Goal: Task Accomplishment & Management: Complete application form

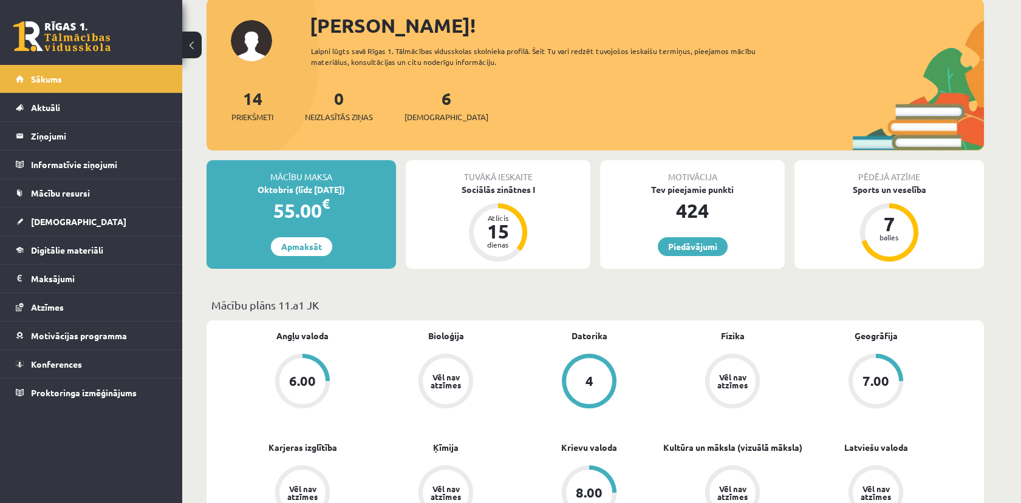
scroll to position [67, 0]
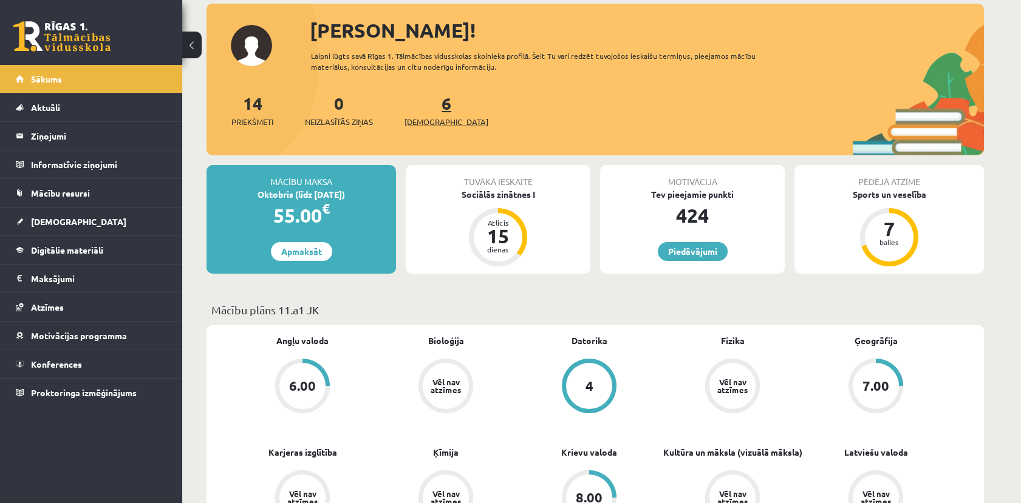
click at [429, 125] on span "[DEMOGRAPHIC_DATA]" at bounding box center [446, 122] width 84 height 12
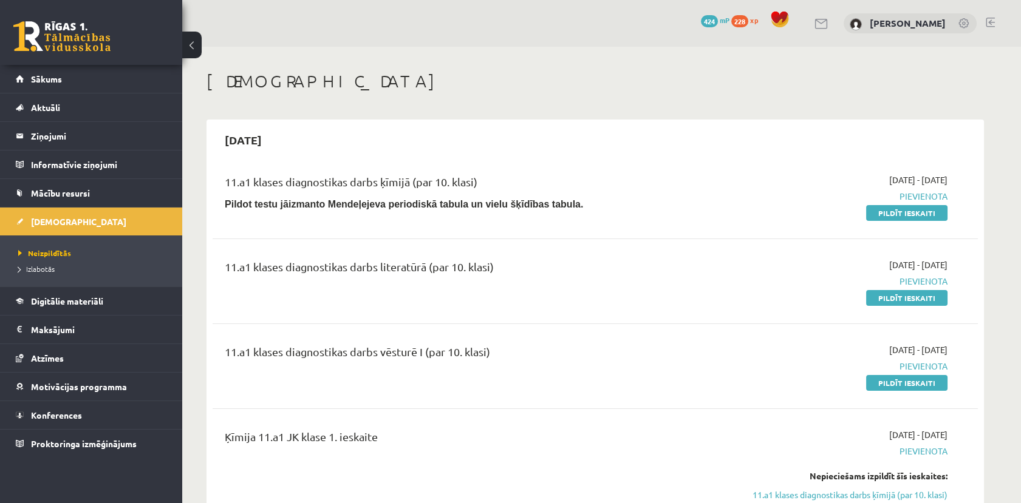
click at [743, 132] on div "2025-09-30" at bounding box center [595, 140] width 765 height 29
click at [911, 380] on link "Pildīt ieskaiti" at bounding box center [906, 383] width 81 height 16
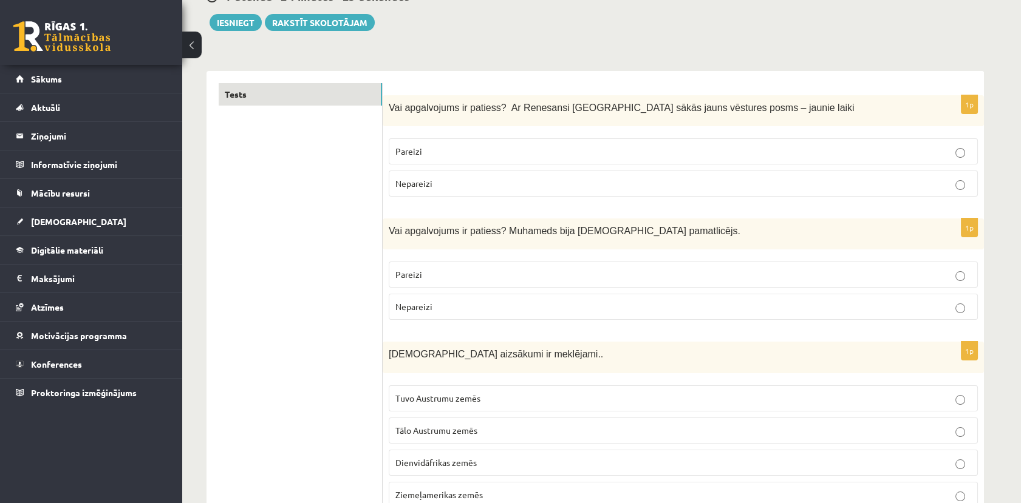
scroll to position [202, 0]
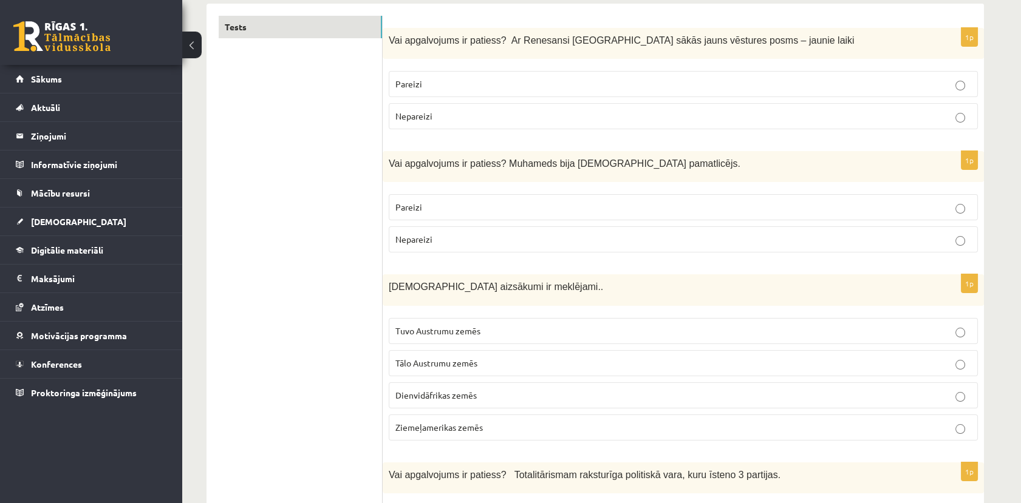
click at [612, 85] on p "Pareizi" at bounding box center [683, 84] width 576 height 13
click at [479, 210] on p "Pareizi" at bounding box center [683, 207] width 576 height 13
click at [460, 326] on span "Tuvo Austrumu zemēs" at bounding box center [437, 331] width 85 height 11
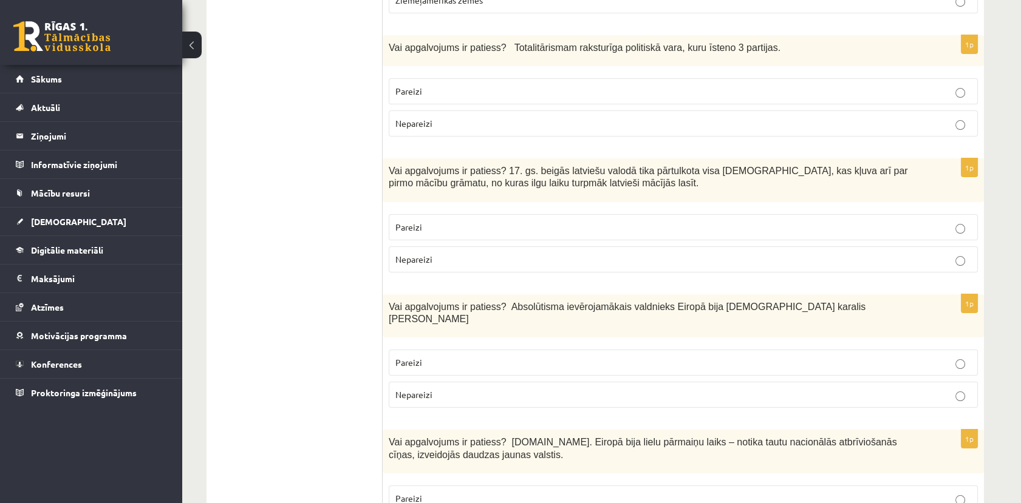
scroll to position [607, 0]
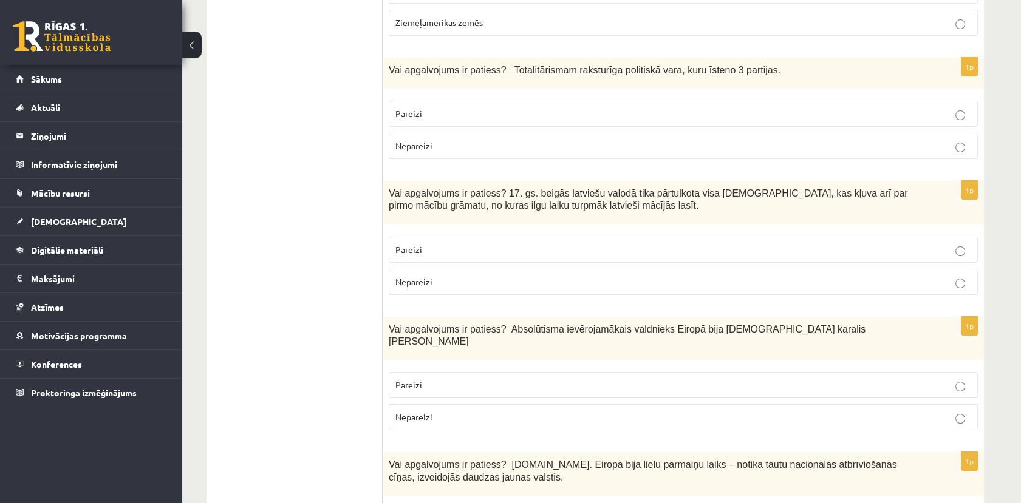
click at [539, 224] on div "1p Vai apgalvojums ir patiess? 17. gs. beigās latviešu valodā tika pārtulkota v…" at bounding box center [683, 243] width 601 height 124
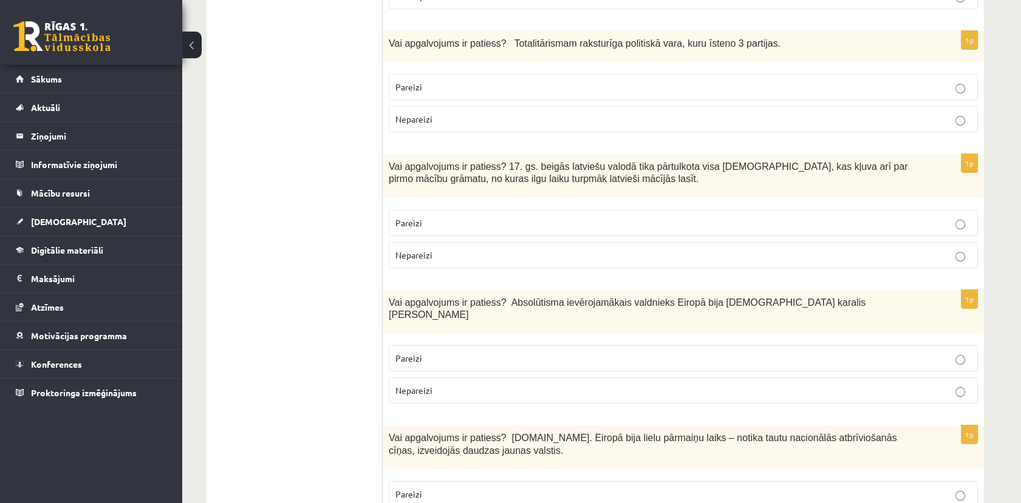
scroll to position [661, 0]
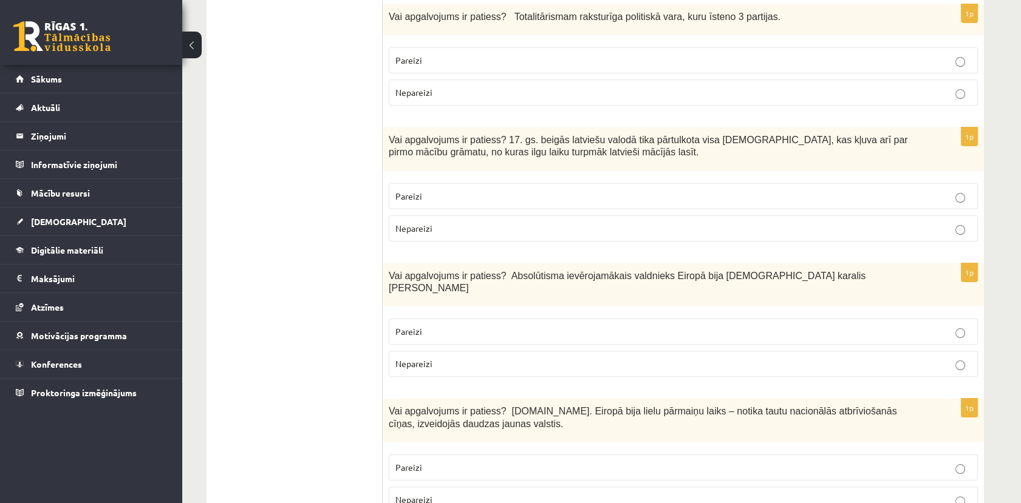
click at [526, 86] on p "Nepareizi" at bounding box center [683, 92] width 576 height 13
click at [476, 230] on p "Nepareizi" at bounding box center [683, 228] width 576 height 13
click at [517, 358] on p "Nepareizi" at bounding box center [683, 364] width 576 height 13
click at [616, 462] on p "Pareizi" at bounding box center [683, 468] width 576 height 13
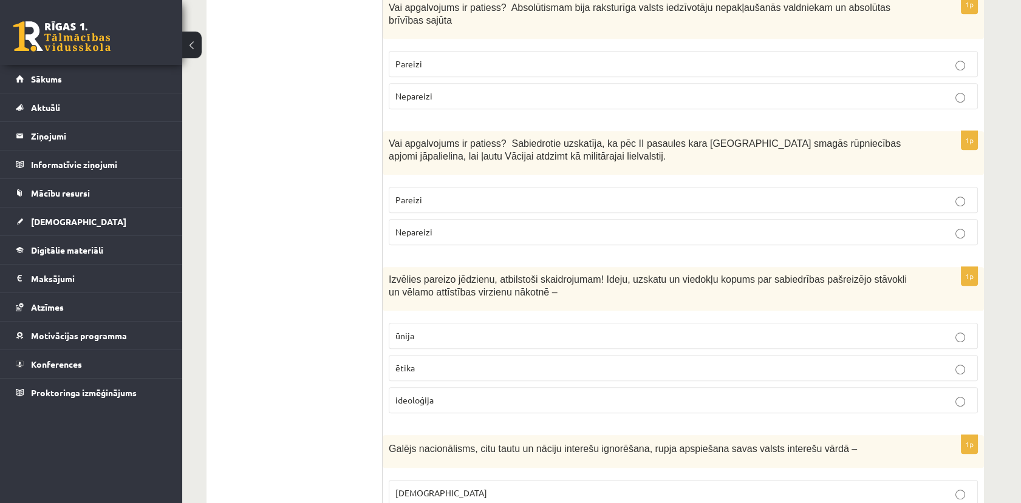
scroll to position [1174, 0]
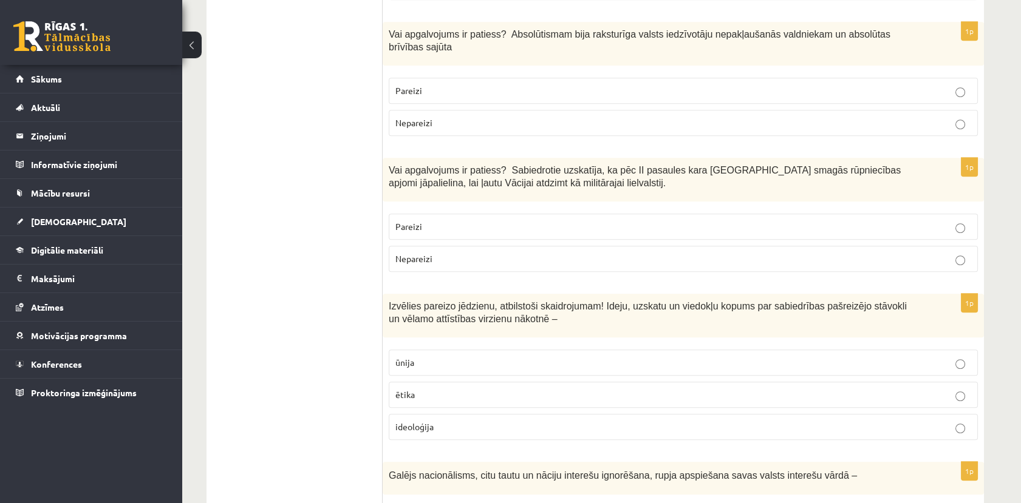
click at [419, 110] on label "Nepareizi" at bounding box center [683, 123] width 589 height 26
click at [574, 253] on p "Nepareizi" at bounding box center [683, 259] width 576 height 13
click at [476, 414] on label "ideoloģija" at bounding box center [683, 427] width 589 height 26
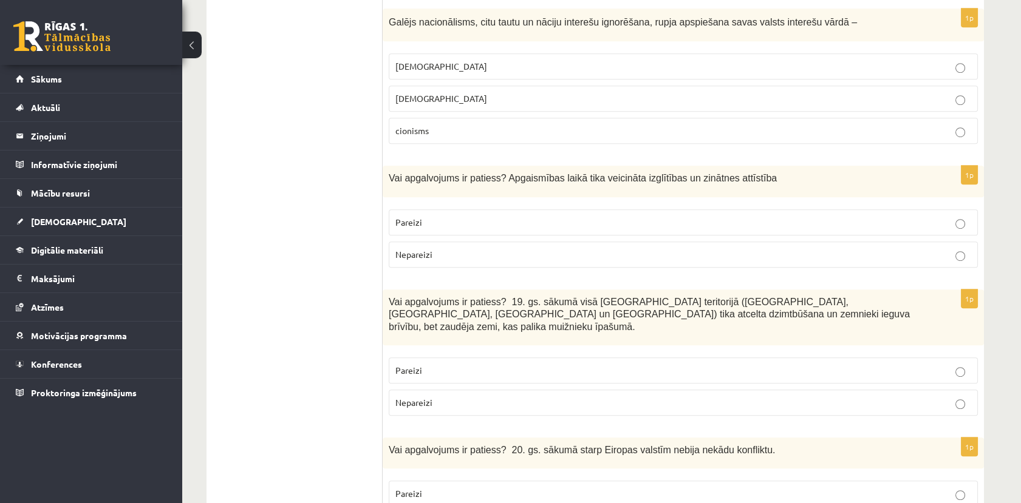
scroll to position [1619, 0]
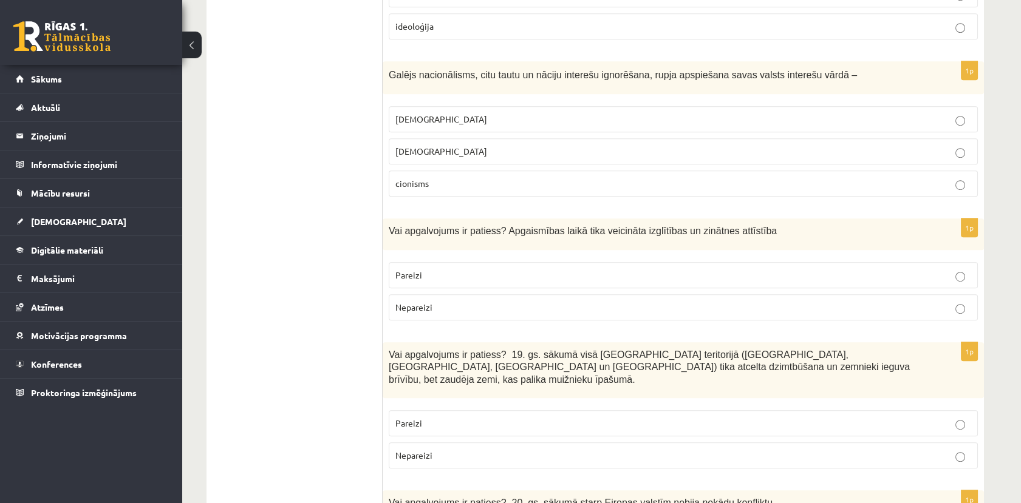
scroll to position [1552, 0]
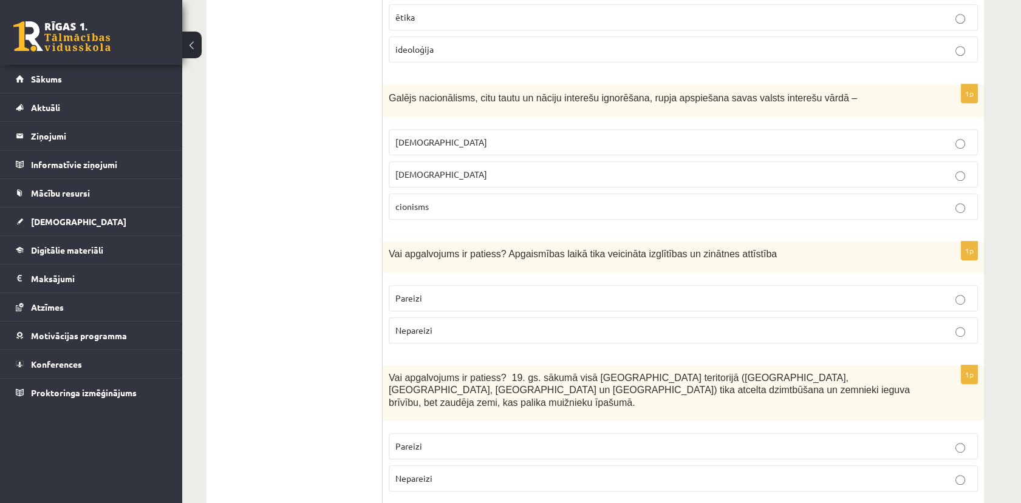
click at [870, 129] on label "šovinisms" at bounding box center [683, 142] width 589 height 26
click at [859, 292] on p "Pareizi" at bounding box center [683, 298] width 576 height 13
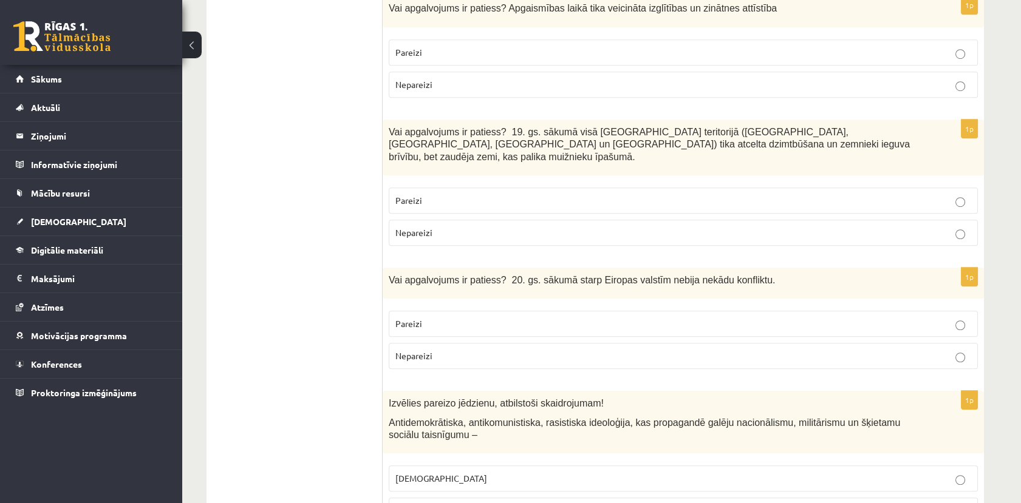
scroll to position [1822, 0]
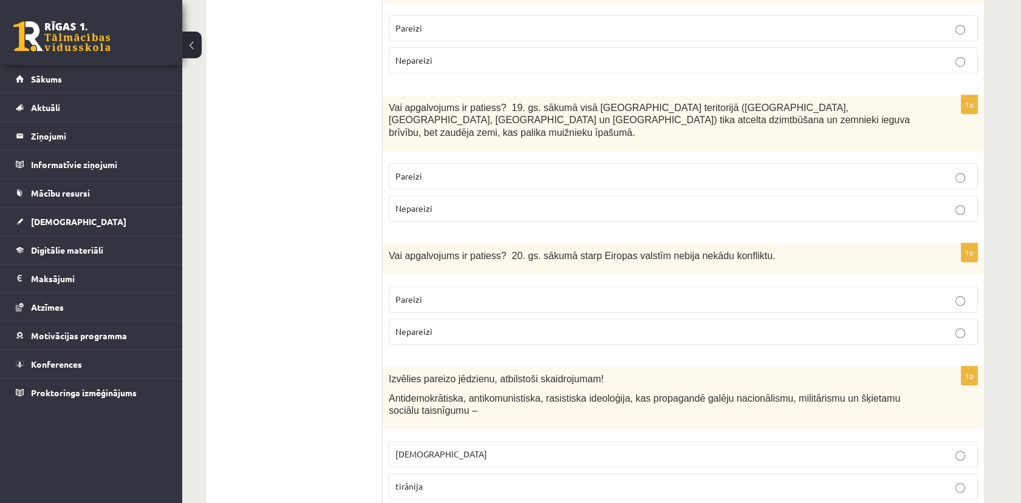
click at [869, 202] on p "Nepareizi" at bounding box center [683, 208] width 576 height 13
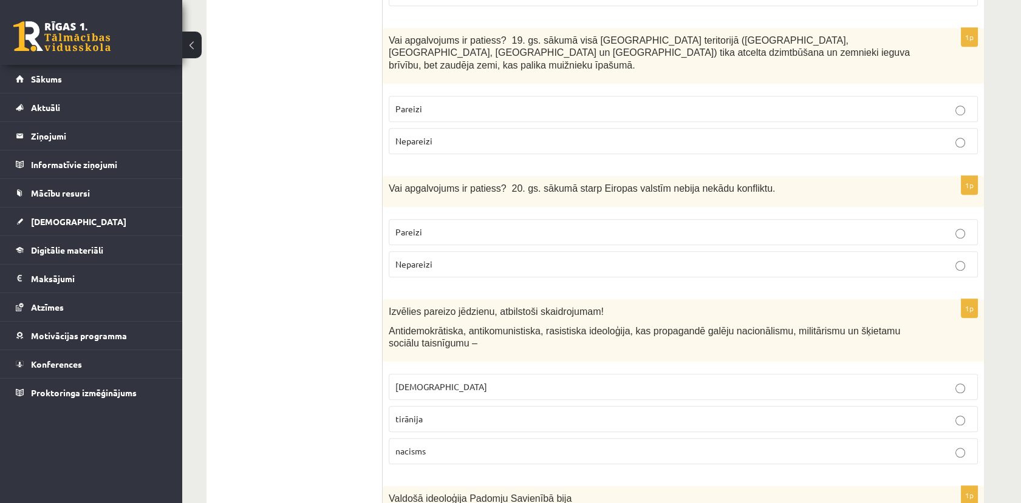
scroll to position [1957, 0]
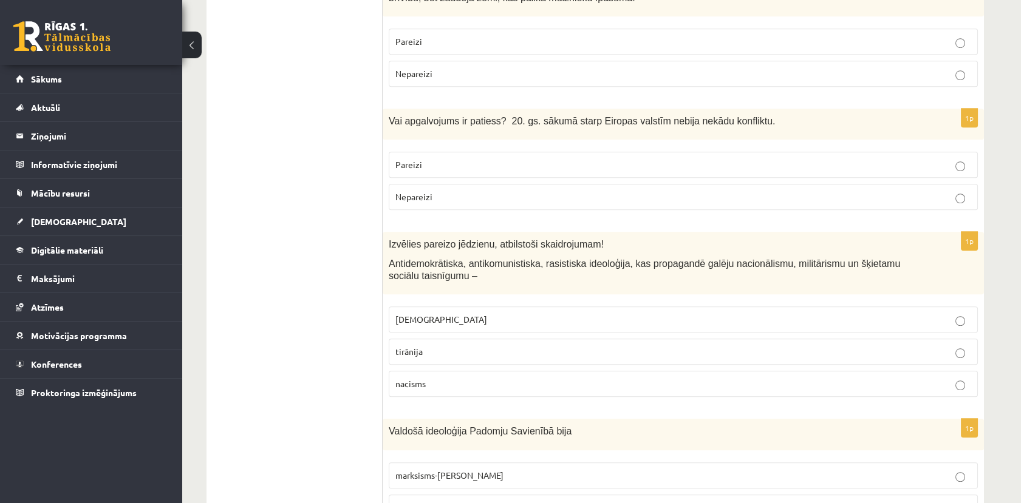
click at [652, 184] on label "Nepareizi" at bounding box center [683, 197] width 589 height 26
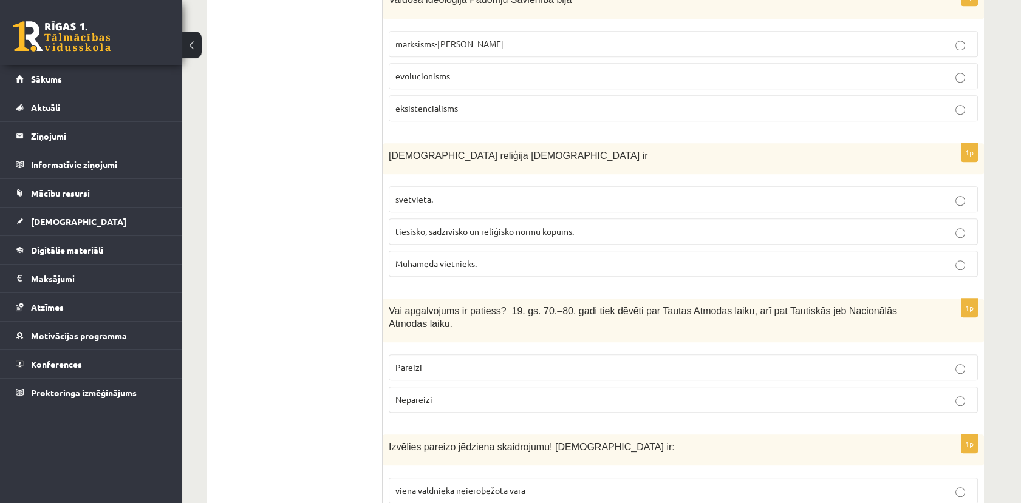
scroll to position [2321, 0]
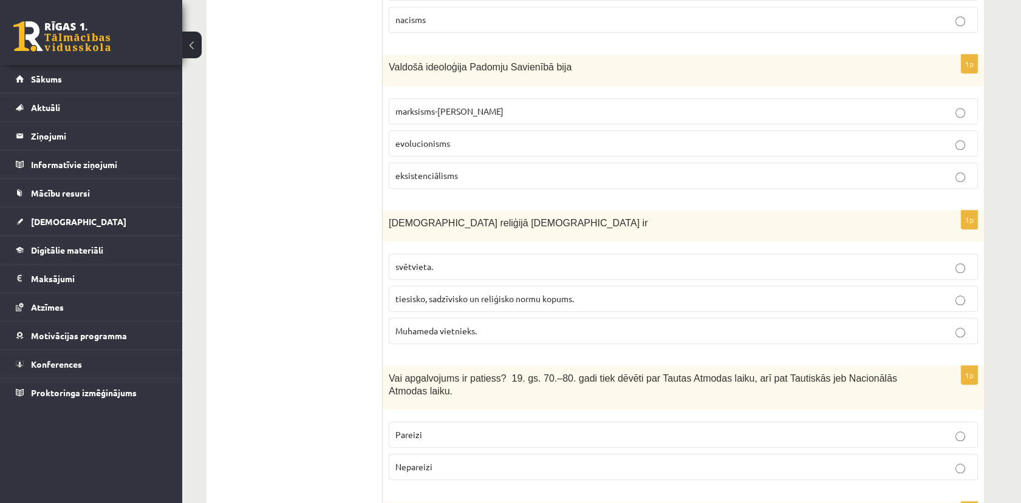
drag, startPoint x: 271, startPoint y: 293, endPoint x: 265, endPoint y: 289, distance: 7.9
click at [271, 290] on ul "Tests" at bounding box center [301, 90] width 164 height 4386
click at [488, 105] on p "marksisms-ļeņinisms" at bounding box center [683, 111] width 576 height 13
click at [490, 293] on span "tiesisko, sadzīvisko un reliģisko normu kopums." at bounding box center [484, 298] width 179 height 11
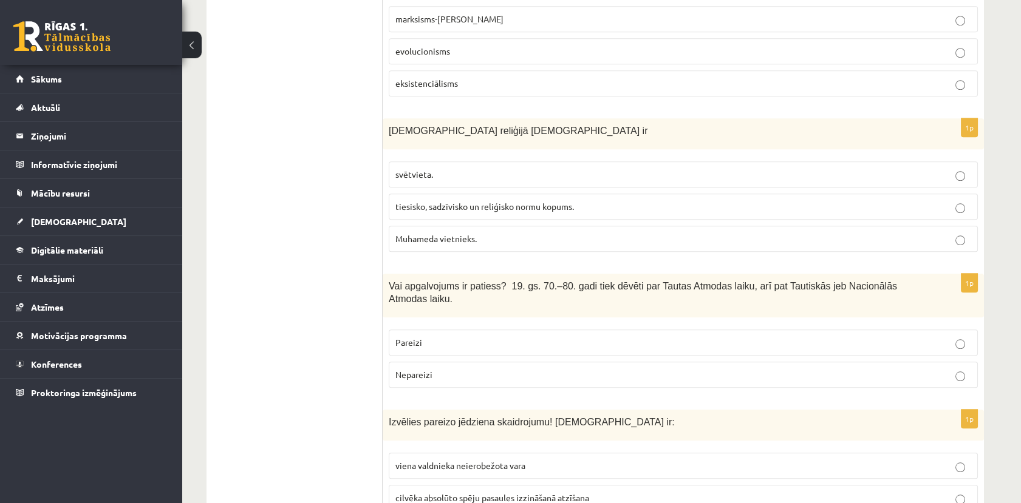
scroll to position [2456, 0]
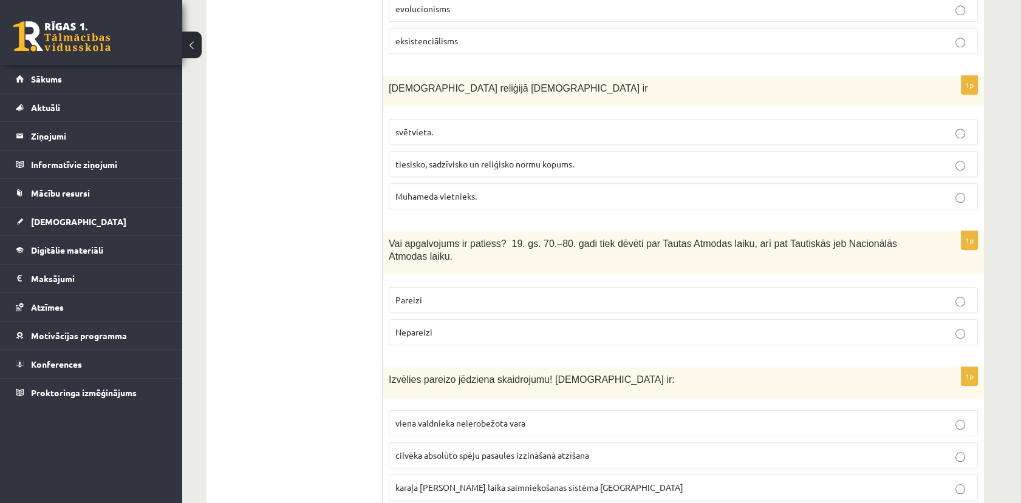
click at [488, 287] on label "Pareizi" at bounding box center [683, 300] width 589 height 26
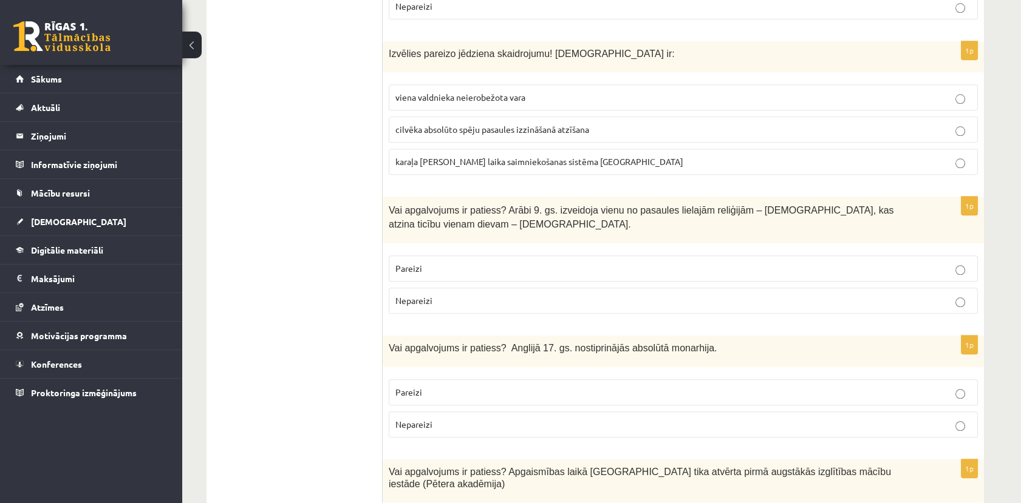
scroll to position [2766, 0]
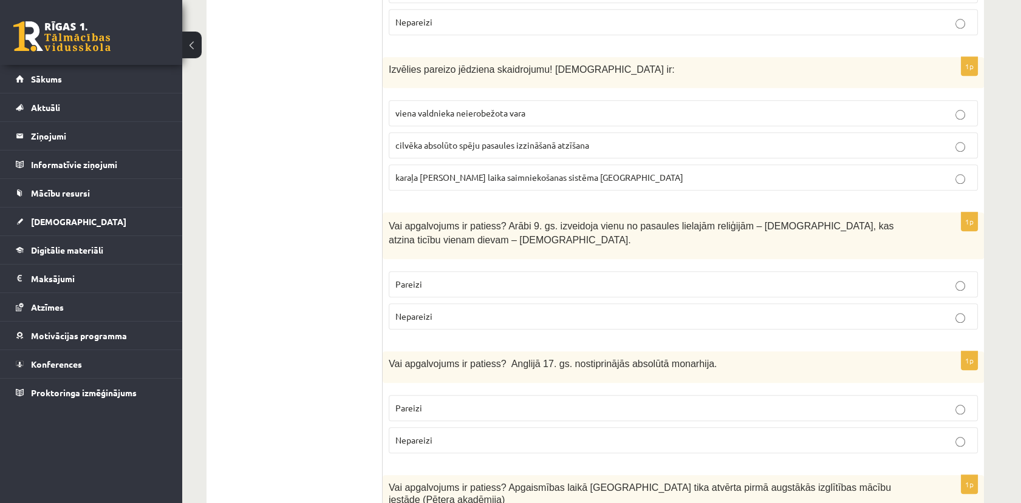
click at [546, 100] on label "viena valdnieka neierobežota vara" at bounding box center [683, 113] width 589 height 26
click at [468, 304] on label "Nepareizi" at bounding box center [683, 317] width 589 height 26
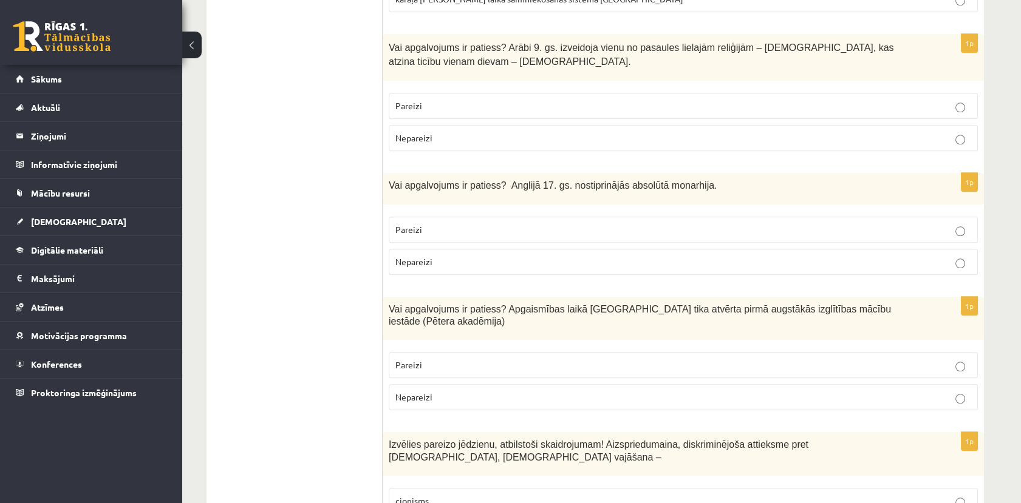
scroll to position [2968, 0]
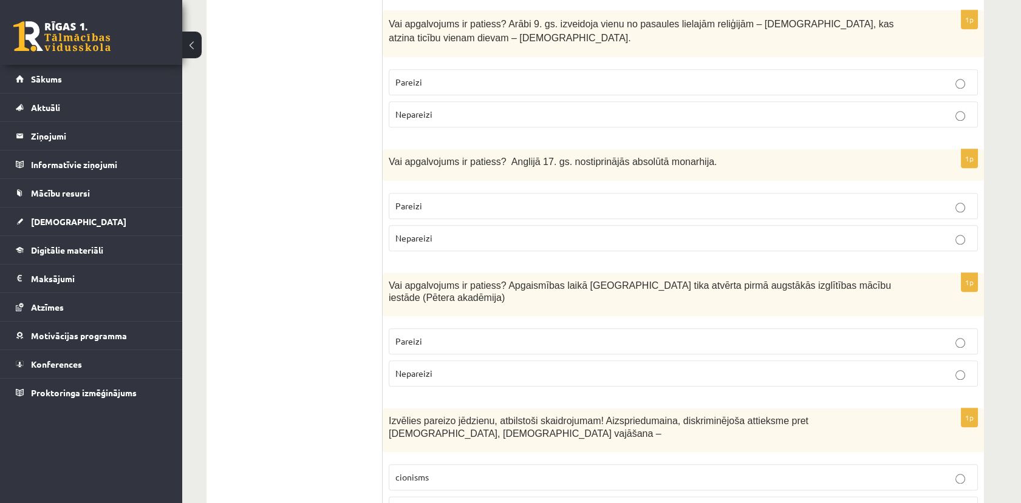
click at [616, 225] on label "Nepareizi" at bounding box center [683, 238] width 589 height 26
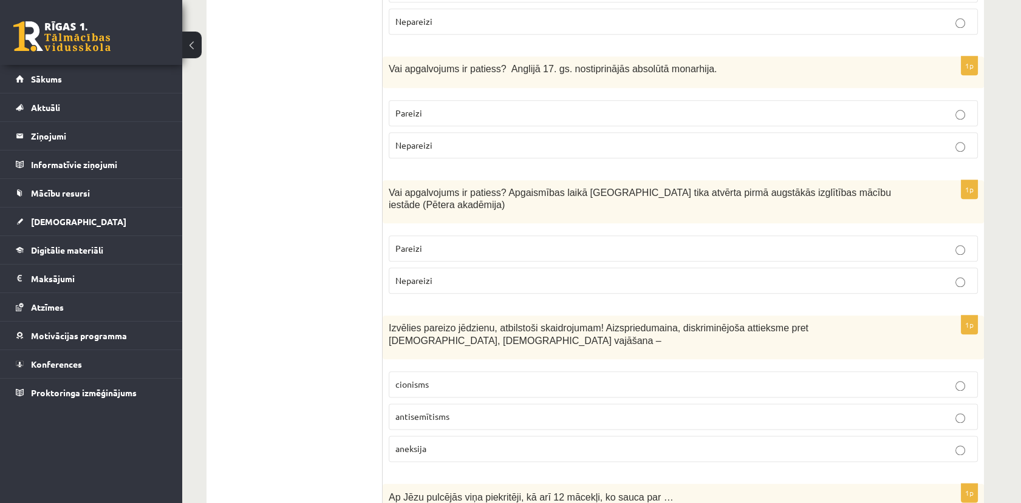
scroll to position [3171, 0]
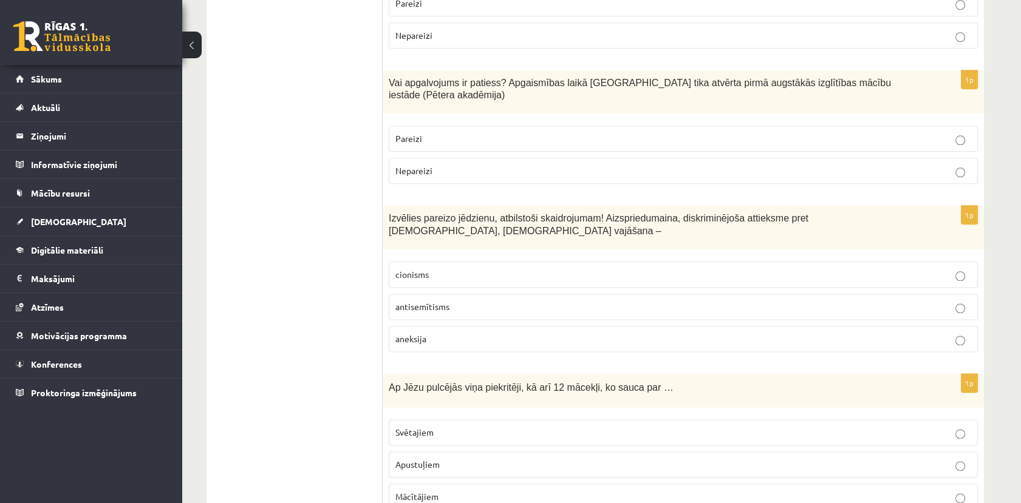
click at [582, 165] on p "Nepareizi" at bounding box center [683, 171] width 576 height 13
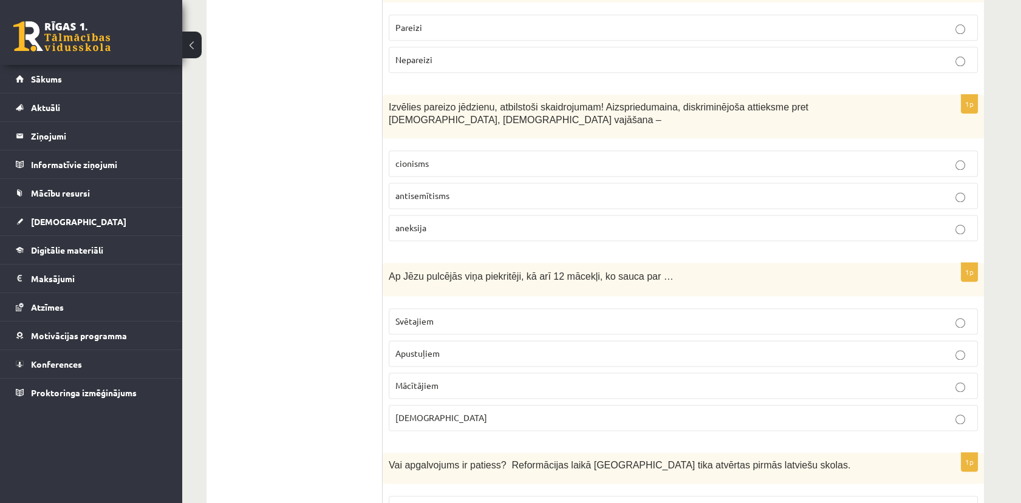
scroll to position [3306, 0]
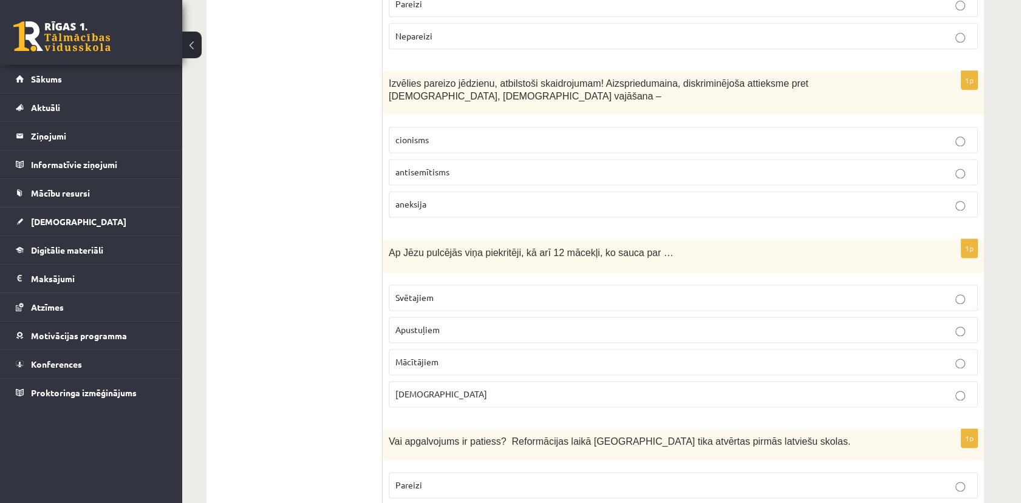
click at [508, 159] on label "antisemītisms" at bounding box center [683, 172] width 589 height 26
click at [453, 324] on p "Apustuļiem" at bounding box center [683, 330] width 576 height 13
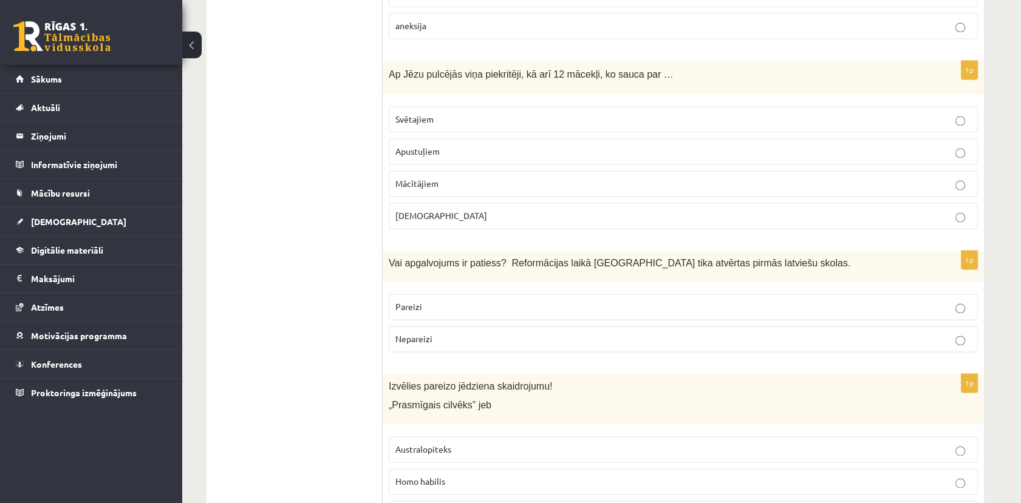
scroll to position [3508, 0]
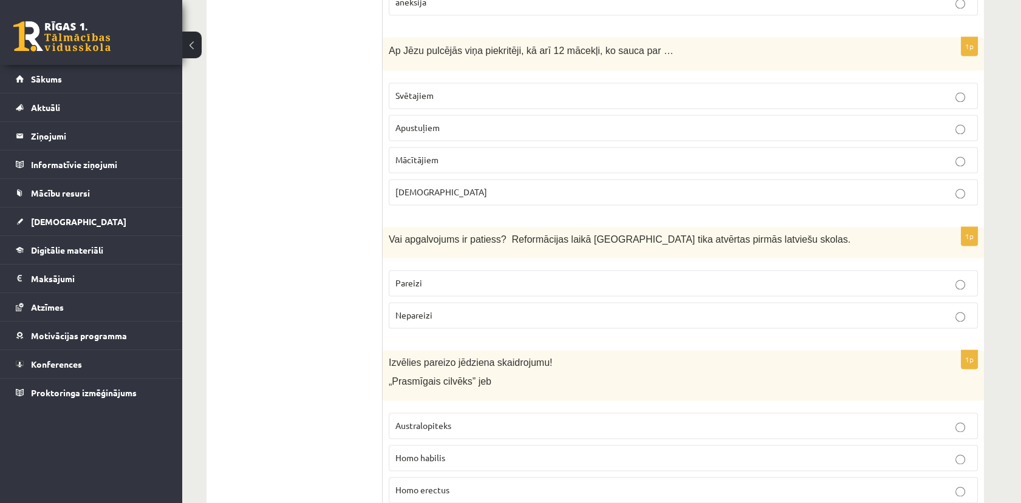
click at [473, 277] on p "Pareizi" at bounding box center [683, 283] width 576 height 13
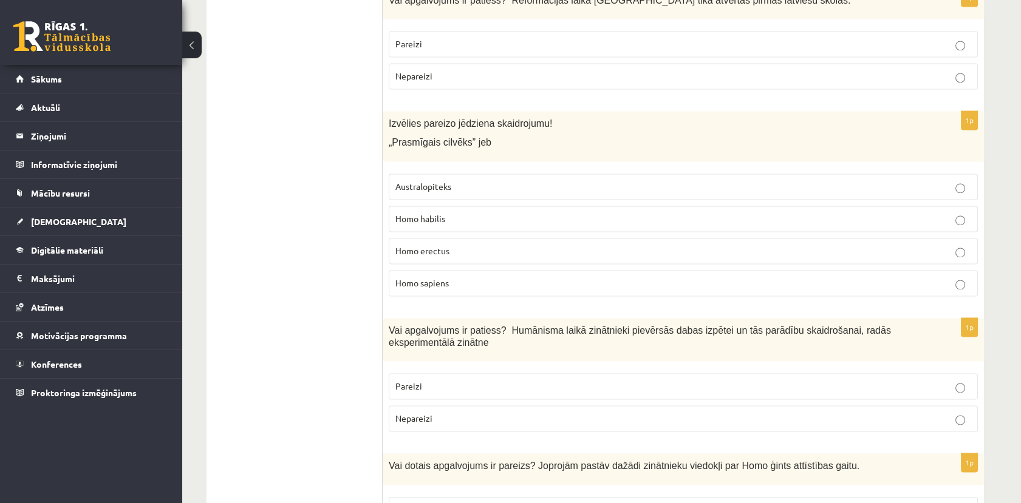
scroll to position [3779, 0]
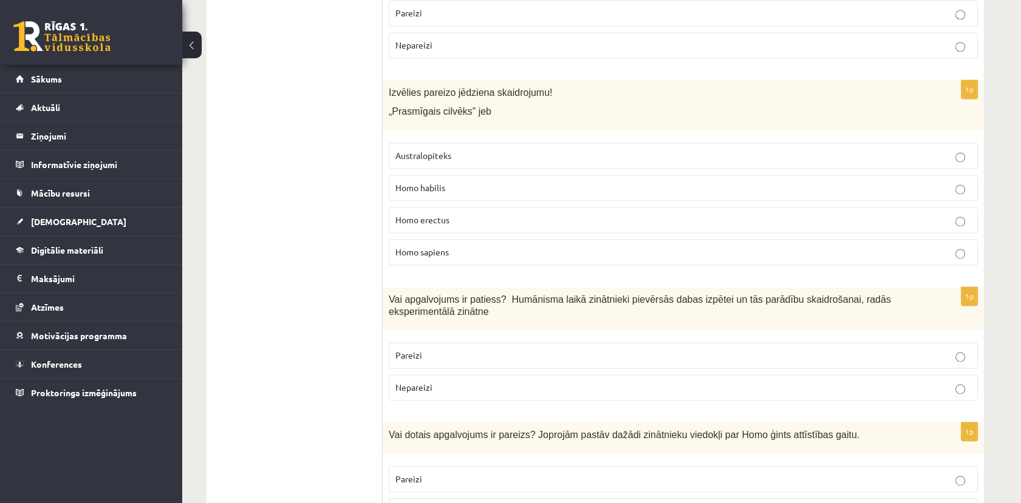
click at [460, 214] on p "Homo erectus" at bounding box center [683, 220] width 576 height 13
click at [443, 381] on p "Nepareizi" at bounding box center [683, 387] width 576 height 13
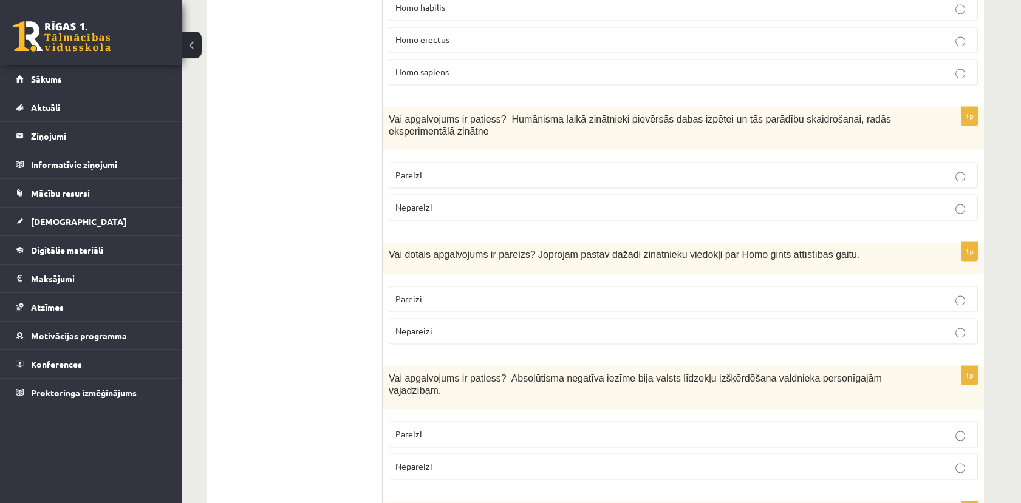
scroll to position [3981, 0]
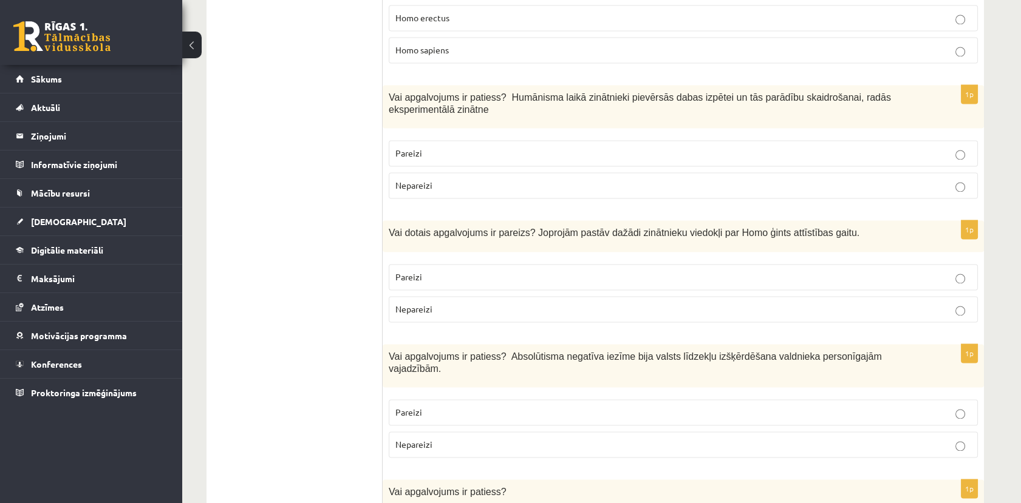
click at [557, 271] on p "Pareizi" at bounding box center [683, 277] width 576 height 13
click at [452, 432] on label "Nepareizi" at bounding box center [683, 445] width 589 height 26
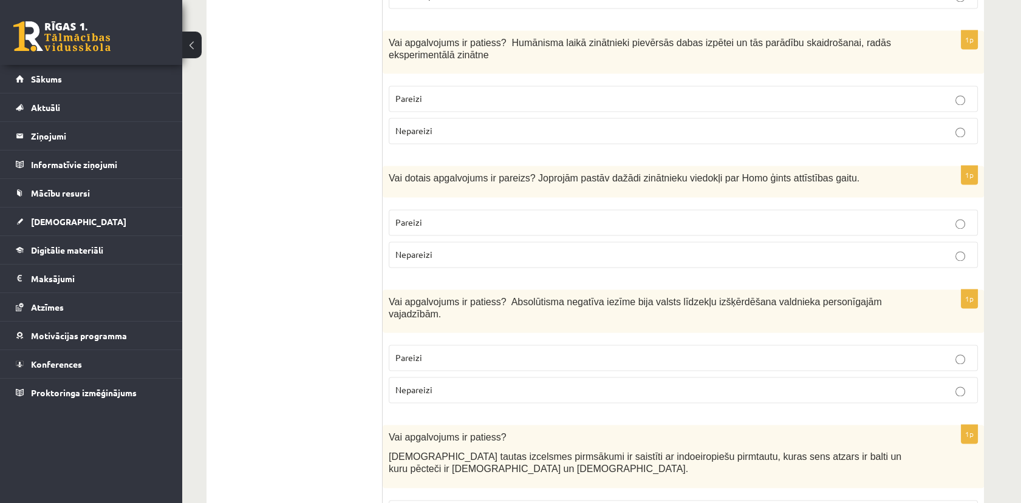
scroll to position [4037, 0]
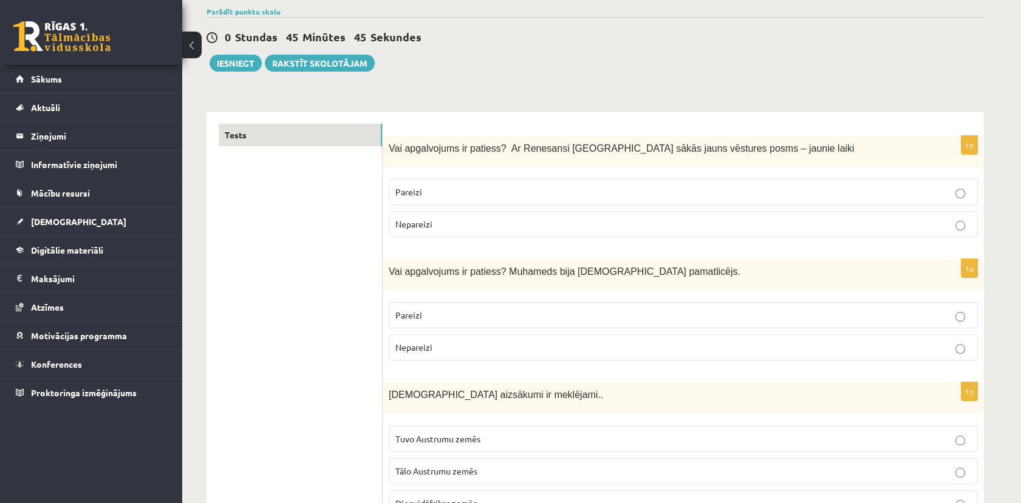
scroll to position [0, 0]
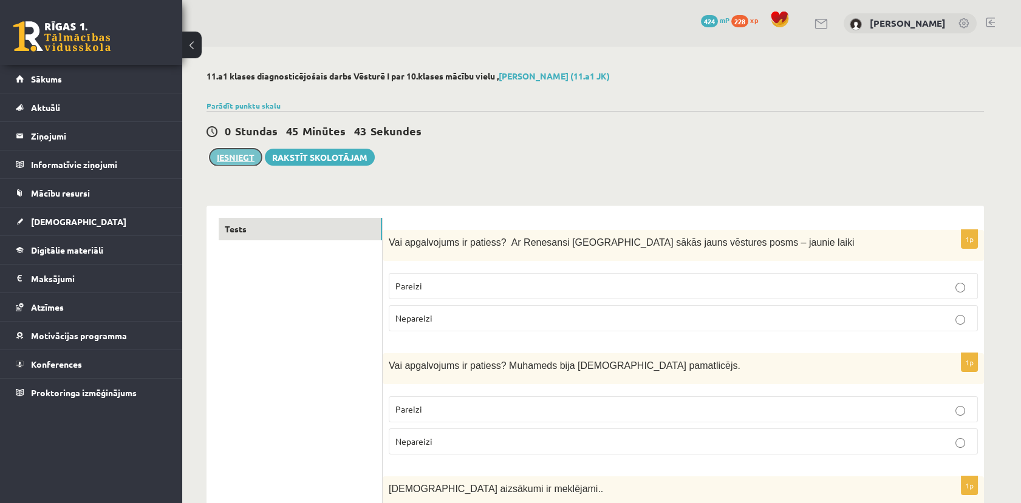
click at [223, 154] on button "Iesniegt" at bounding box center [236, 157] width 52 height 17
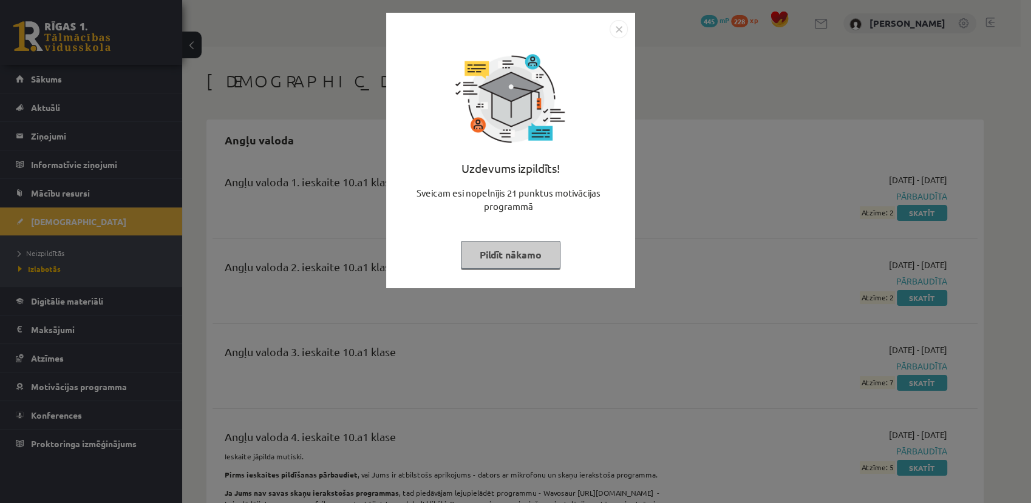
click at [505, 269] on div "Uzdevums izpildīts! Sveicam esi nopelnījis 21 punktus motivācijas programmā Pil…" at bounding box center [511, 159] width 234 height 243
click at [494, 251] on button "Pildīt nākamo" at bounding box center [511, 255] width 100 height 28
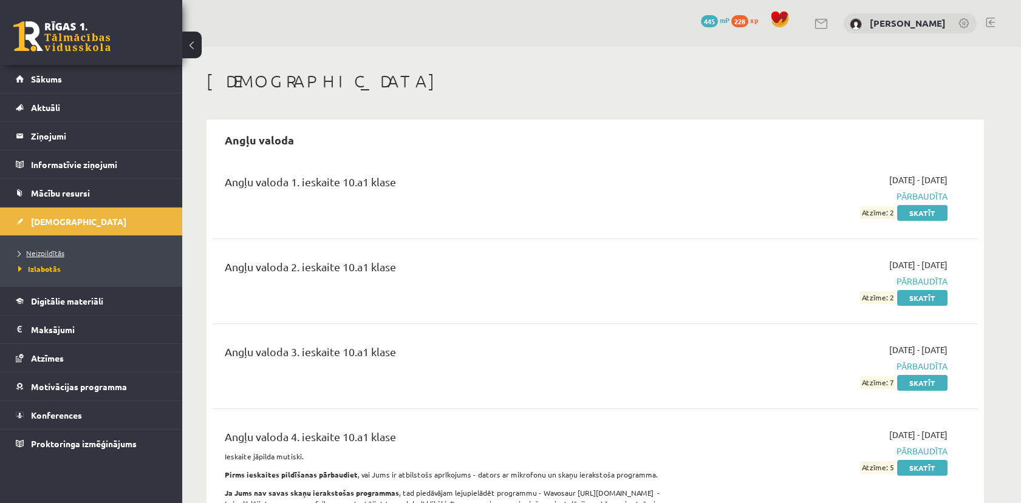
click at [57, 249] on span "Neizpildītās" at bounding box center [41, 253] width 46 height 10
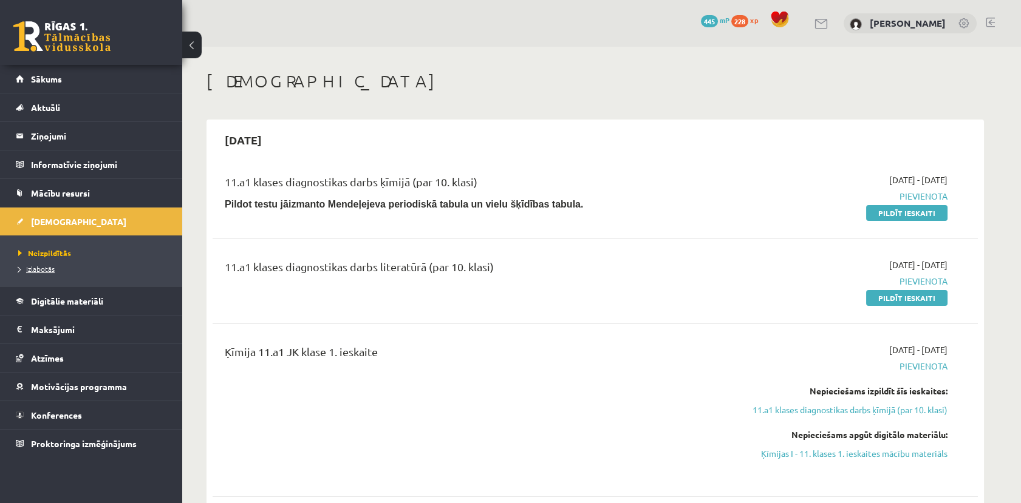
click at [46, 273] on link "Izlabotās" at bounding box center [94, 269] width 152 height 11
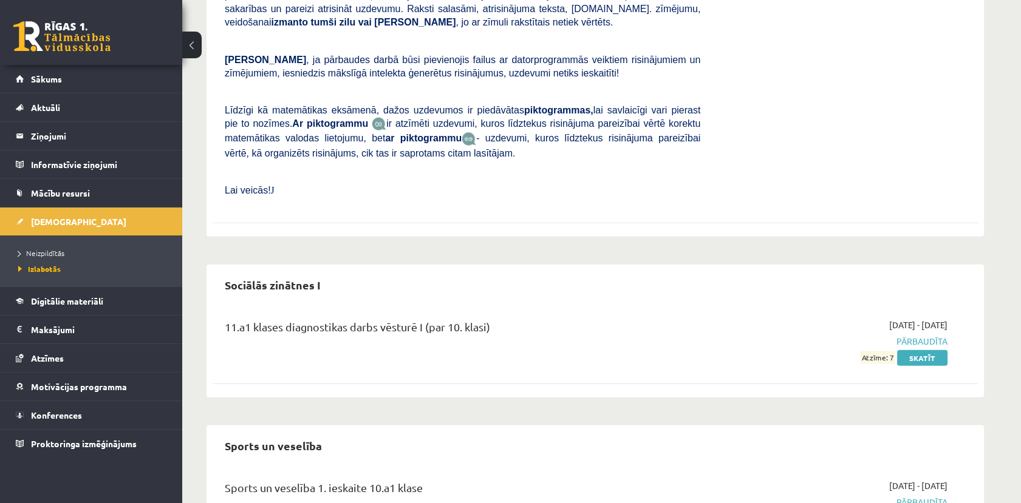
scroll to position [5668, 0]
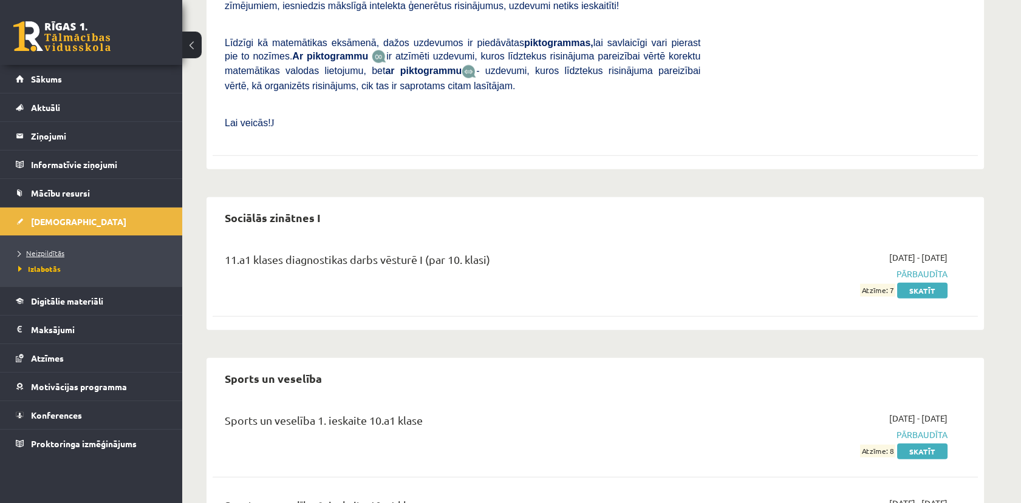
click at [64, 250] on link "Neizpildītās" at bounding box center [94, 253] width 152 height 11
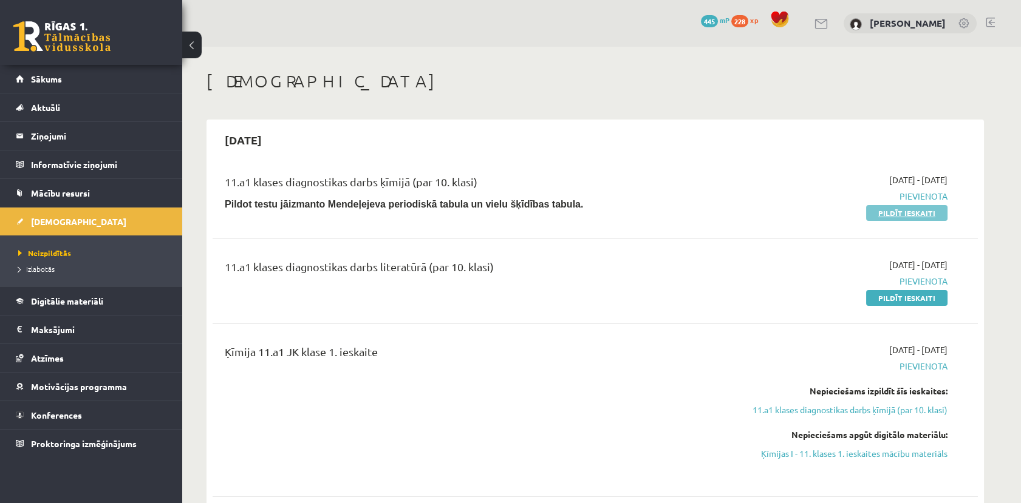
click at [909, 216] on link "Pildīt ieskaiti" at bounding box center [906, 213] width 81 height 16
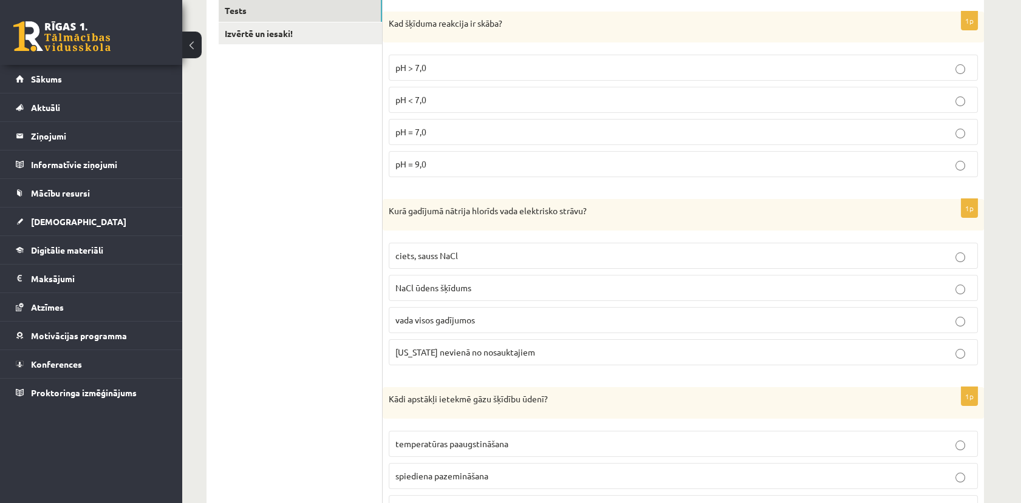
scroll to position [234, 0]
click at [429, 102] on p "pH < 7,0" at bounding box center [683, 100] width 576 height 13
click at [457, 284] on p "NaCl ūdens šķīdums" at bounding box center [683, 288] width 576 height 13
drag, startPoint x: 457, startPoint y: 284, endPoint x: 528, endPoint y: 289, distance: 71.2
click at [528, 289] on p "NaCl ūdens šķīdums" at bounding box center [683, 288] width 576 height 13
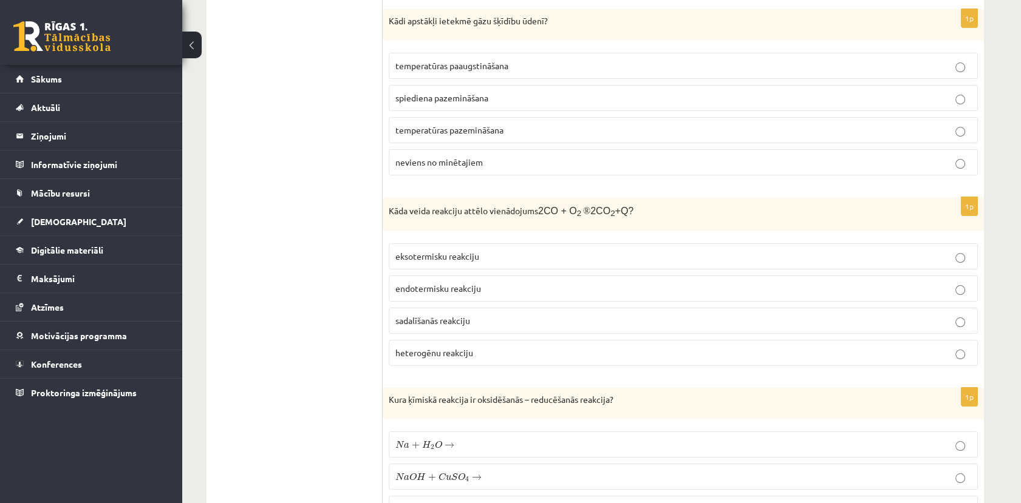
scroll to position [626, 0]
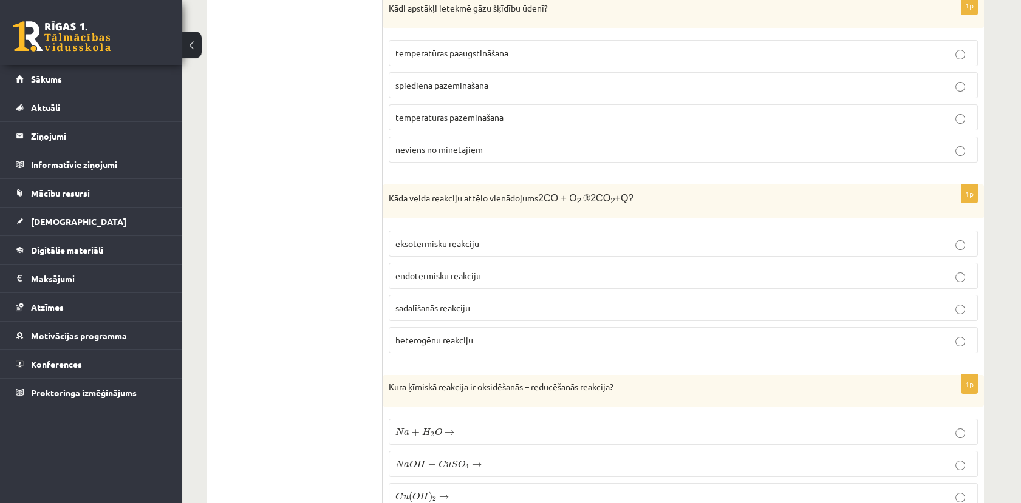
click at [418, 56] on p "temperatūras paaugstināšana" at bounding box center [683, 53] width 576 height 13
click at [540, 113] on p "temperatūras pazemināšana" at bounding box center [683, 117] width 576 height 13
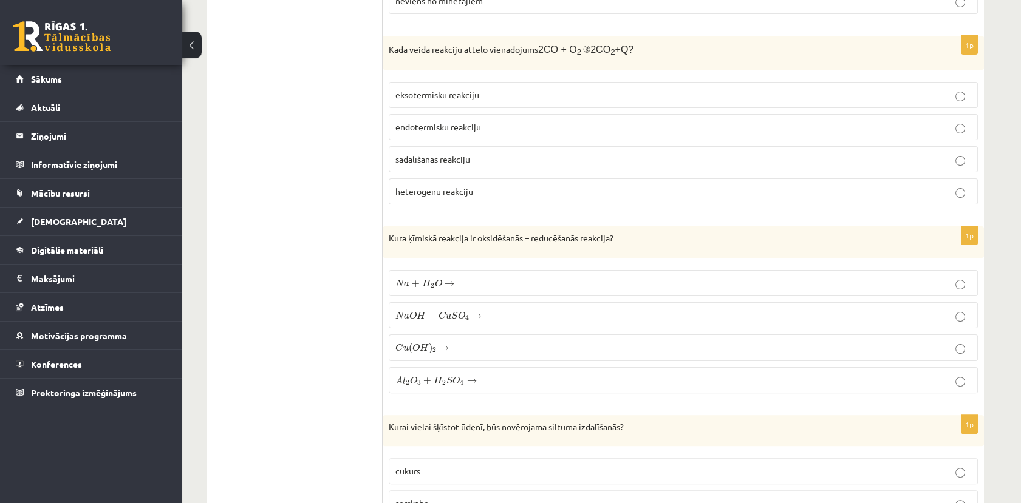
scroll to position [787, 0]
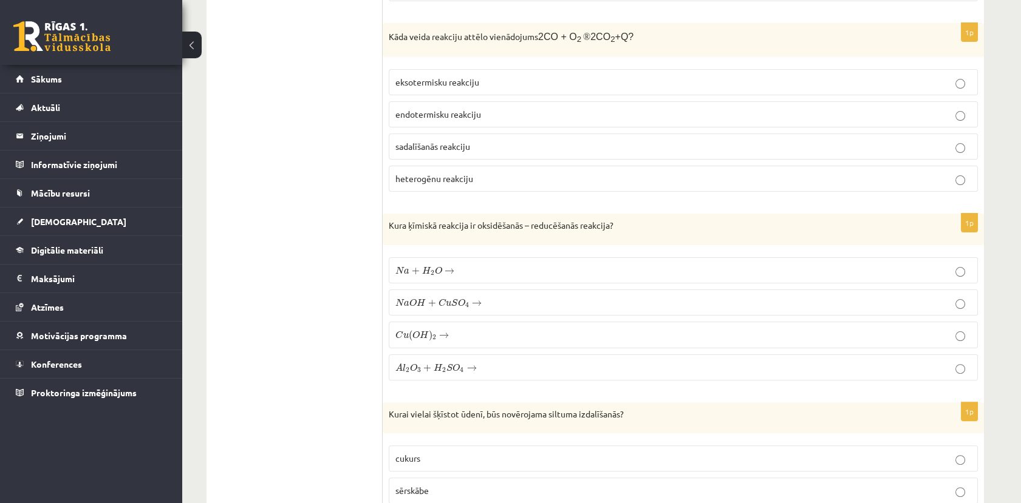
click at [435, 77] on span "eksotermisku reakciju" at bounding box center [437, 82] width 84 height 11
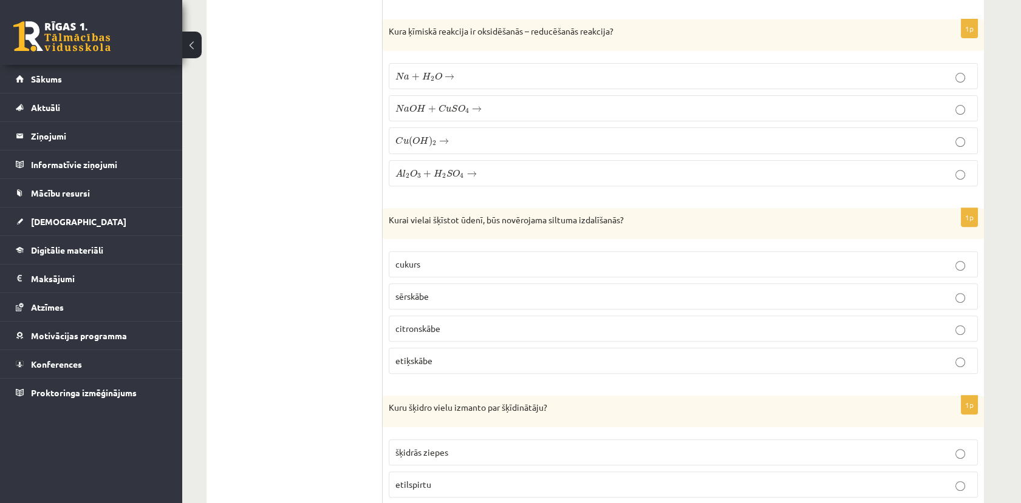
scroll to position [990, 0]
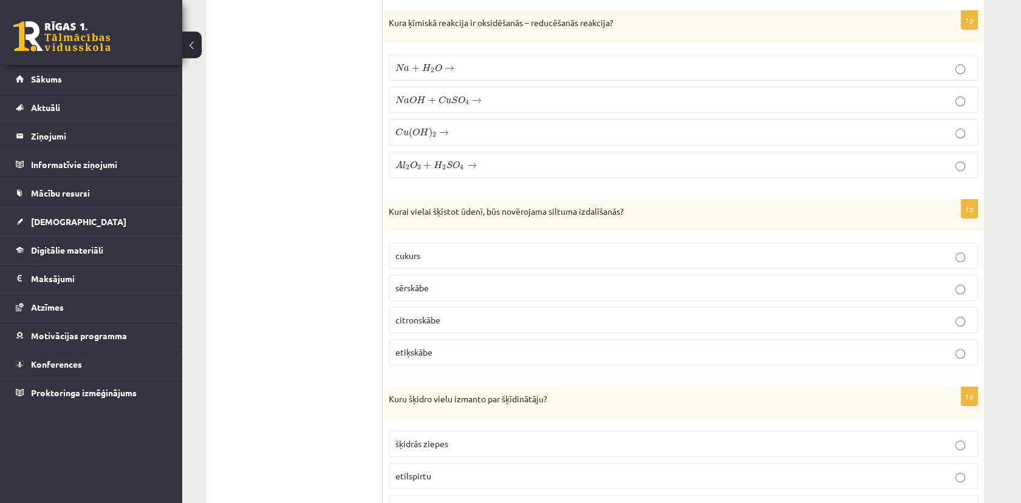
click at [420, 65] on span "N a + H 2 O →" at bounding box center [424, 69] width 59 height 10
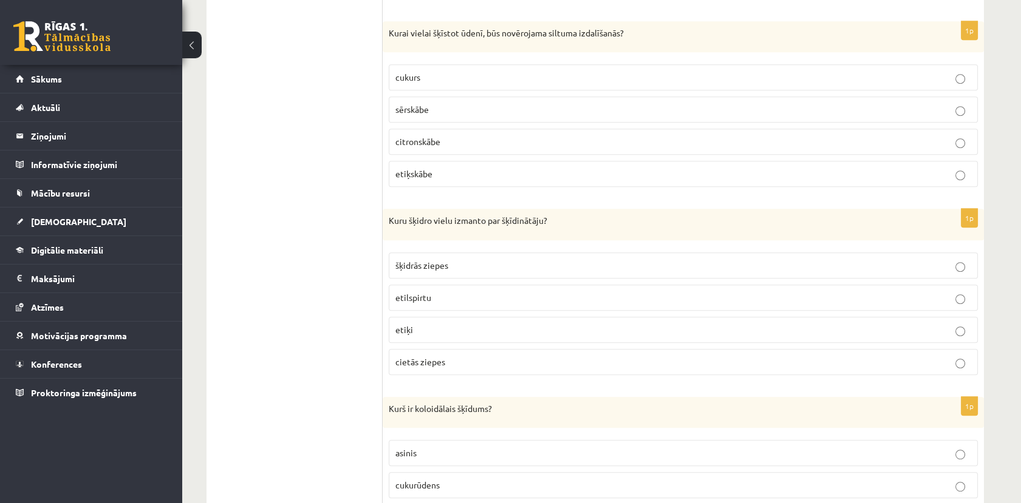
scroll to position [1192, 0]
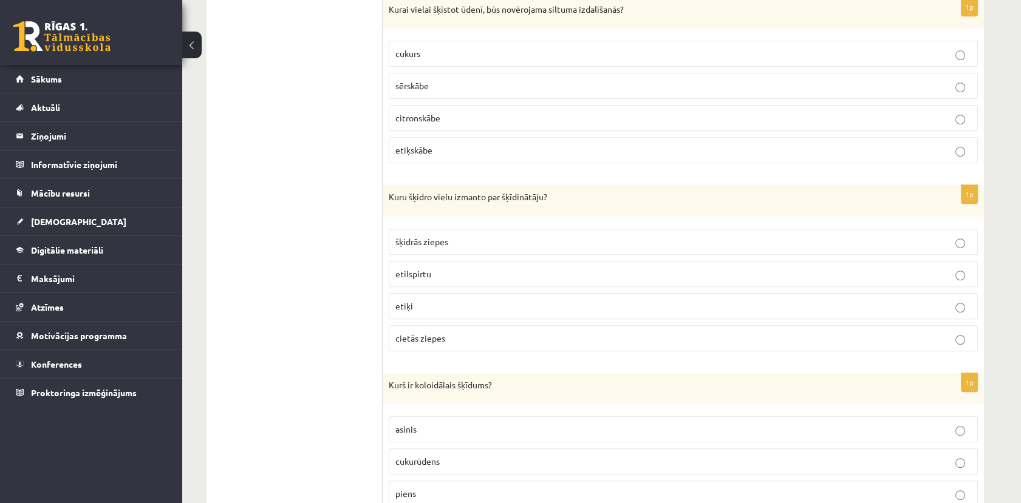
click at [453, 80] on p "sērskābe" at bounding box center [683, 86] width 576 height 13
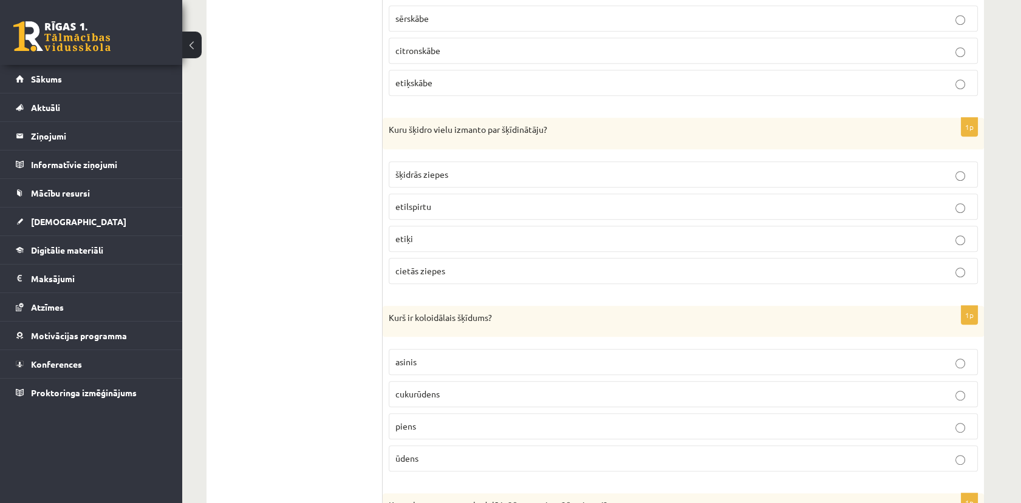
scroll to position [1327, 0]
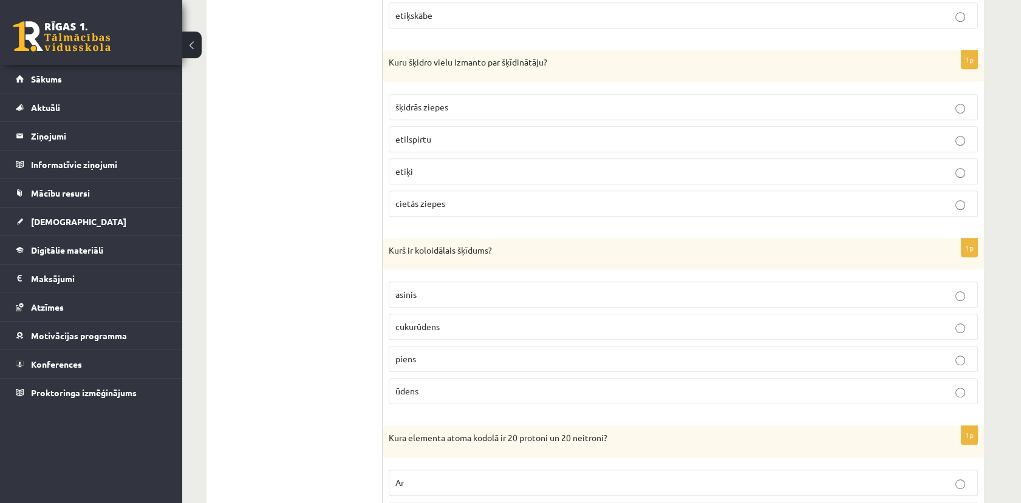
click at [420, 134] on span "etilspirtu" at bounding box center [413, 139] width 36 height 11
click at [408, 353] on span "piens" at bounding box center [405, 358] width 21 height 11
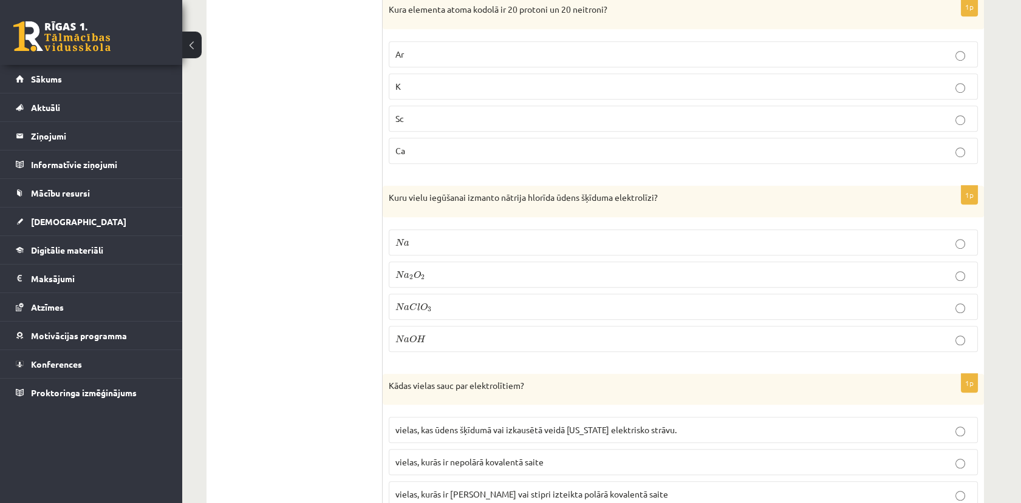
scroll to position [1732, 0]
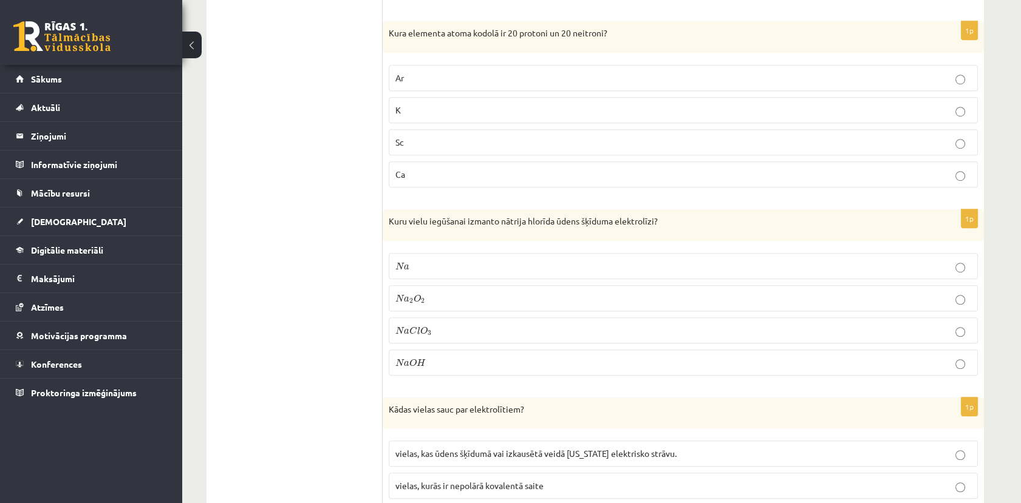
drag, startPoint x: 457, startPoint y: 357, endPoint x: 449, endPoint y: 352, distance: 8.8
click at [456, 357] on p "N a O H N a O H" at bounding box center [683, 362] width 576 height 13
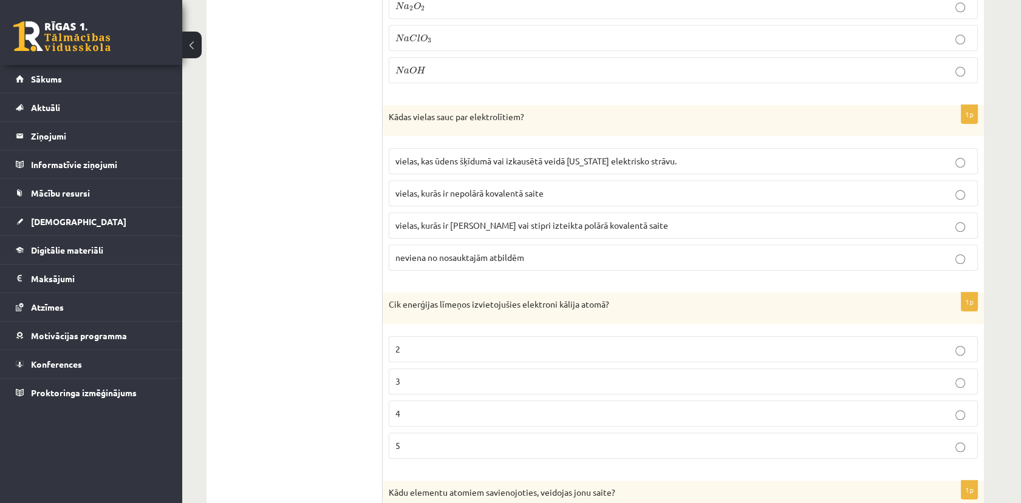
scroll to position [2024, 0]
click at [621, 156] on span "vielas, kas ūdens šķīdumā vai izkausētā veidā nevada elektrisko strāvu." at bounding box center [535, 161] width 281 height 11
click at [413, 220] on span "vielas, kurās ir jonu saite vai stipri izteikta polārā kovalentā saite" at bounding box center [531, 225] width 273 height 11
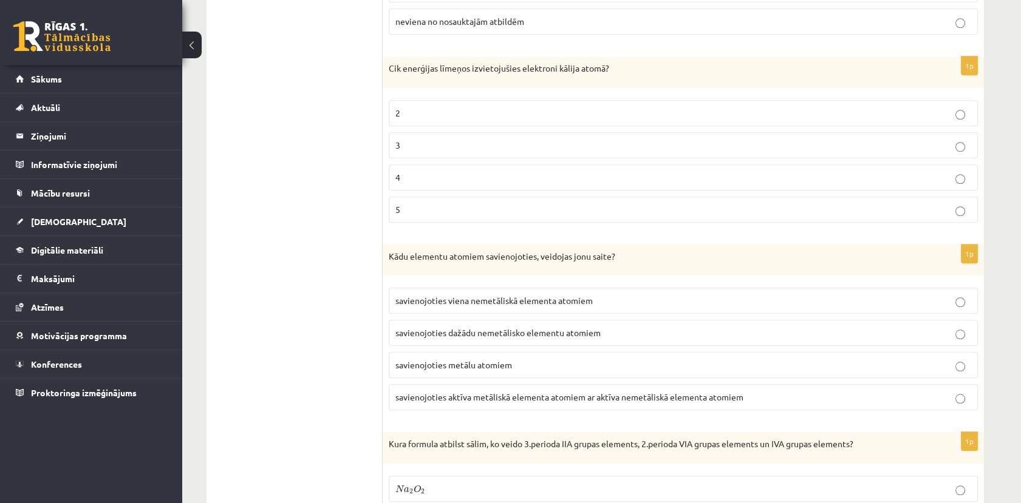
scroll to position [2294, 0]
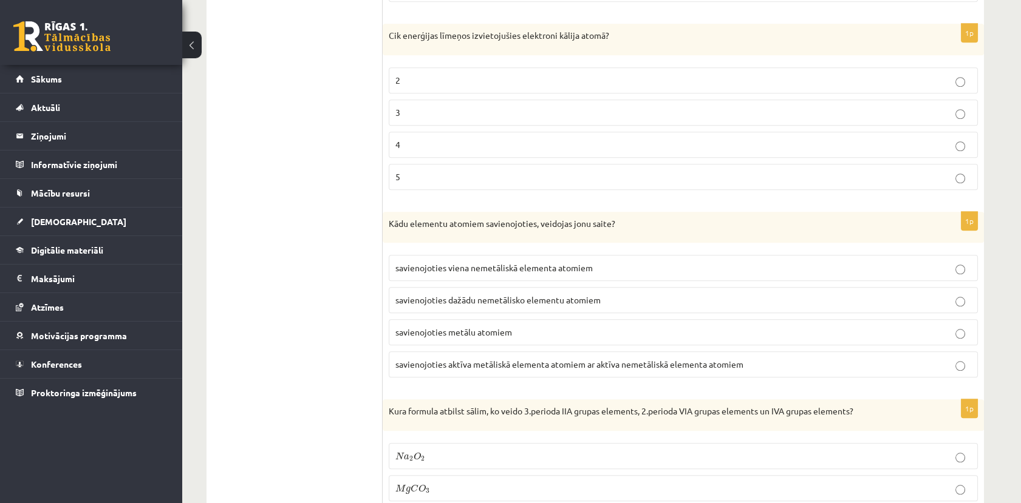
click at [428, 138] on p "4" at bounding box center [683, 144] width 576 height 13
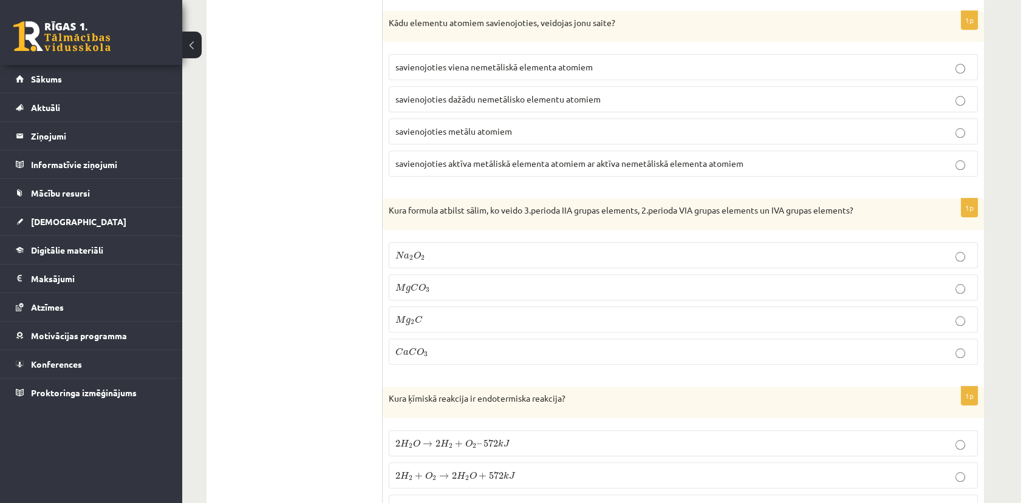
scroll to position [2497, 0]
click at [498, 159] on p "savienojoties aktīva metāliskā elementa atomiem ar aktīva nemetāliskā elementa …" at bounding box center [683, 161] width 576 height 13
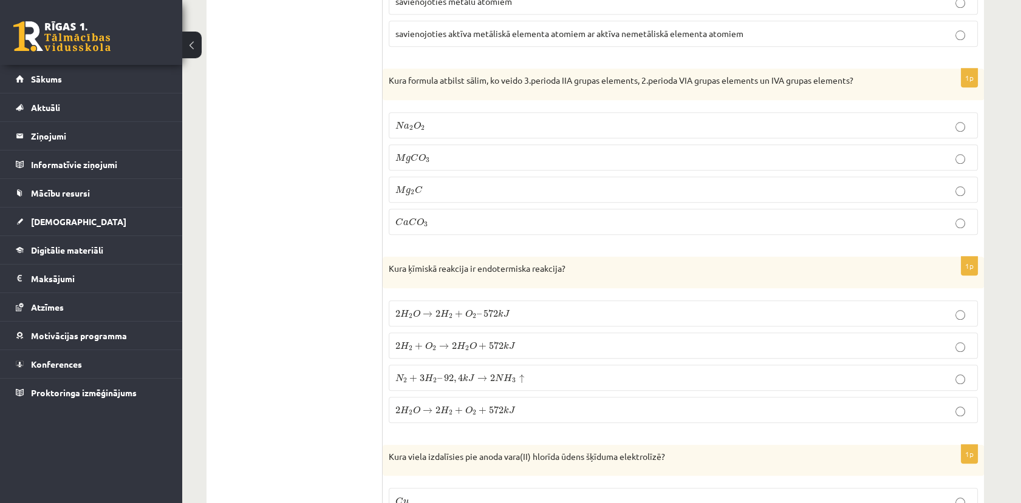
scroll to position [2631, 0]
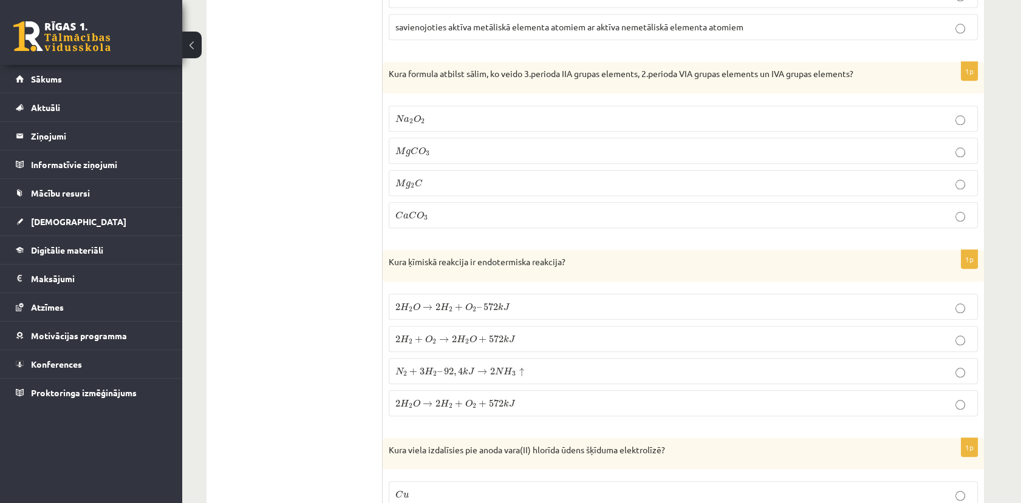
click at [442, 145] on p "M g C O 3 M g C O 3" at bounding box center [683, 151] width 576 height 13
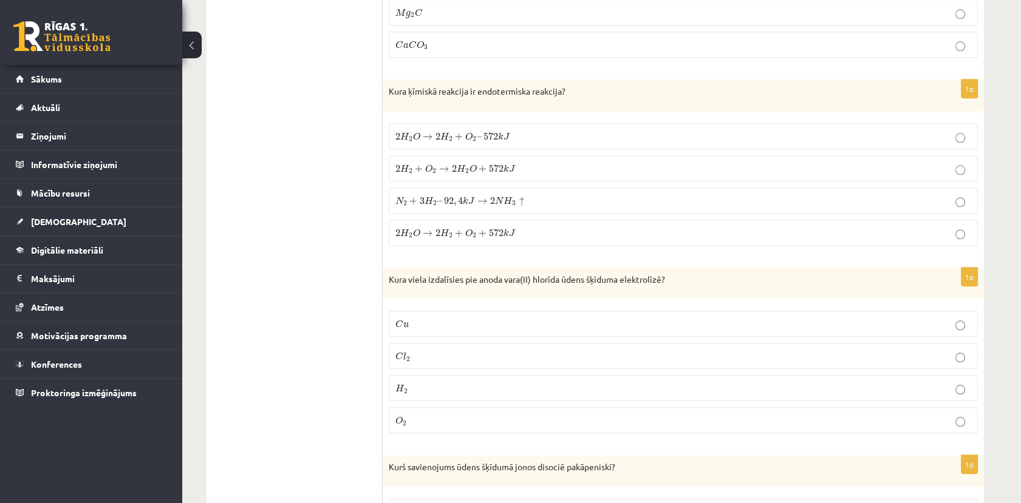
scroll to position [2834, 0]
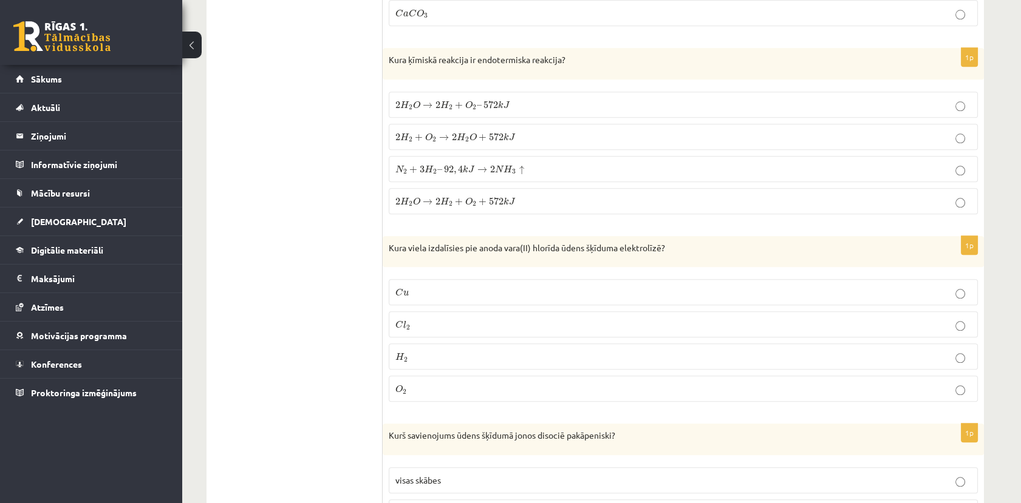
click at [477, 105] on span "–" at bounding box center [479, 106] width 5 height 3
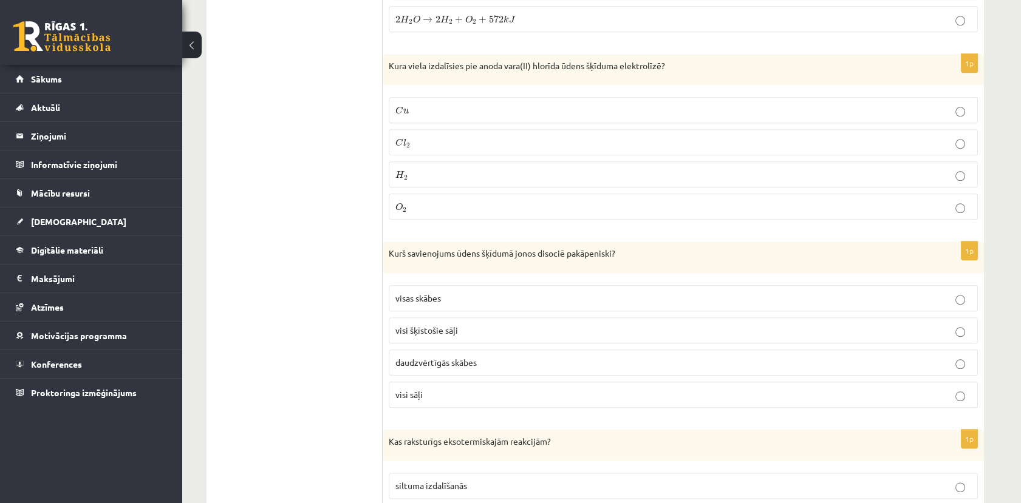
scroll to position [3036, 0]
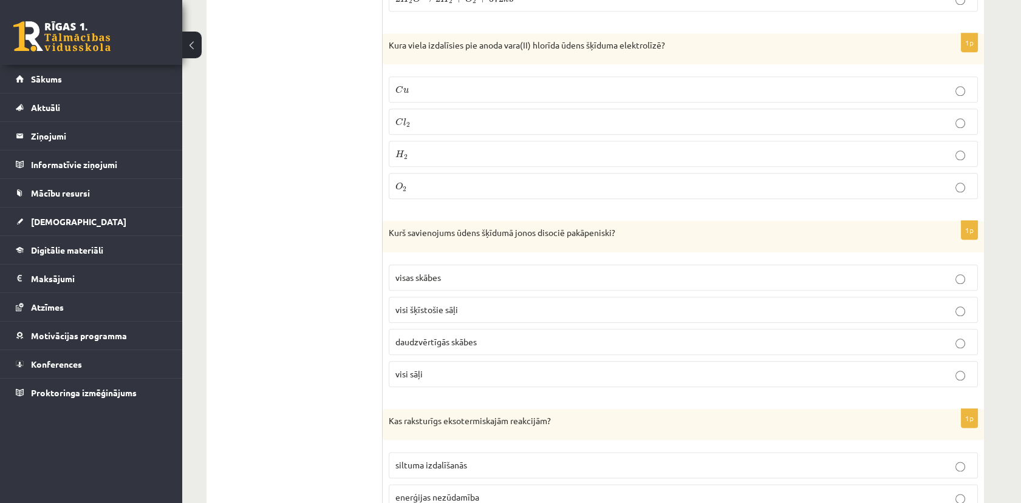
click at [472, 115] on p "C l 2 C l 2" at bounding box center [683, 121] width 576 height 13
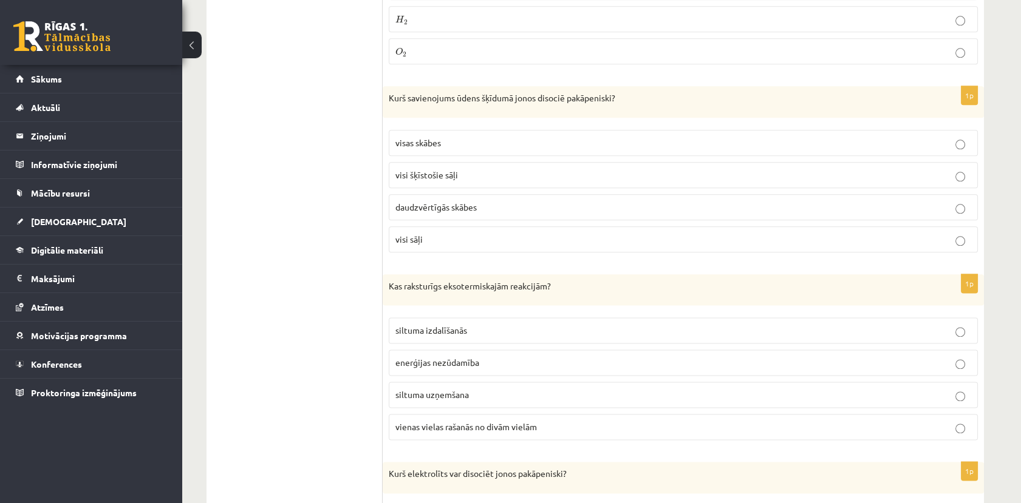
scroll to position [3239, 0]
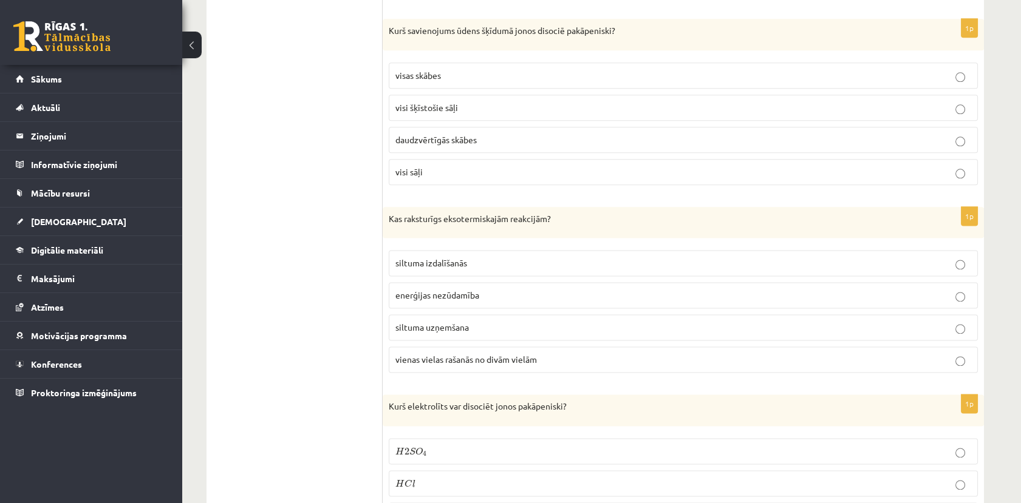
drag, startPoint x: 312, startPoint y: 193, endPoint x: 312, endPoint y: 148, distance: 44.3
click at [403, 134] on span "daudzvērtīgās skābes" at bounding box center [435, 139] width 81 height 11
click at [426, 250] on label "siltuma izdalīšanās" at bounding box center [683, 263] width 589 height 26
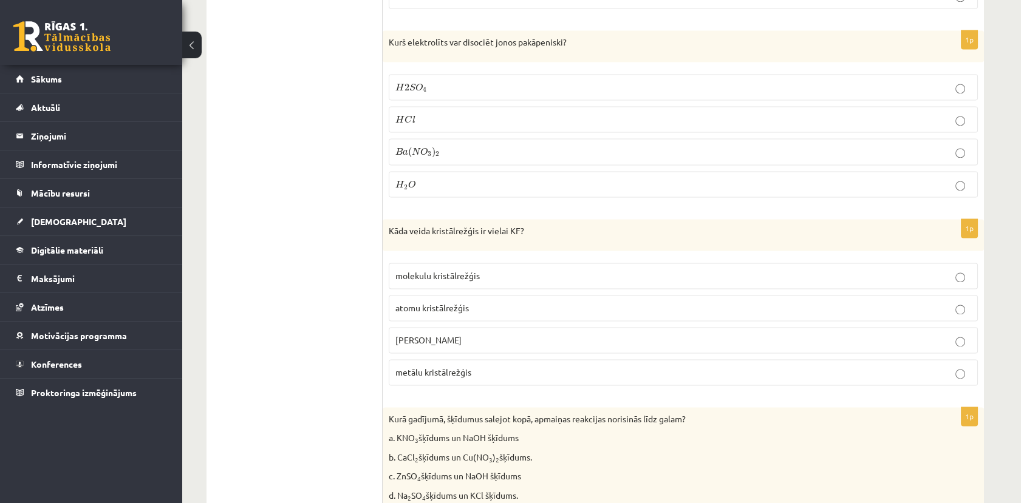
scroll to position [3630, 0]
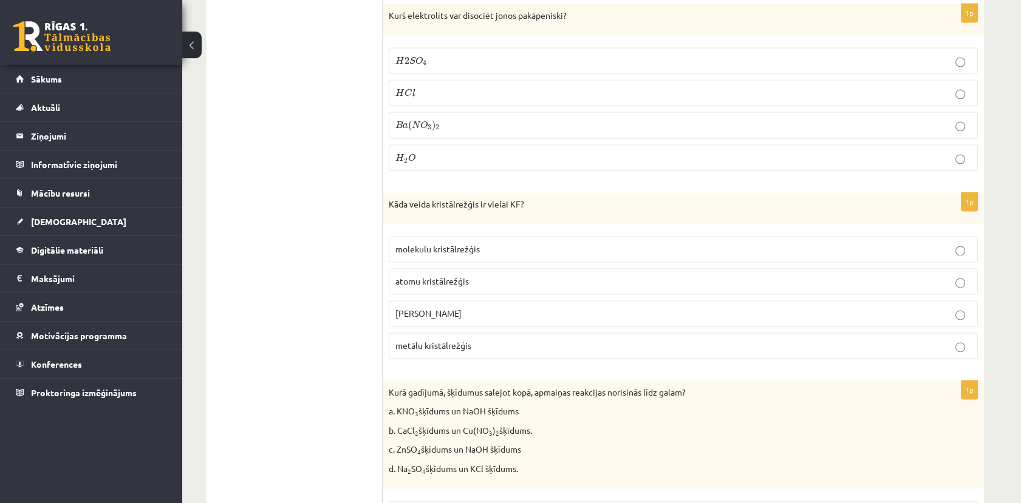
click at [428, 54] on p "H 2 S O 4 H 2 S O 4" at bounding box center [683, 60] width 576 height 13
click at [436, 301] on label "jonu kristālrežģis" at bounding box center [683, 314] width 589 height 26
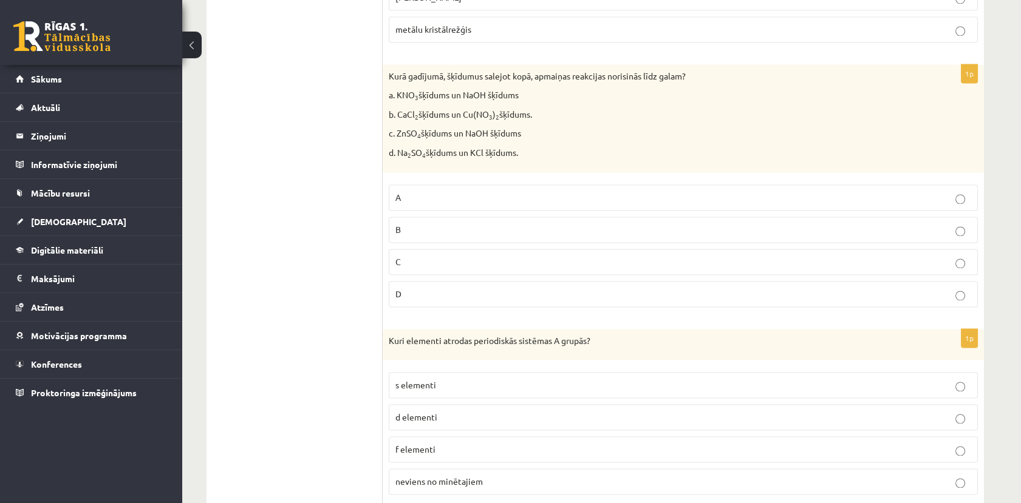
scroll to position [3967, 0]
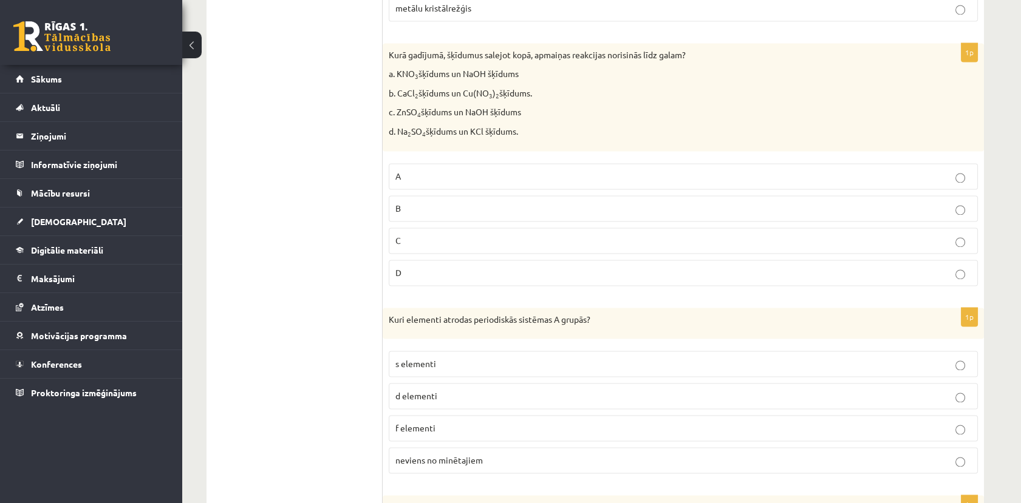
drag, startPoint x: 310, startPoint y: 324, endPoint x: 369, endPoint y: 274, distance: 77.6
click at [418, 202] on p "B" at bounding box center [683, 208] width 576 height 13
click at [421, 234] on p "C" at bounding box center [683, 240] width 576 height 13
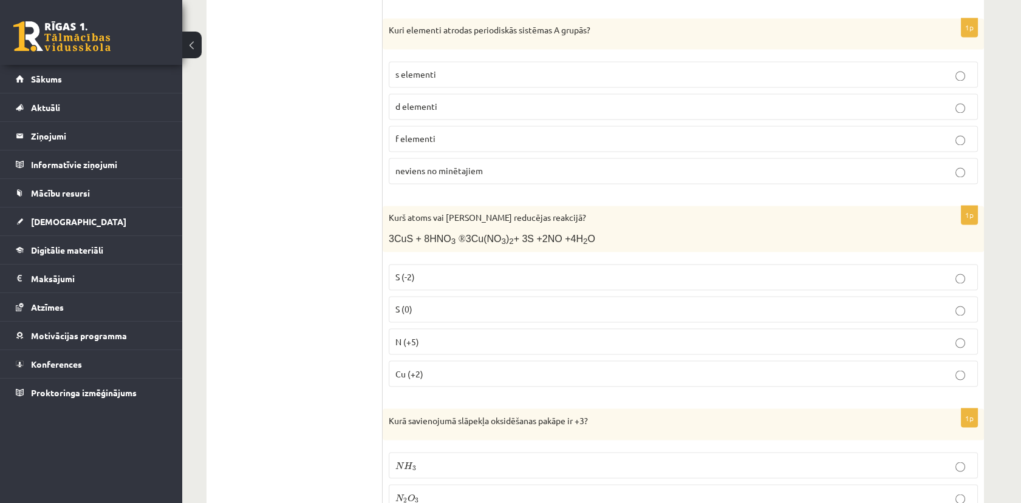
scroll to position [4237, 0]
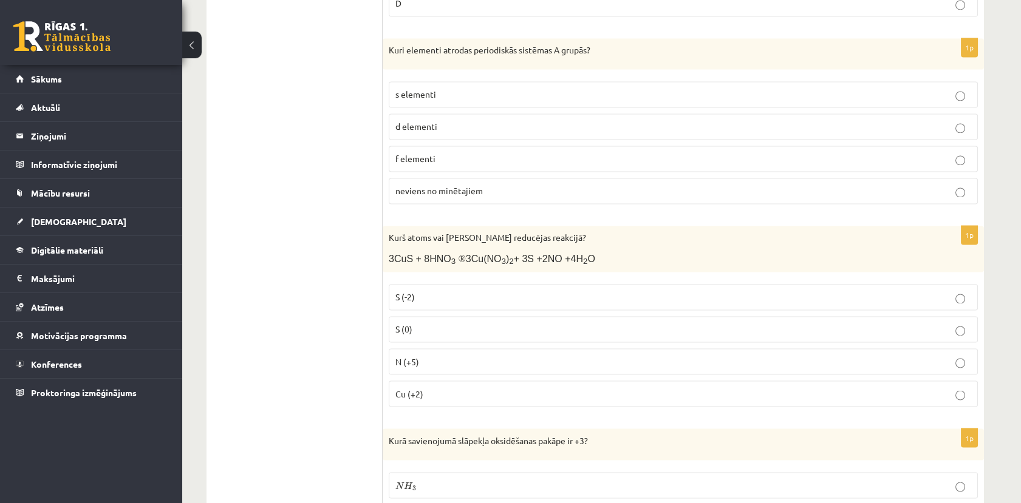
drag, startPoint x: 370, startPoint y: 193, endPoint x: 548, endPoint y: 132, distance: 188.6
click at [462, 88] on p "s elementi" at bounding box center [683, 94] width 576 height 13
drag, startPoint x: 428, startPoint y: 341, endPoint x: 432, endPoint y: 335, distance: 7.8
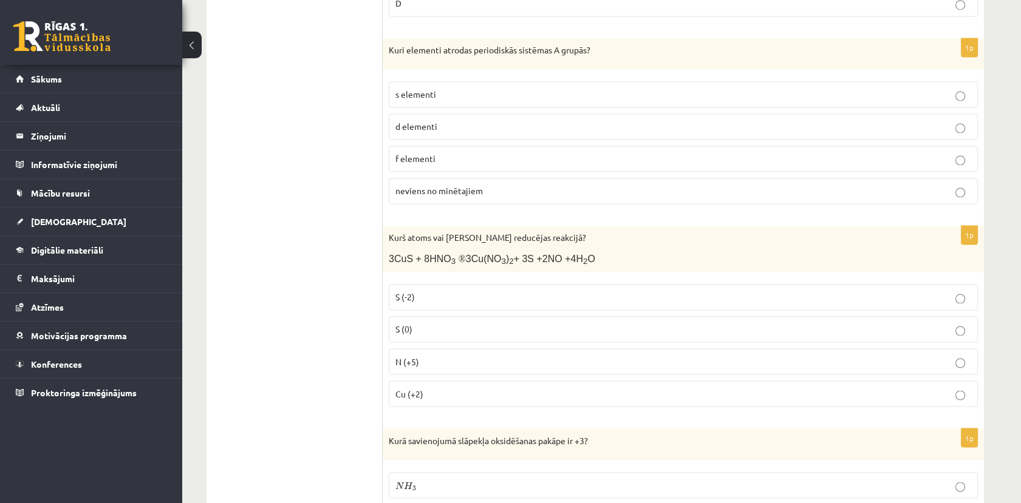
click at [427, 355] on p "N (+5)" at bounding box center [683, 361] width 576 height 13
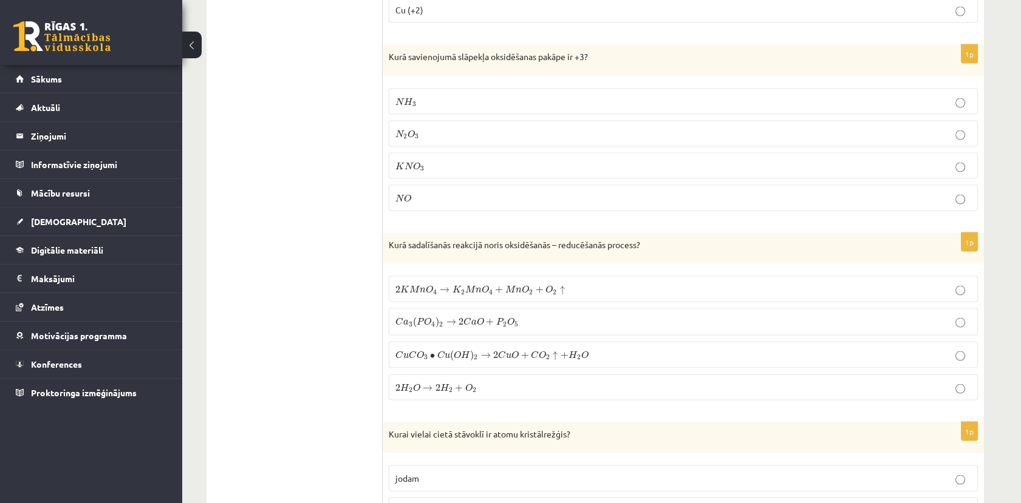
scroll to position [4642, 0]
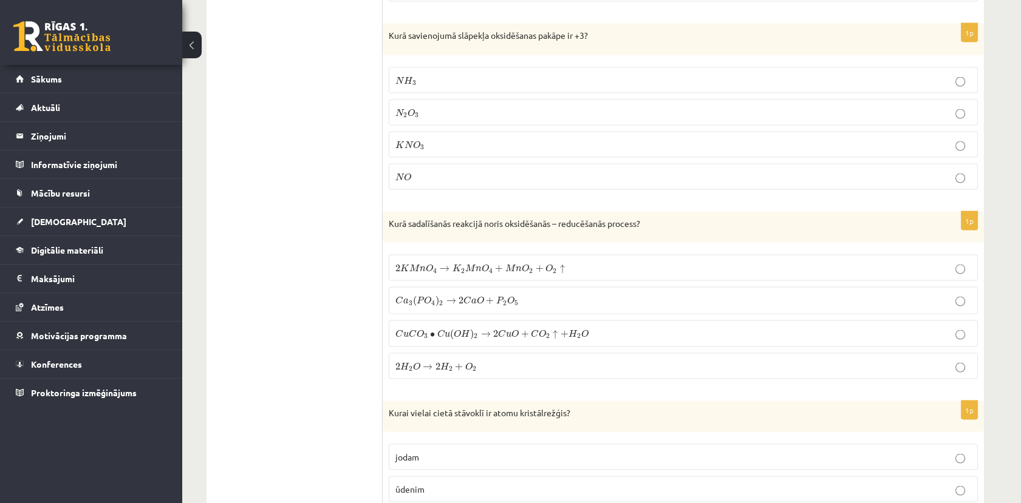
click at [402, 108] on span "N 2 O 3 N 2 O 3" at bounding box center [407, 113] width 24 height 11
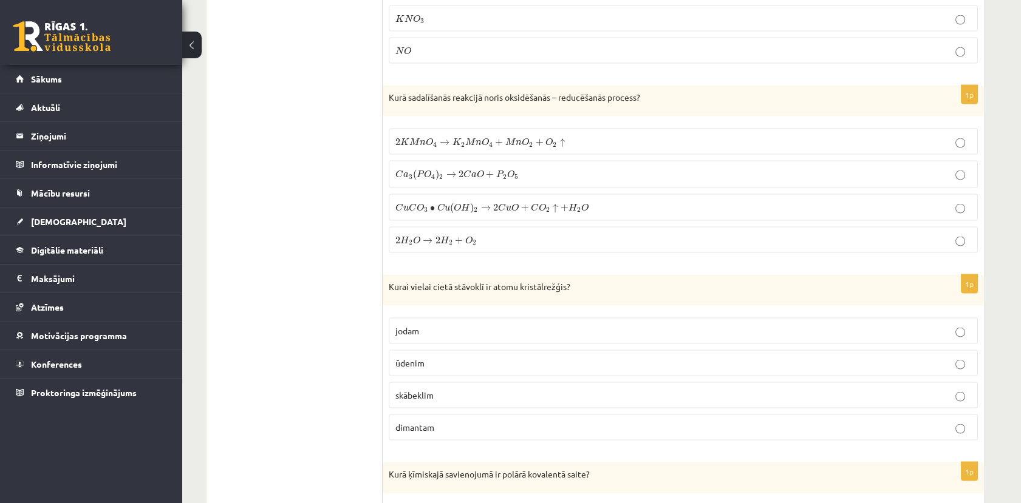
scroll to position [4777, 0]
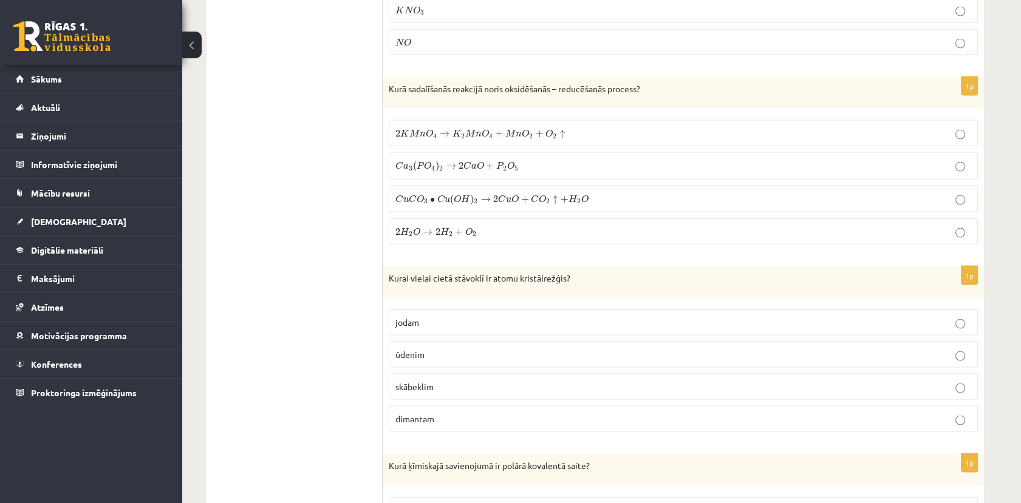
click at [456, 120] on label "2 K M n O 4 → K 2 M n O 4 + M n O 2 + O 2 ↑ 2 K M n O 4 → K 2 M n O 4 + M n O 2…" at bounding box center [683, 133] width 589 height 26
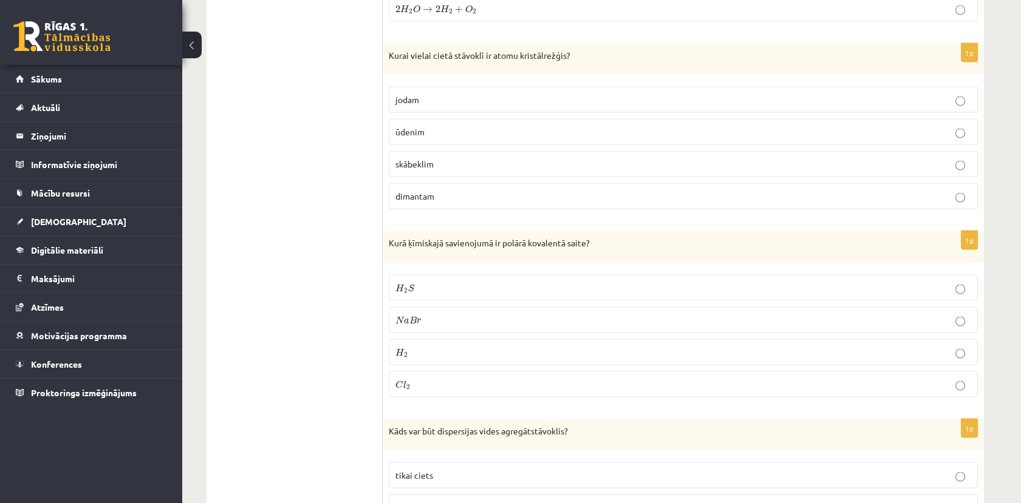
scroll to position [4980, 0]
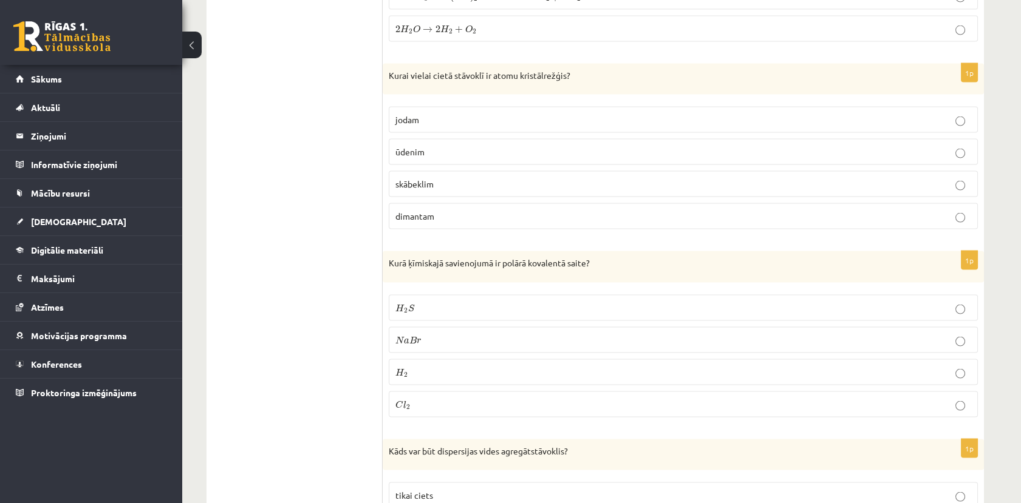
click at [421, 302] on p "H 2 S H 2 S" at bounding box center [683, 308] width 576 height 13
click at [457, 210] on p "dimantam" at bounding box center [683, 216] width 576 height 13
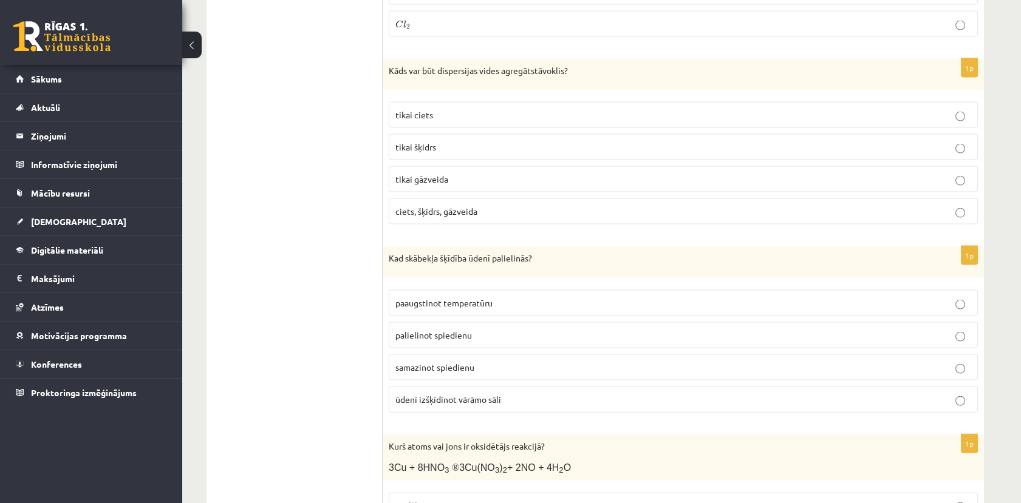
scroll to position [5384, 0]
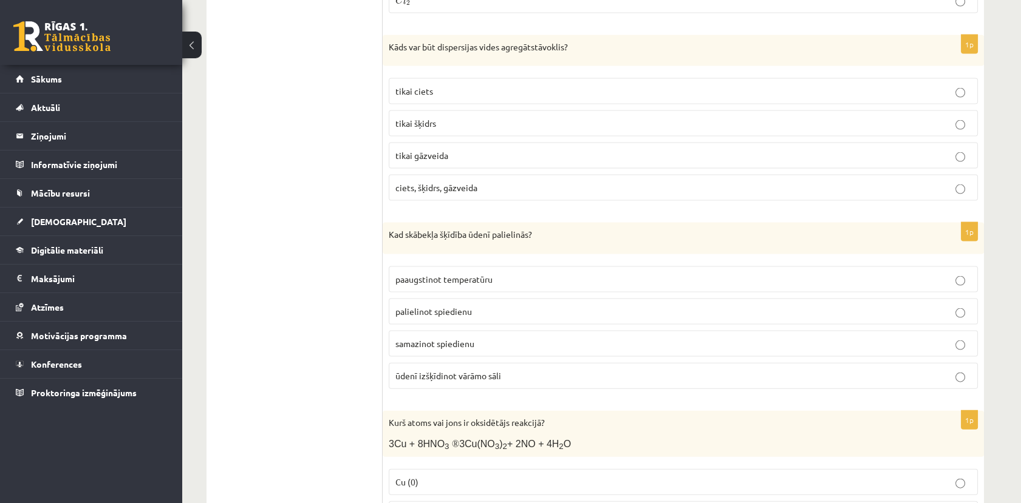
click at [571, 175] on label "ciets, šķidrs, gāzveida" at bounding box center [683, 188] width 589 height 26
click at [530, 305] on p "palielinot spiedienu" at bounding box center [683, 311] width 576 height 13
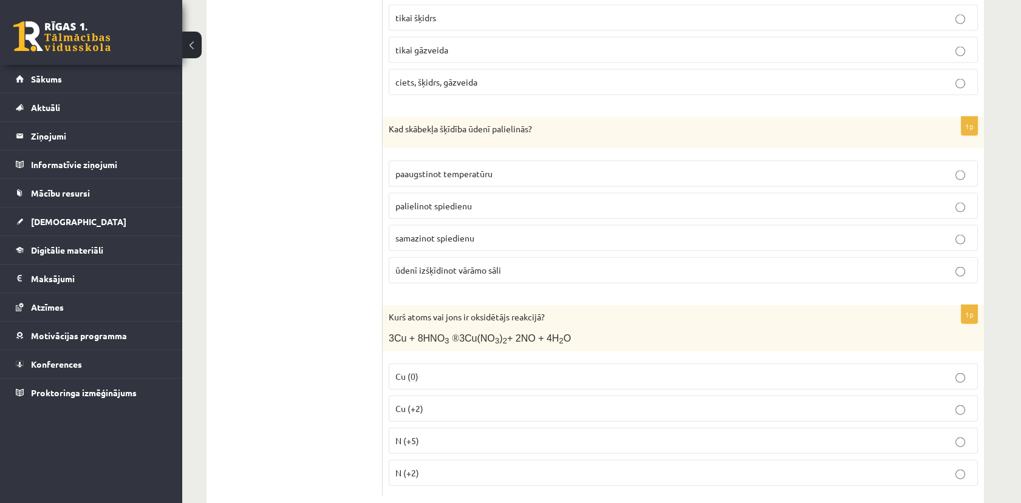
scroll to position [5497, 0]
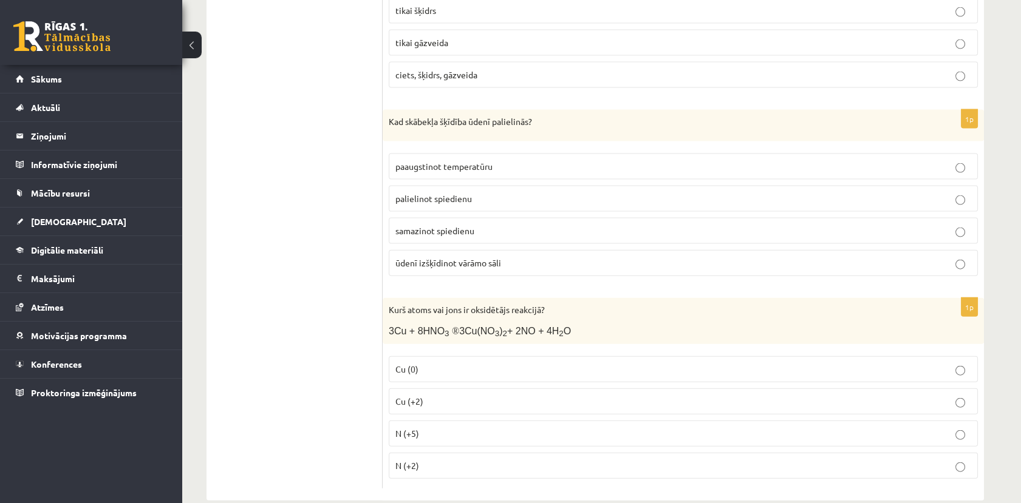
click at [419, 428] on p "N (+5)" at bounding box center [683, 434] width 576 height 13
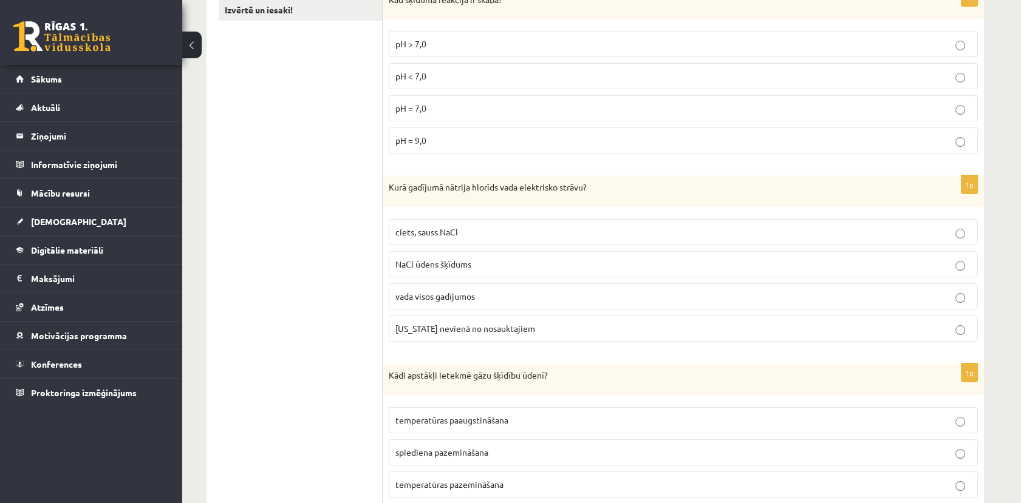
scroll to position [0, 0]
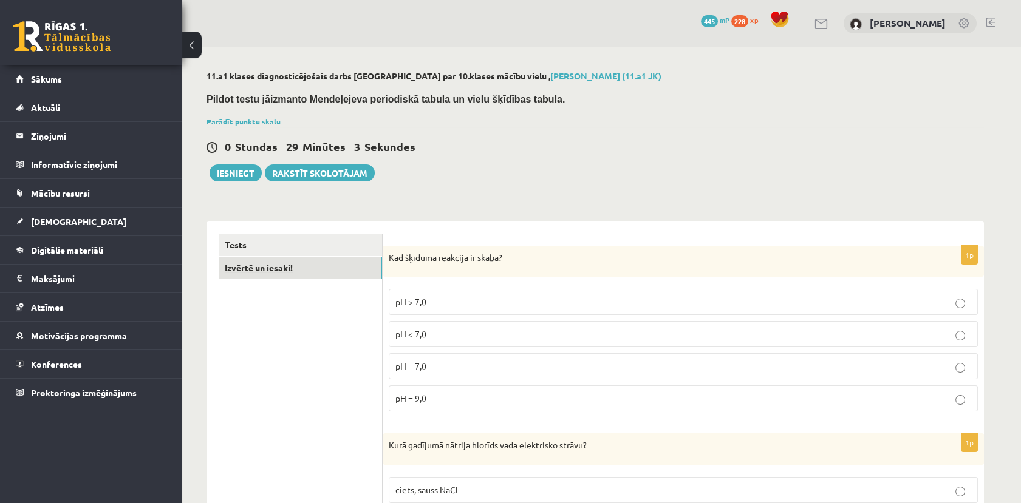
click at [340, 270] on link "Izvērtē un iesaki!" at bounding box center [300, 268] width 163 height 22
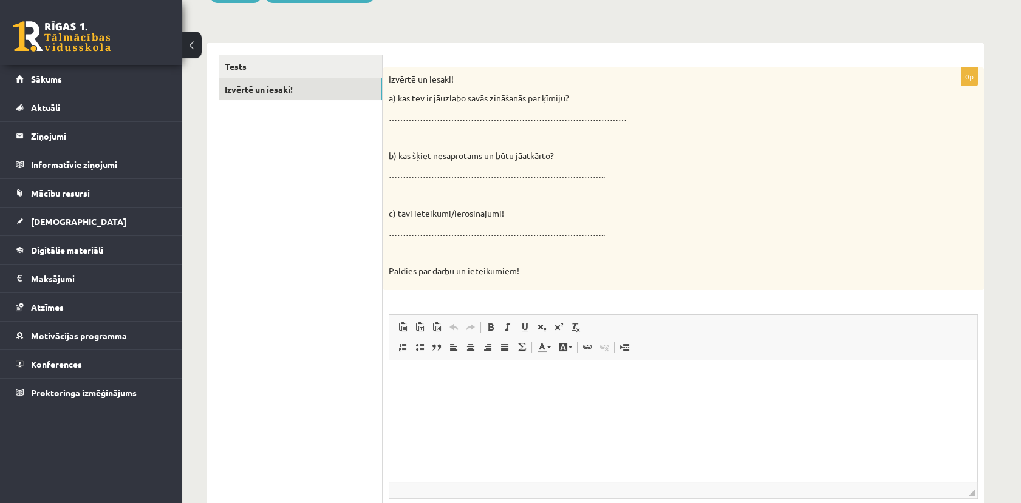
scroll to position [202, 0]
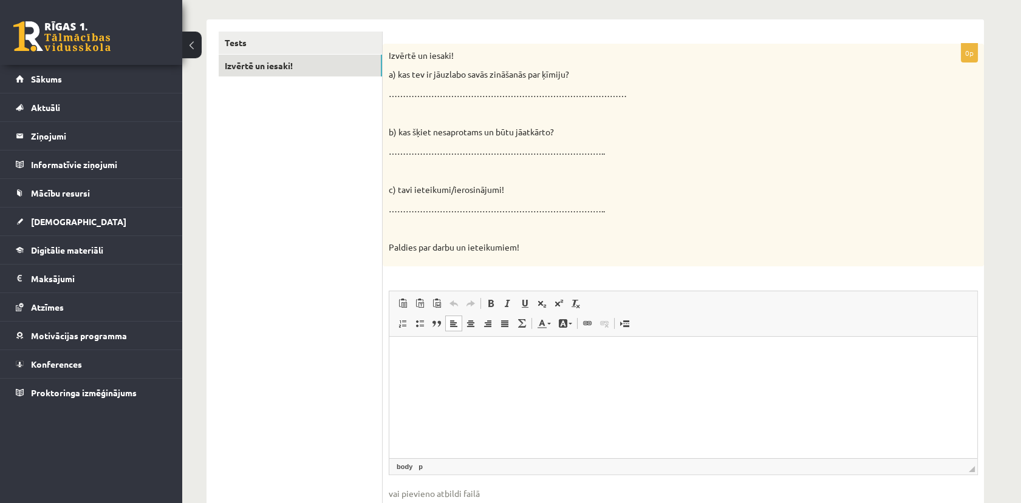
click at [581, 369] on html at bounding box center [683, 355] width 588 height 37
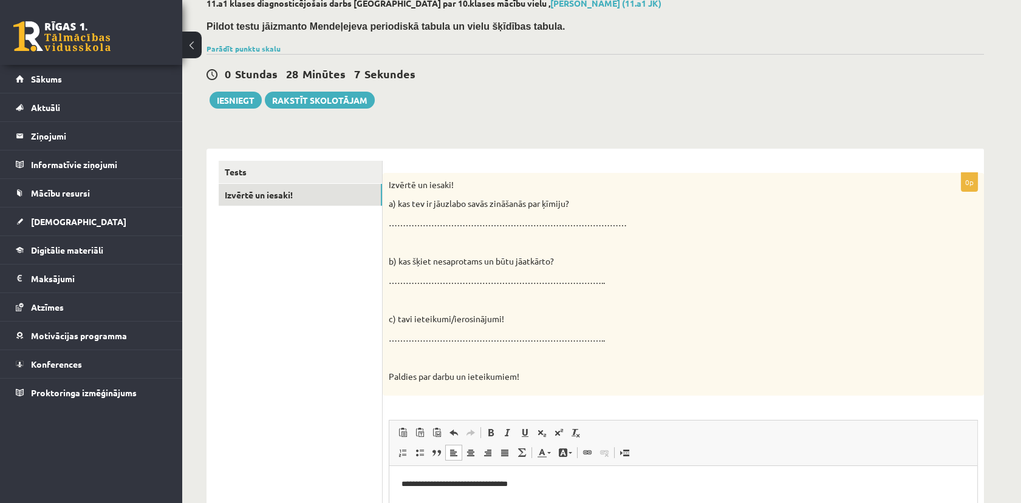
scroll to position [0, 0]
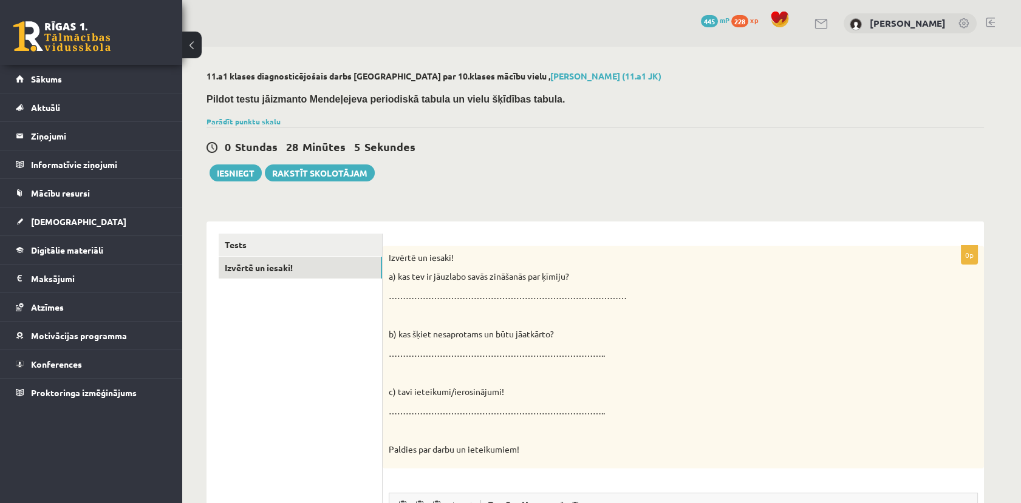
click at [666, 371] on p at bounding box center [653, 373] width 528 height 12
click at [231, 177] on button "Iesniegt" at bounding box center [236, 173] width 52 height 17
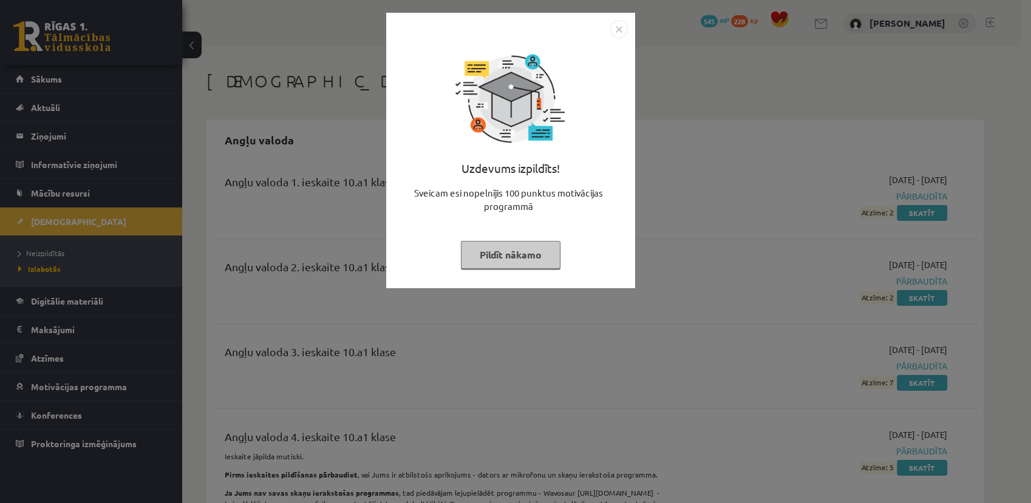
click at [534, 259] on button "Pildīt nākamo" at bounding box center [511, 255] width 100 height 28
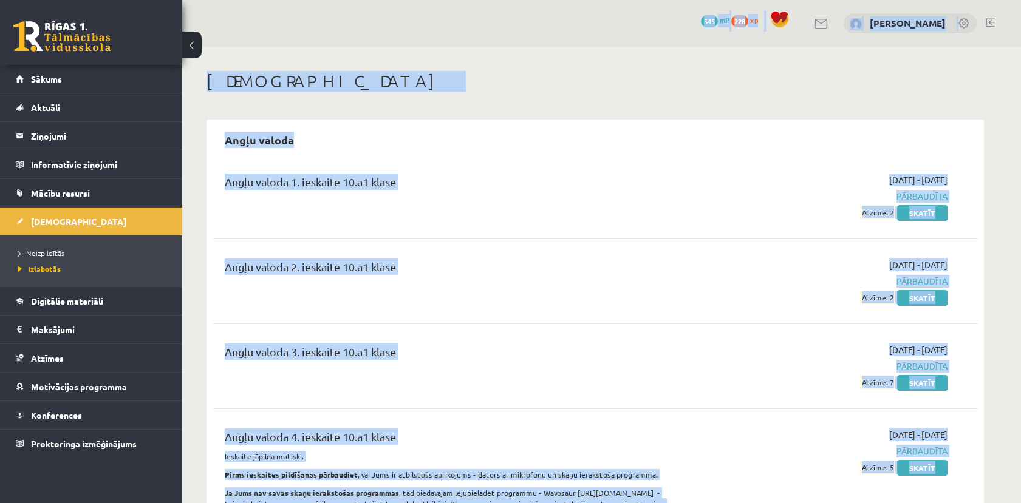
drag, startPoint x: 576, startPoint y: 173, endPoint x: -3, endPoint y: 1, distance: 604.5
click at [0, 1] on html "0 Dāvanas 545 mP 228 xp Laura Kokorēviča Sākums Aktuāli Kā mācīties eSKOLĀ Kont…" at bounding box center [510, 251] width 1021 height 503
click at [526, 158] on div "Angļu valoda Angļu valoda 1. ieskaite 10.a1 klase 2025-01-22 - 2025-02-28 Pārba…" at bounding box center [594, 499] width 777 height 759
click at [607, 80] on h1 "[DEMOGRAPHIC_DATA]" at bounding box center [594, 81] width 777 height 21
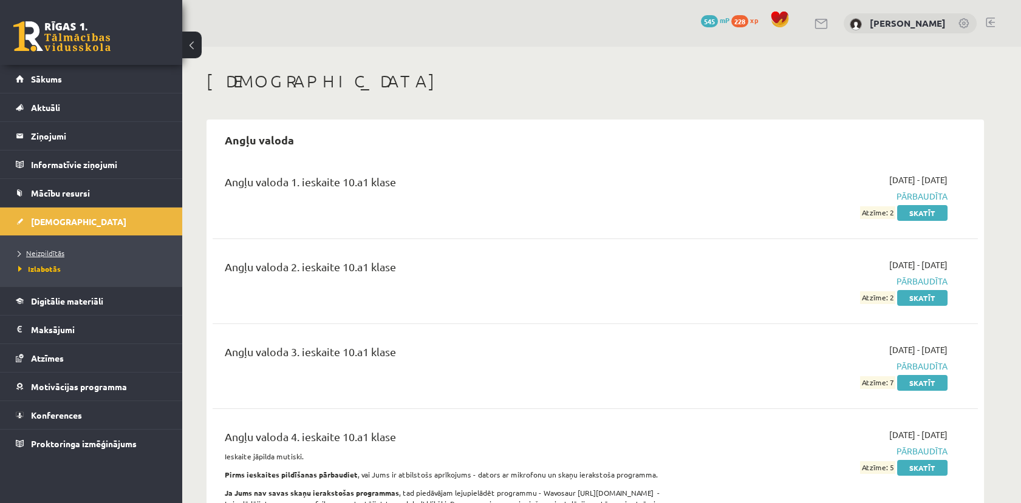
click at [58, 254] on span "Neizpildītās" at bounding box center [41, 253] width 46 height 10
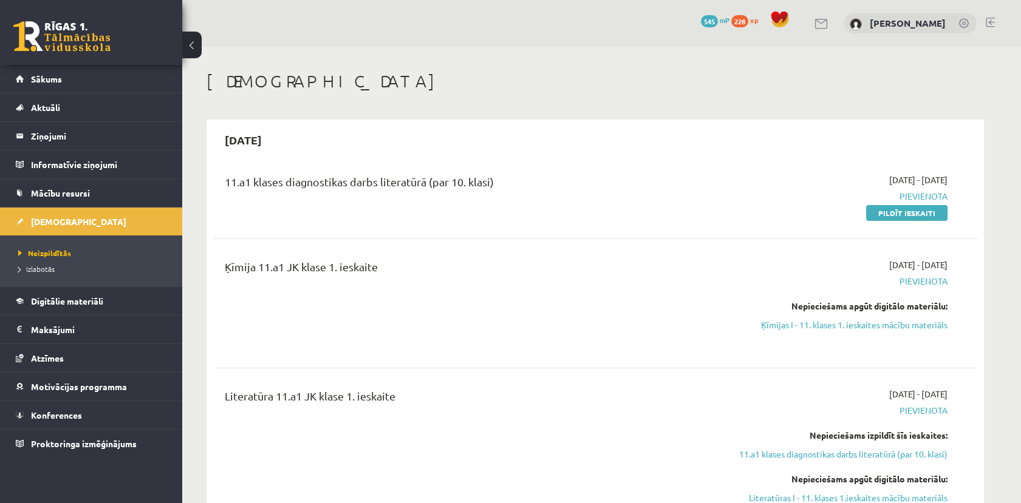
click at [452, 155] on div "2025-09-30 11.a1 klases diagnostikas darbs literatūrā (par 10. klasi) 2025-09-1…" at bounding box center [594, 402] width 777 height 565
click at [890, 216] on link "Pildīt ieskaiti" at bounding box center [906, 213] width 81 height 16
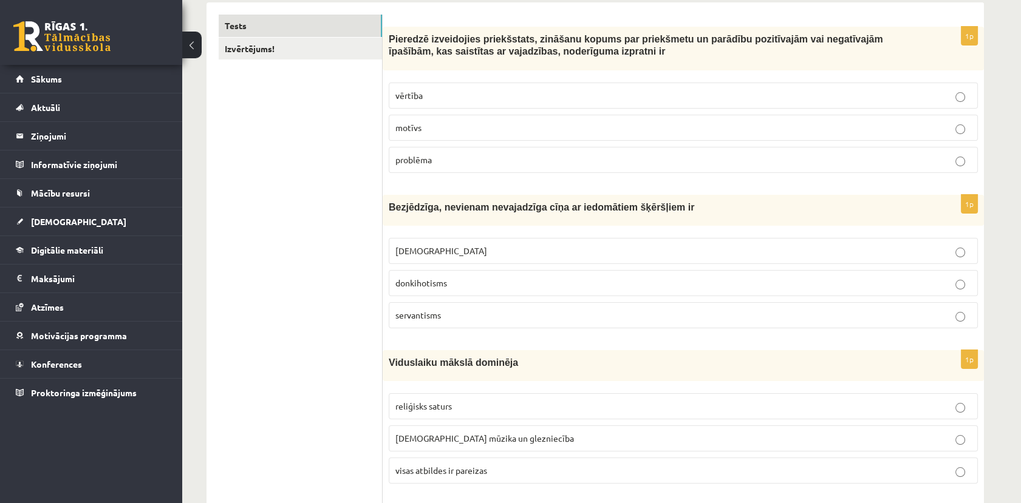
scroll to position [225, 0]
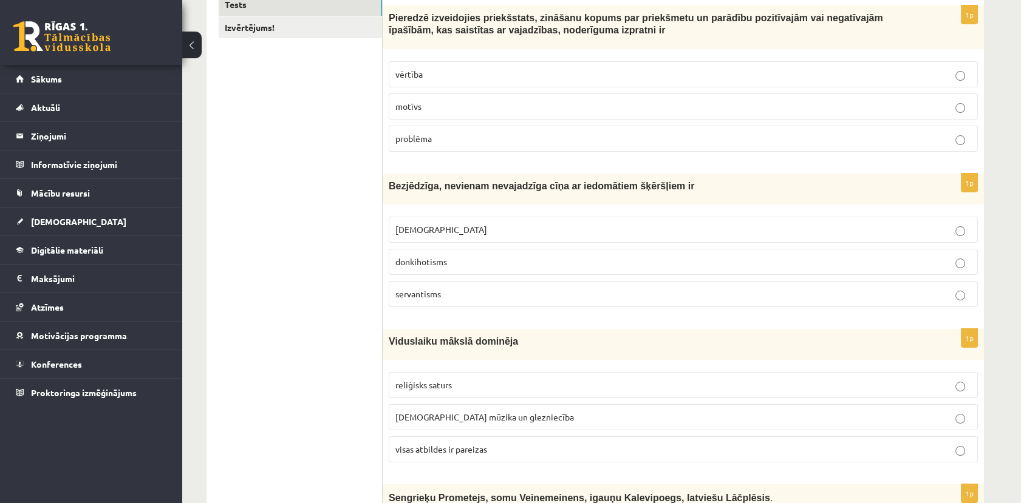
drag, startPoint x: 312, startPoint y: 225, endPoint x: 321, endPoint y: 227, distance: 8.7
click at [434, 77] on p "vērtība" at bounding box center [683, 74] width 576 height 13
click at [431, 261] on span "donkihotisms" at bounding box center [421, 261] width 52 height 11
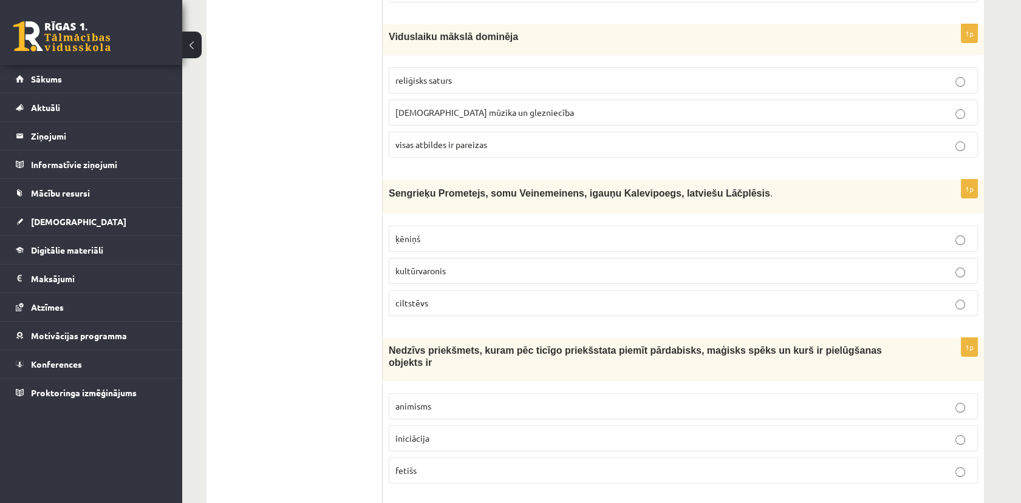
scroll to position [522, 0]
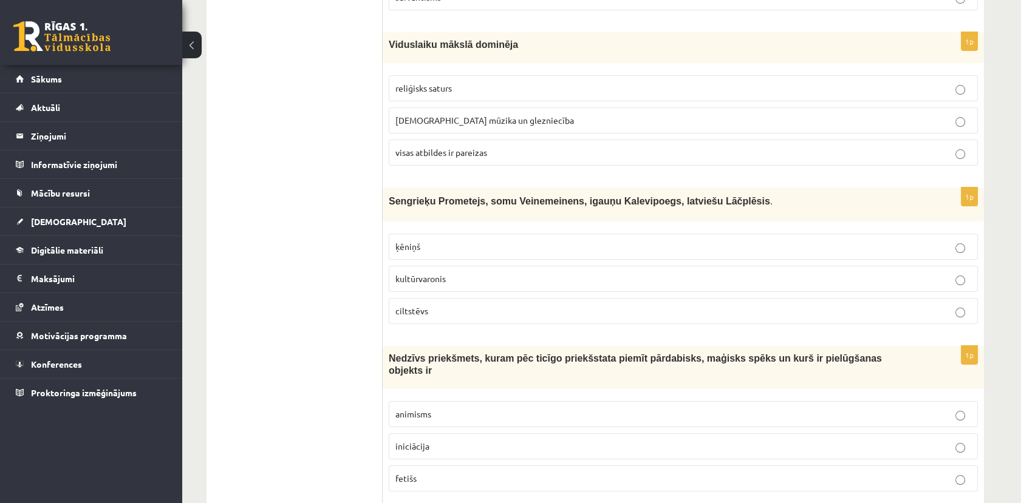
click at [411, 97] on label "reliģisks saturs" at bounding box center [683, 88] width 589 height 26
click at [476, 277] on p "kultūrvaronis" at bounding box center [683, 279] width 576 height 13
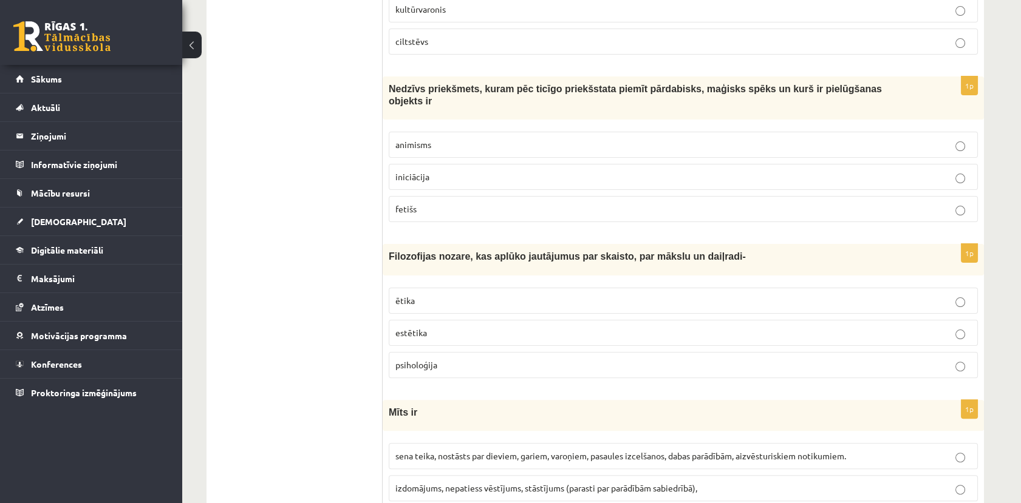
scroll to position [792, 0]
click at [488, 202] on p "fetišs" at bounding box center [683, 208] width 576 height 13
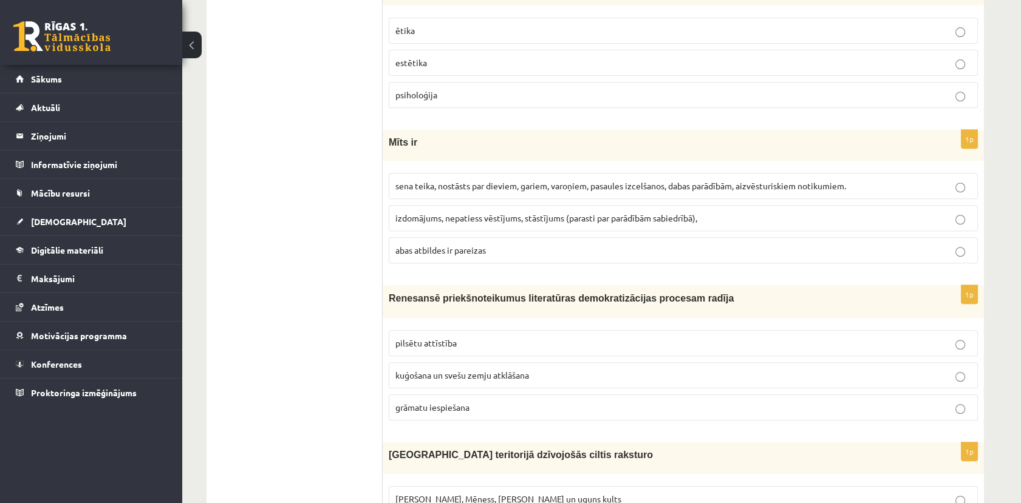
scroll to position [994, 0]
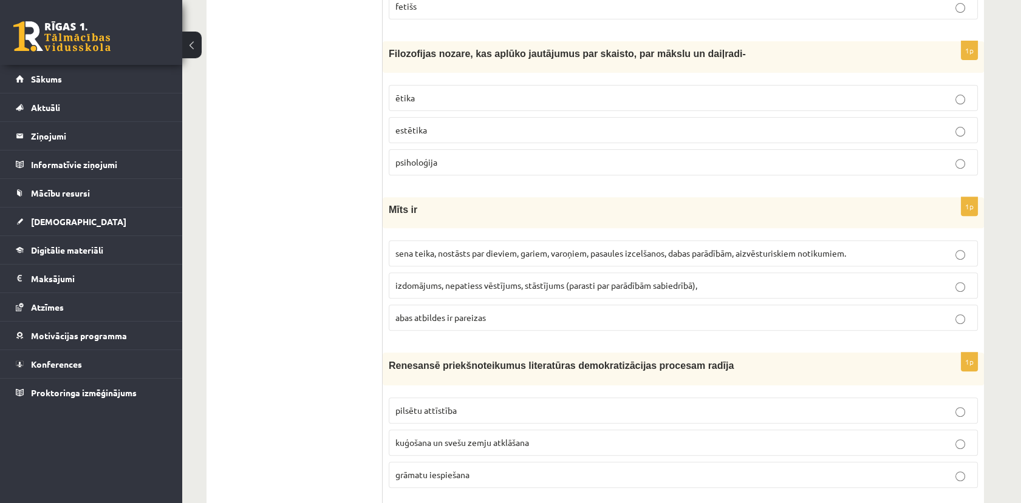
drag, startPoint x: 308, startPoint y: 353, endPoint x: 315, endPoint y: 350, distance: 7.9
click at [440, 247] on p "sena teika, nostāsts par dieviem, gariem, varoņiem, pasaules izcelšanos, dabas …" at bounding box center [683, 253] width 576 height 13
click at [428, 124] on p "estētika" at bounding box center [683, 130] width 576 height 13
click at [469, 469] on span "grāmatu iespiešana" at bounding box center [432, 474] width 74 height 11
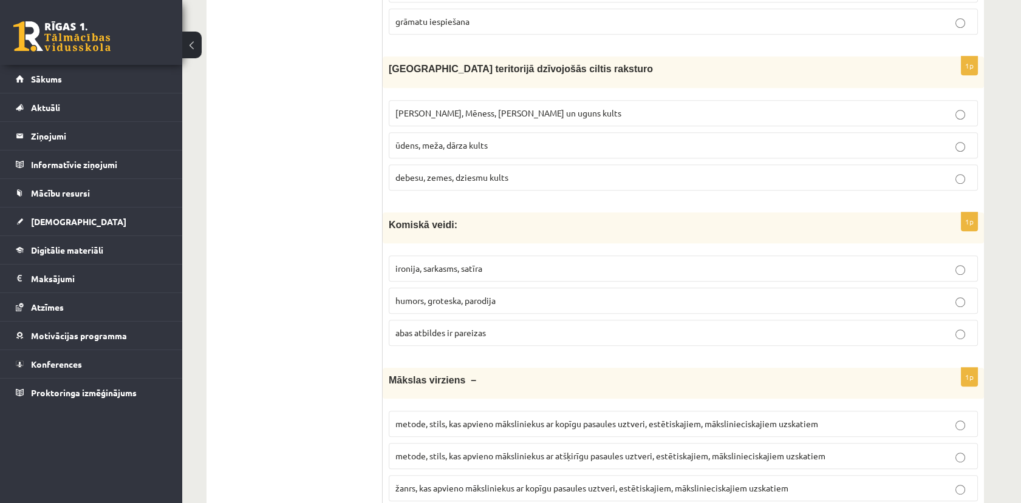
scroll to position [1467, 0]
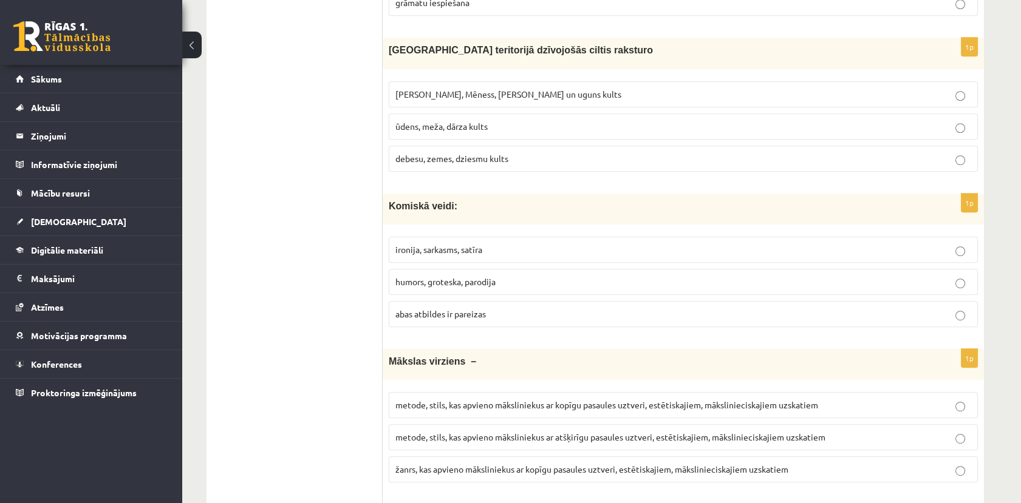
click at [438, 88] on p "[PERSON_NAME], Mēness, [PERSON_NAME] un uguns kults" at bounding box center [683, 94] width 576 height 13
click at [464, 309] on span "abas atbildes ir pareizas" at bounding box center [440, 314] width 90 height 11
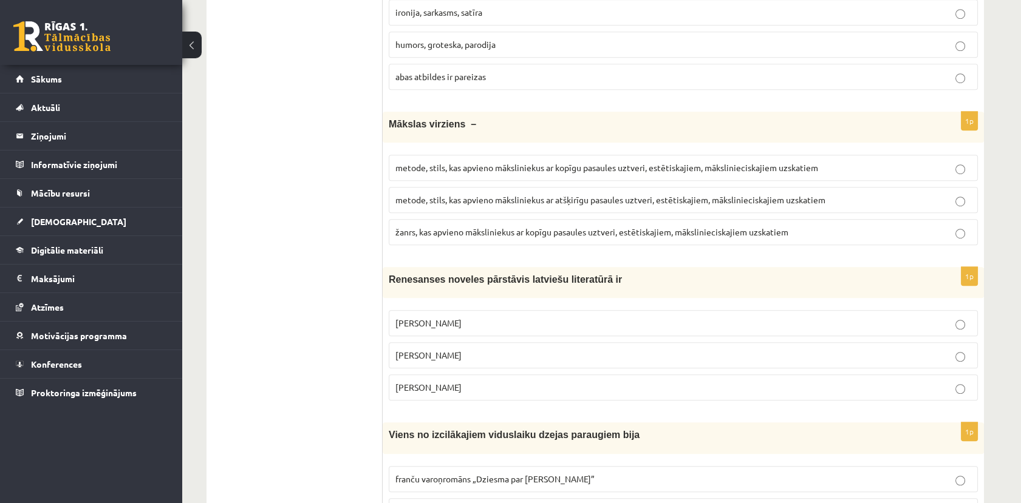
scroll to position [1736, 0]
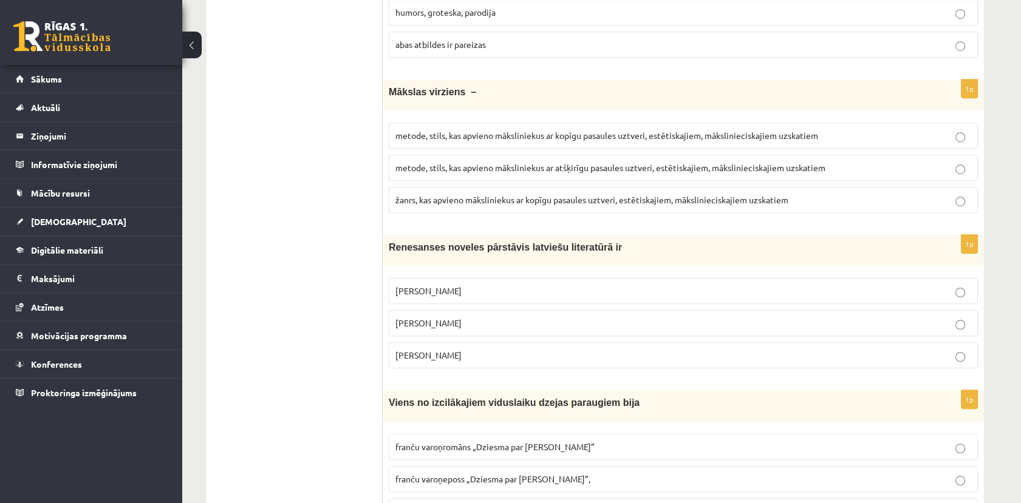
click at [429, 129] on p "metode, stils, kas apvieno māksliniekus ar kopīgu pasaules uztveri, estētiskaji…" at bounding box center [683, 135] width 576 height 13
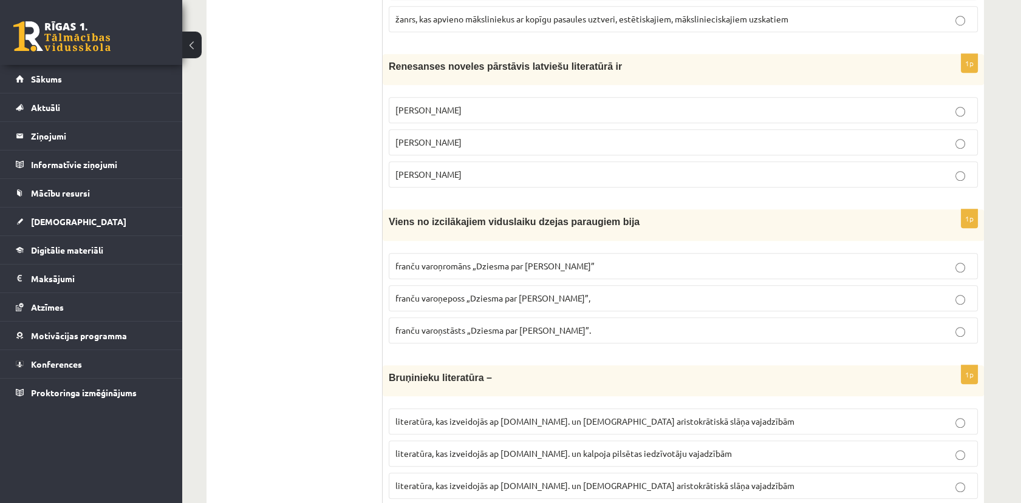
scroll to position [1938, 0]
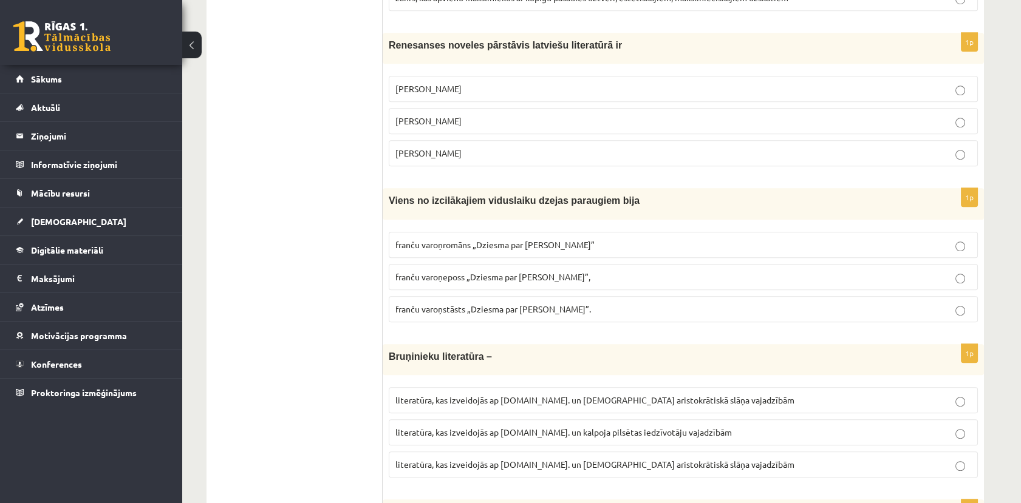
click at [440, 148] on span "Jānis Ezeriņš" at bounding box center [428, 153] width 66 height 11
click at [426, 304] on span "franču varoņstāsts „Dziesma par Rolandu”." at bounding box center [493, 309] width 196 height 11
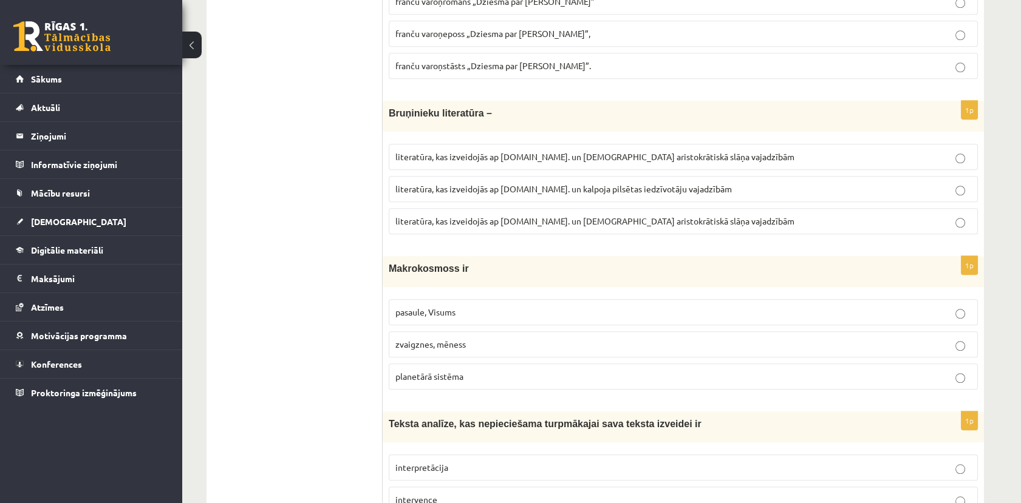
scroll to position [2209, 0]
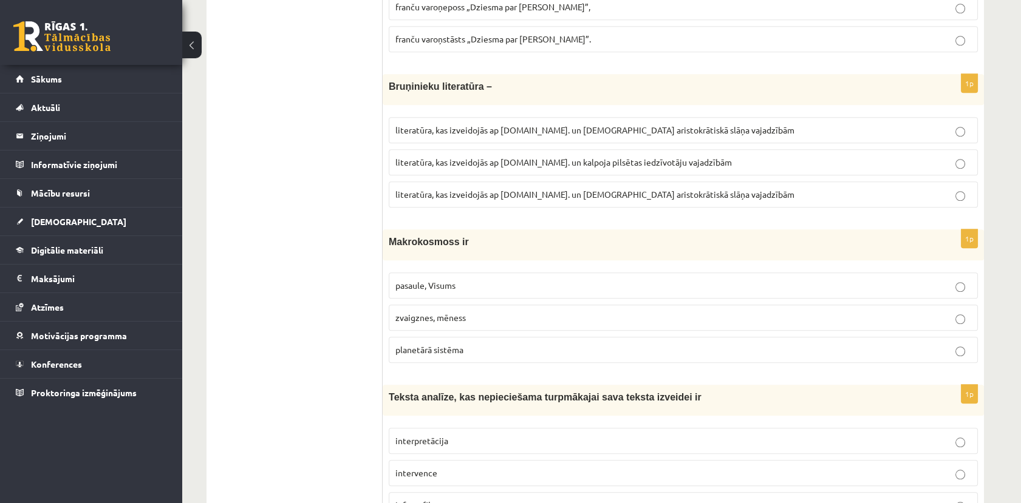
click at [562, 188] on p "literatūra, kas izveidojās ap 12.gs. un kalpoja aristokrātiskā slāņa vajadzībām" at bounding box center [683, 194] width 576 height 13
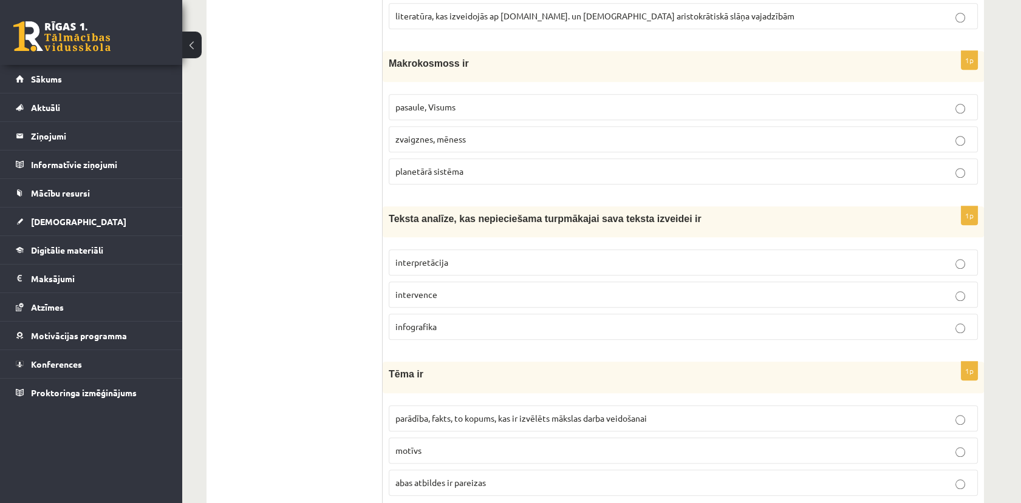
scroll to position [2411, 0]
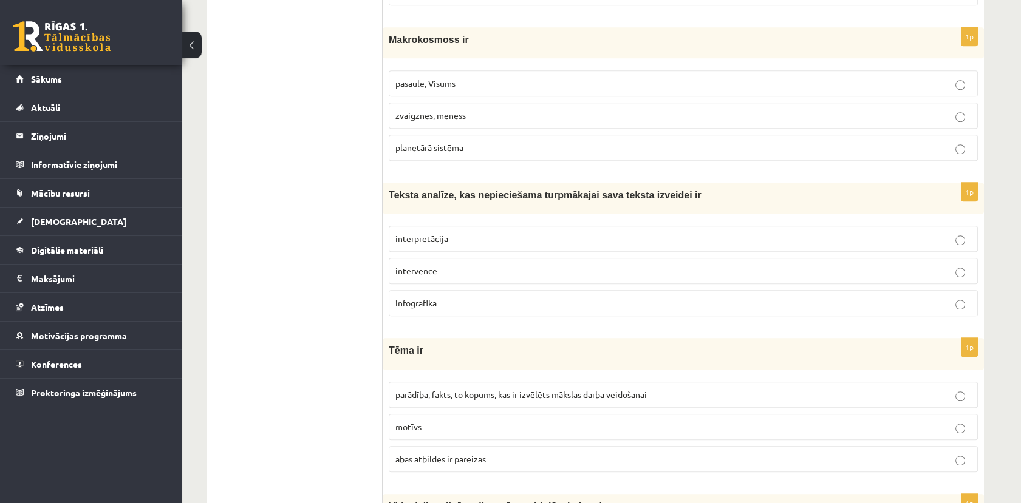
click at [476, 77] on p "pasaule, Visums" at bounding box center [683, 83] width 576 height 13
click at [502, 233] on p "interpretācija" at bounding box center [683, 239] width 576 height 13
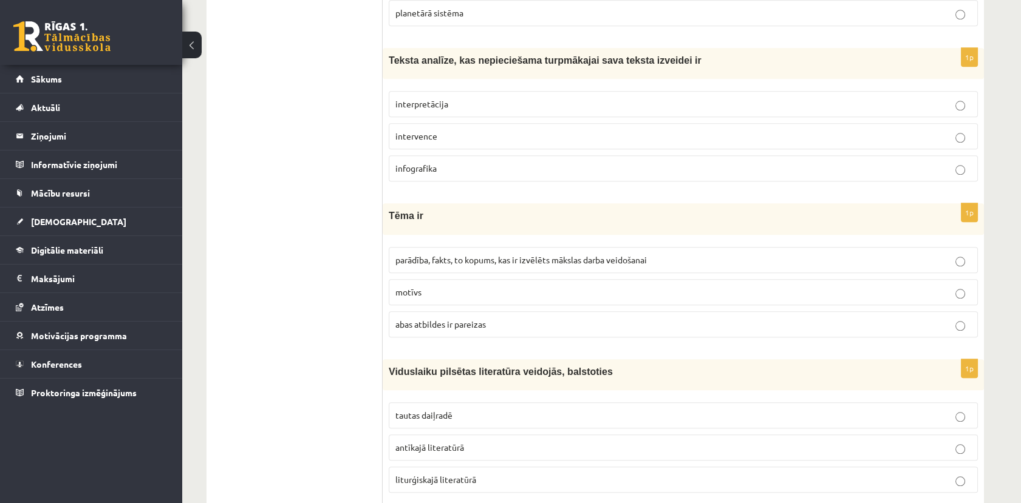
scroll to position [2614, 0]
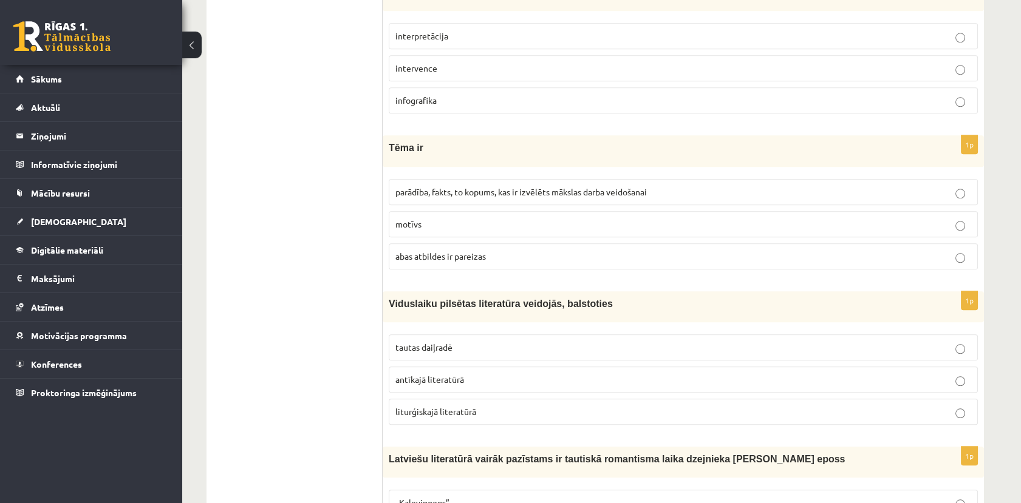
click at [462, 186] on span "parādība, fakts, to kopums, kas ir izvēlēts mākslas darba veidošanai" at bounding box center [520, 191] width 251 height 11
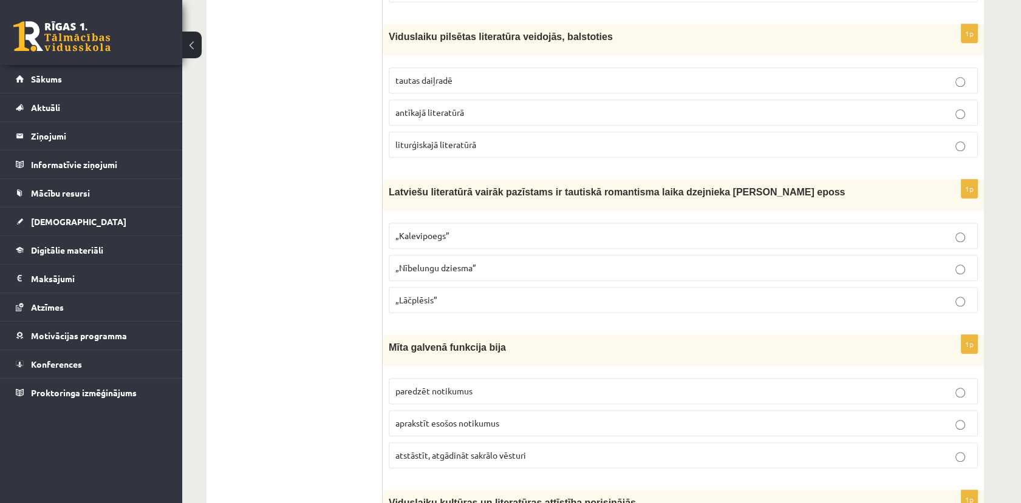
scroll to position [2883, 0]
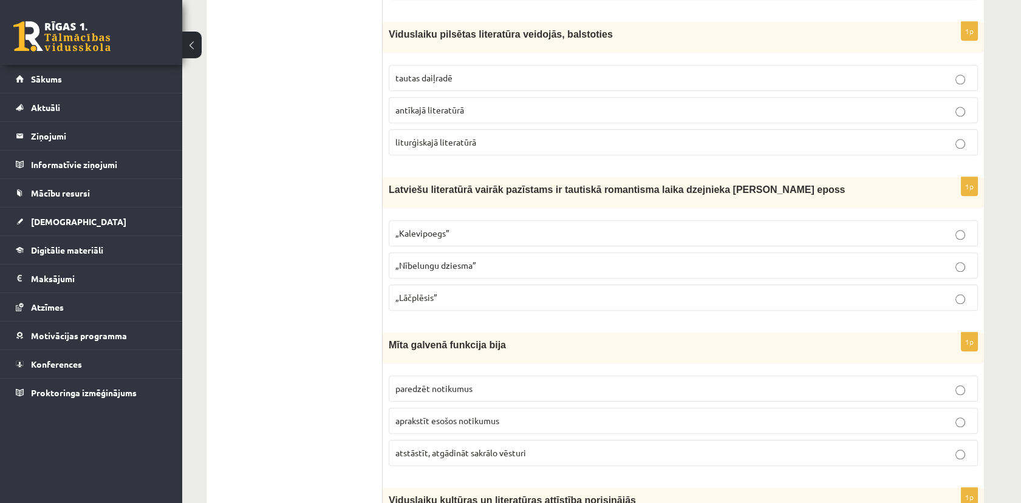
click at [450, 291] on p "„Lāčplēsis”" at bounding box center [683, 297] width 576 height 13
click at [451, 65] on label "tautas daiļradē" at bounding box center [683, 78] width 589 height 26
drag, startPoint x: 451, startPoint y: 50, endPoint x: 632, endPoint y: 53, distance: 180.4
click at [632, 72] on p "tautas daiļradē" at bounding box center [683, 78] width 576 height 13
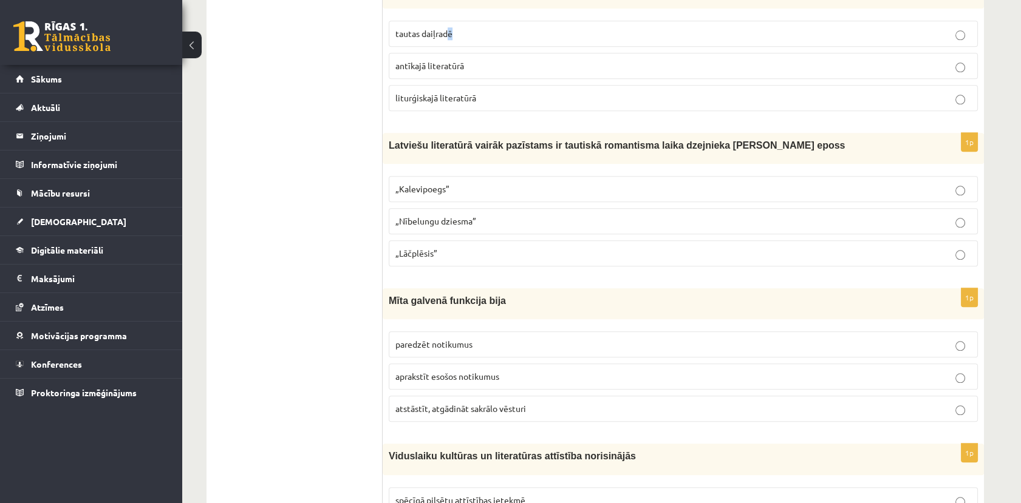
scroll to position [3018, 0]
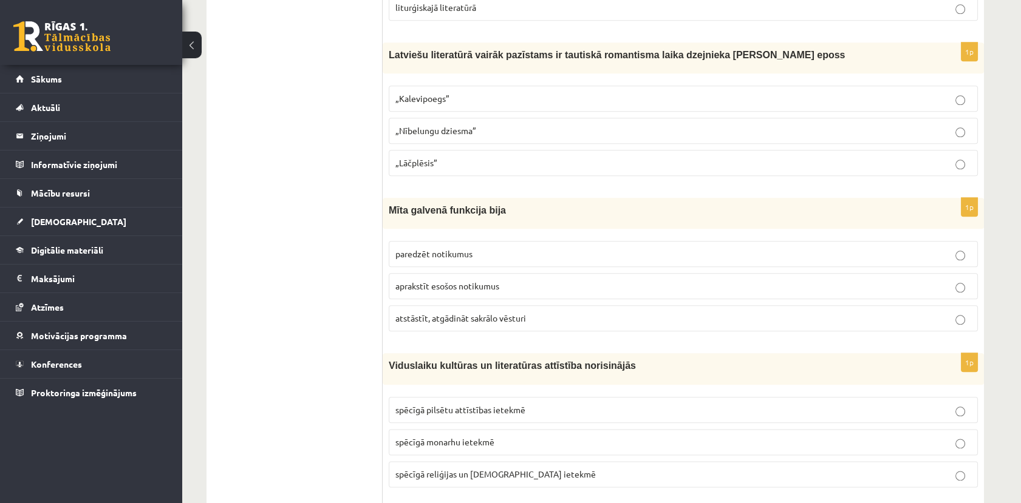
click at [486, 313] on span "atstāstīt, atgādināt sakrālo vēsturi" at bounding box center [460, 318] width 131 height 11
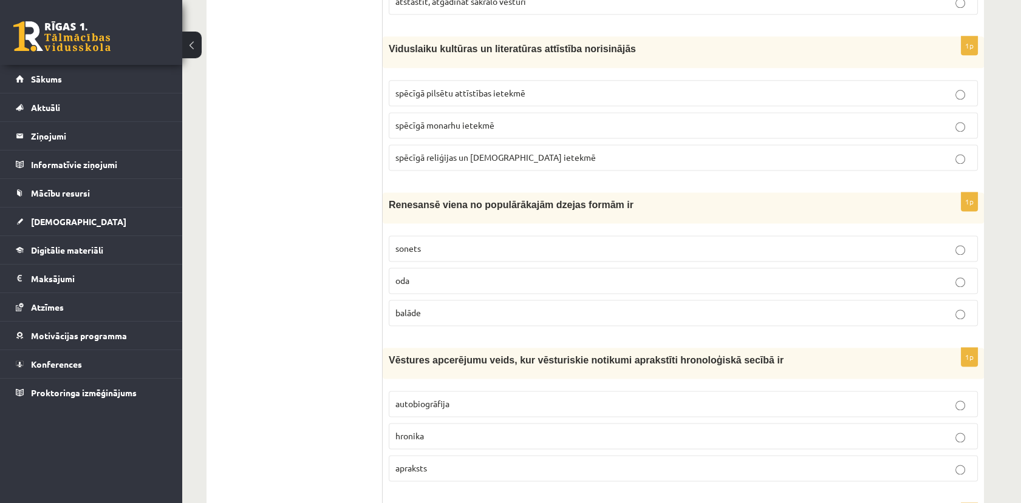
scroll to position [3356, 0]
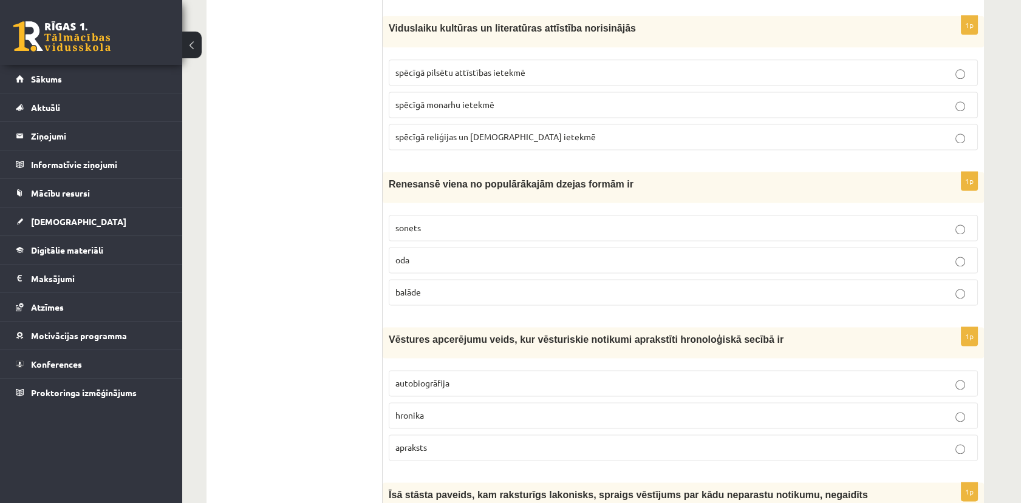
click at [442, 131] on span "spēcīgā reliģijas un [DEMOGRAPHIC_DATA] ietekmē" at bounding box center [495, 136] width 200 height 11
click at [437, 222] on p "sonets" at bounding box center [683, 228] width 576 height 13
click at [446, 409] on p "hronika" at bounding box center [683, 415] width 576 height 13
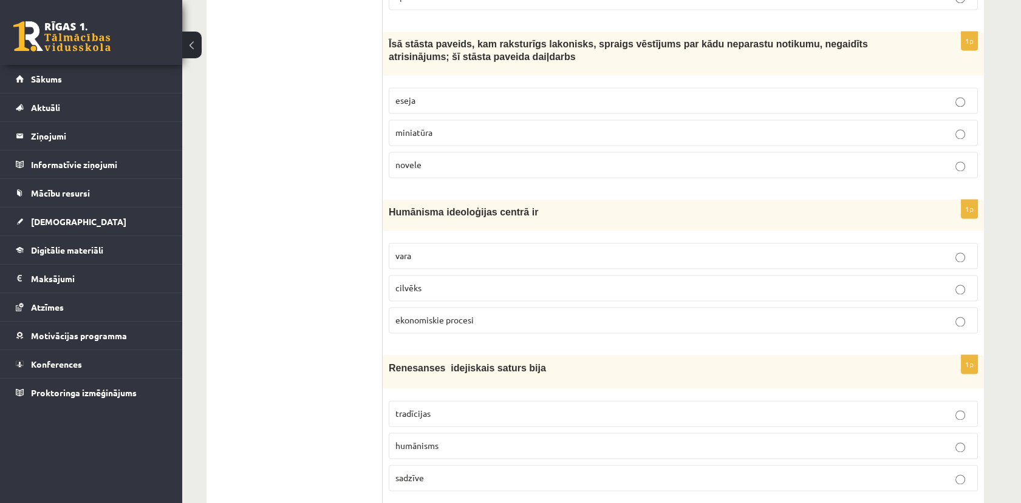
scroll to position [3814, 0]
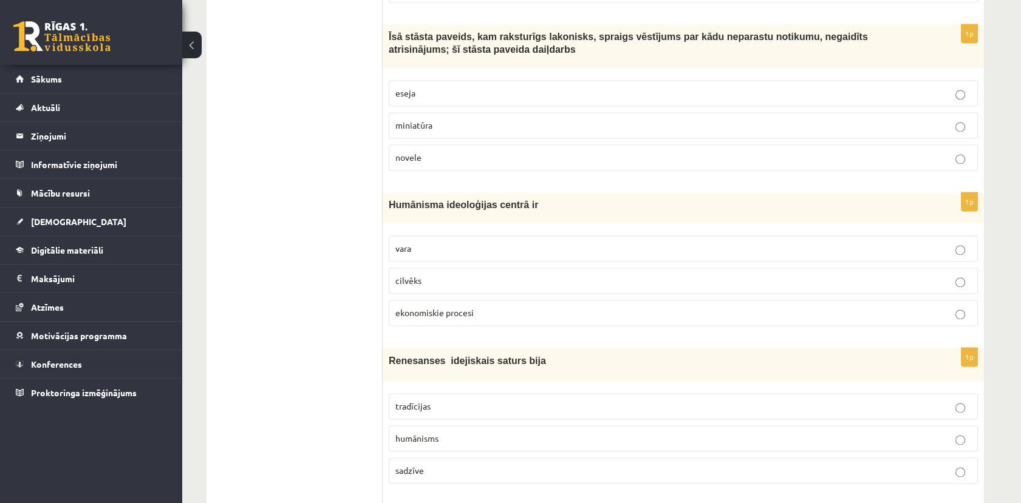
drag, startPoint x: 276, startPoint y: 387, endPoint x: 287, endPoint y: 363, distance: 27.4
click at [443, 151] on p "novele" at bounding box center [683, 157] width 576 height 13
click at [432, 274] on p "cilvēks" at bounding box center [683, 280] width 576 height 13
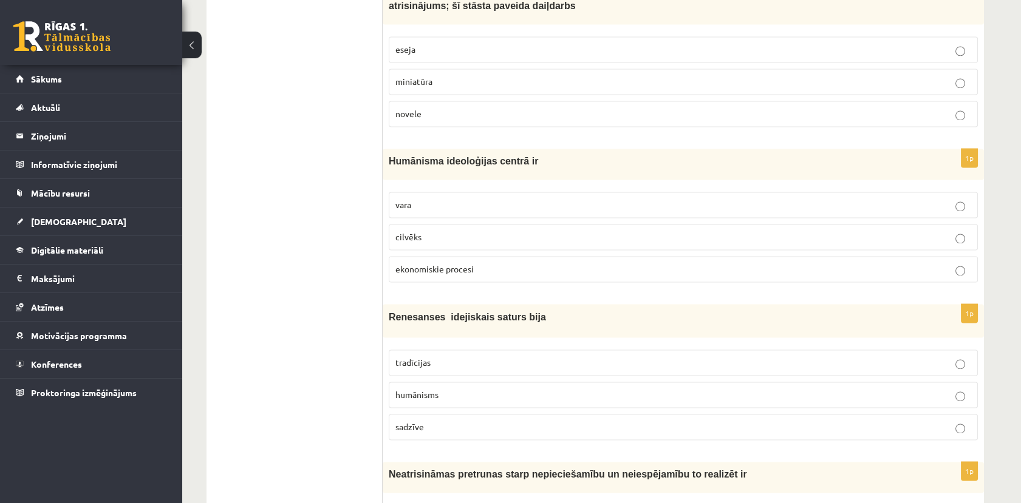
scroll to position [3882, 0]
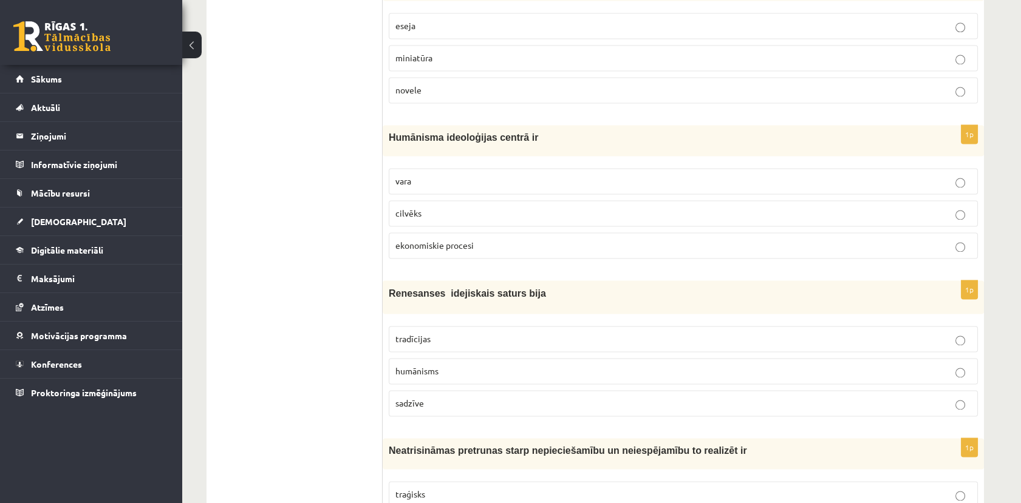
click at [417, 366] on span "humānisms" at bounding box center [416, 371] width 43 height 11
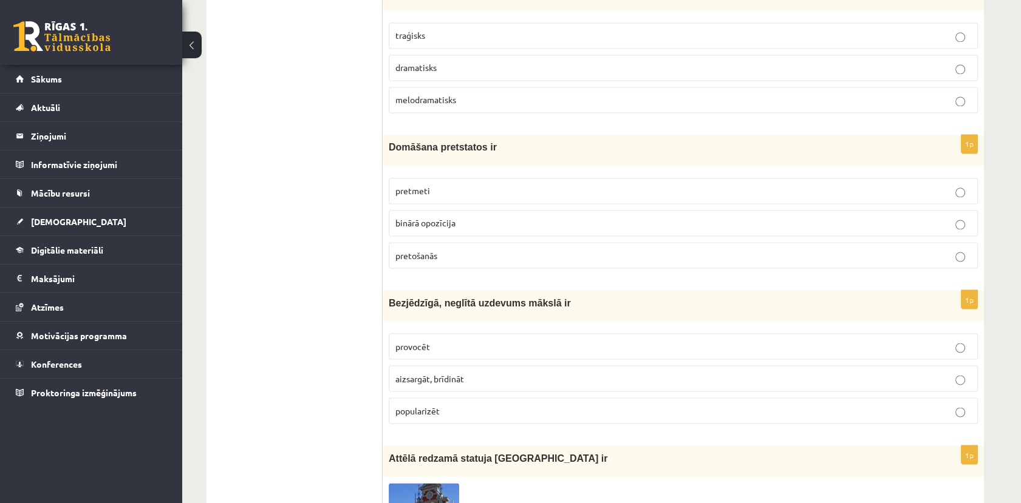
scroll to position [4274, 0]
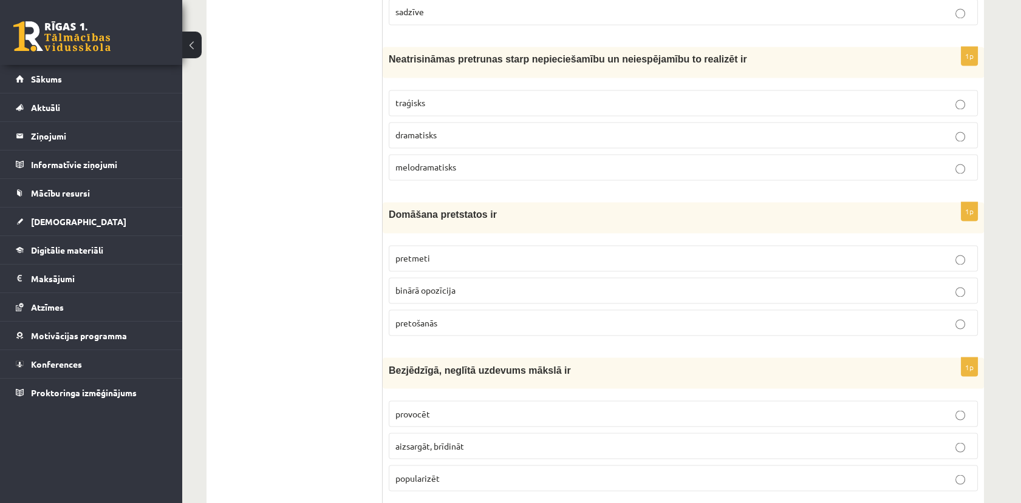
click at [434, 97] on p "traģisks" at bounding box center [683, 103] width 576 height 13
click at [455, 285] on span "binārā opozīcija" at bounding box center [425, 290] width 60 height 11
click at [441, 407] on p "provocēt" at bounding box center [683, 413] width 576 height 13
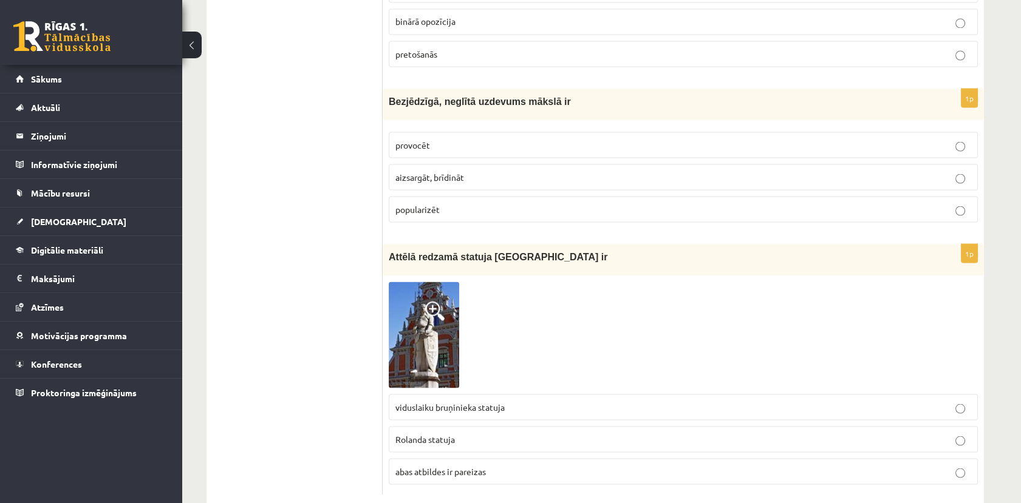
scroll to position [4543, 0]
click at [416, 298] on img at bounding box center [424, 334] width 70 height 106
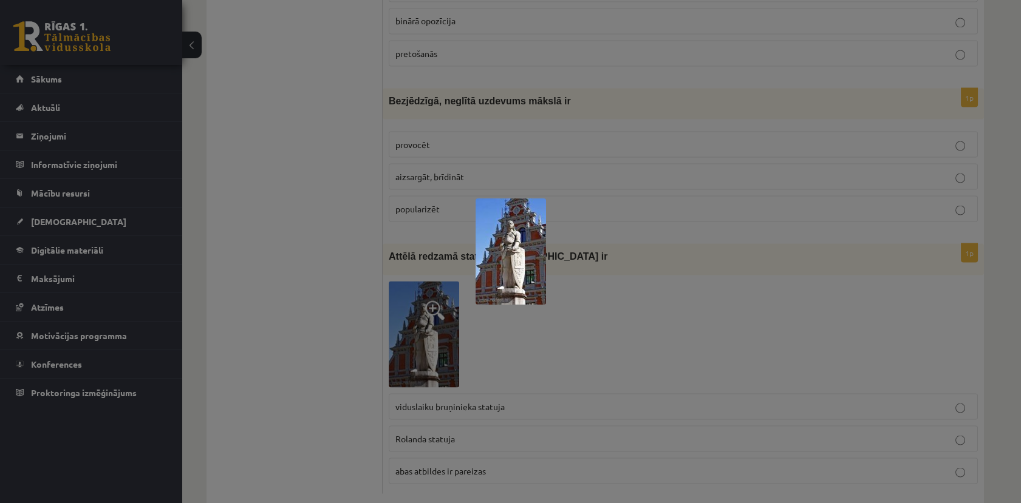
click at [502, 234] on img at bounding box center [511, 252] width 70 height 106
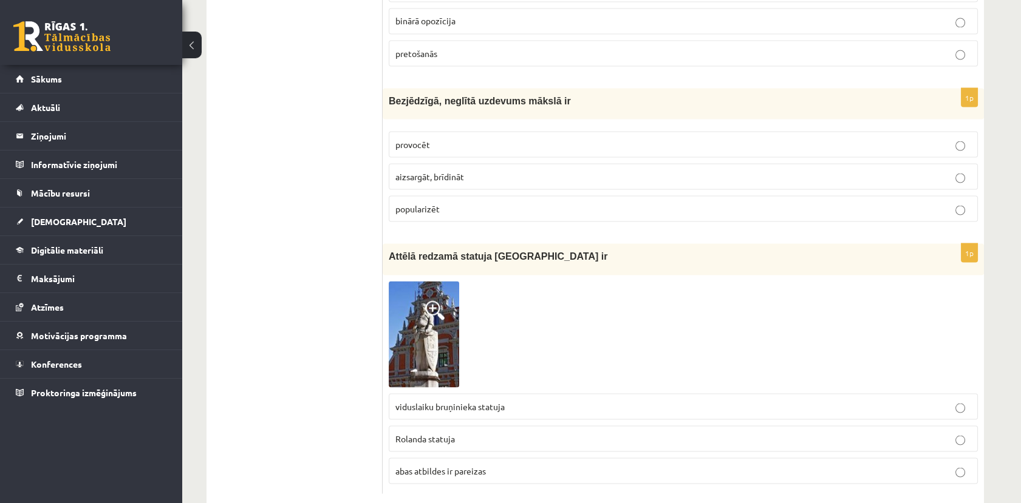
click at [435, 301] on span at bounding box center [434, 310] width 19 height 19
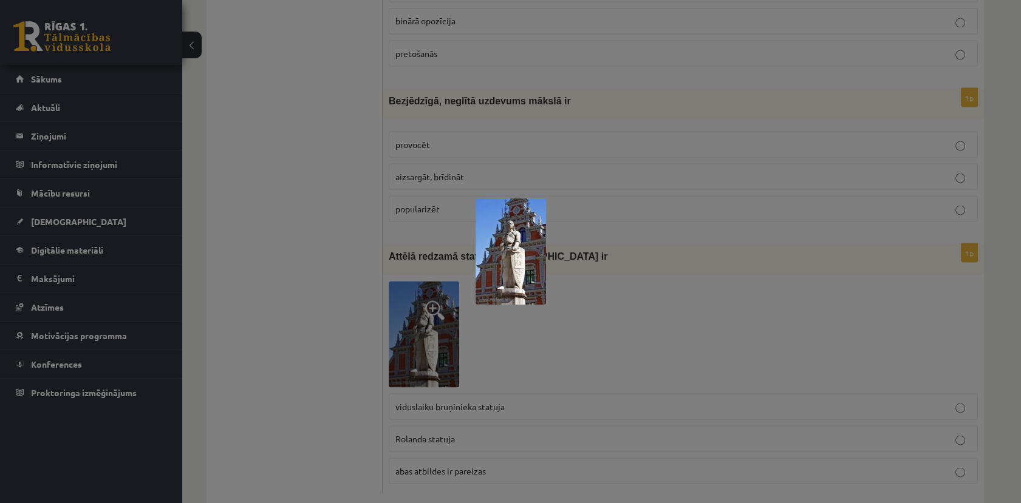
click at [514, 243] on img at bounding box center [511, 252] width 70 height 106
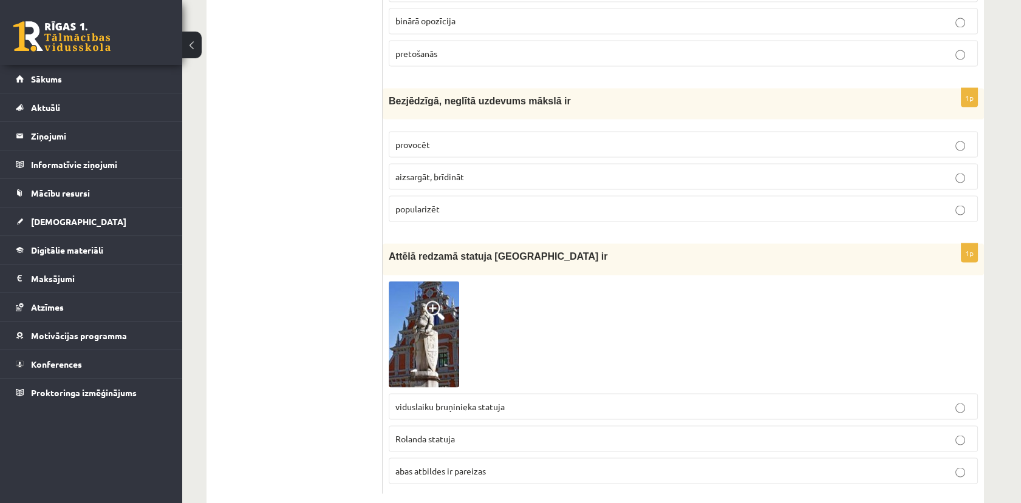
click at [449, 465] on span "abas atbildes ir pareizas" at bounding box center [440, 470] width 90 height 11
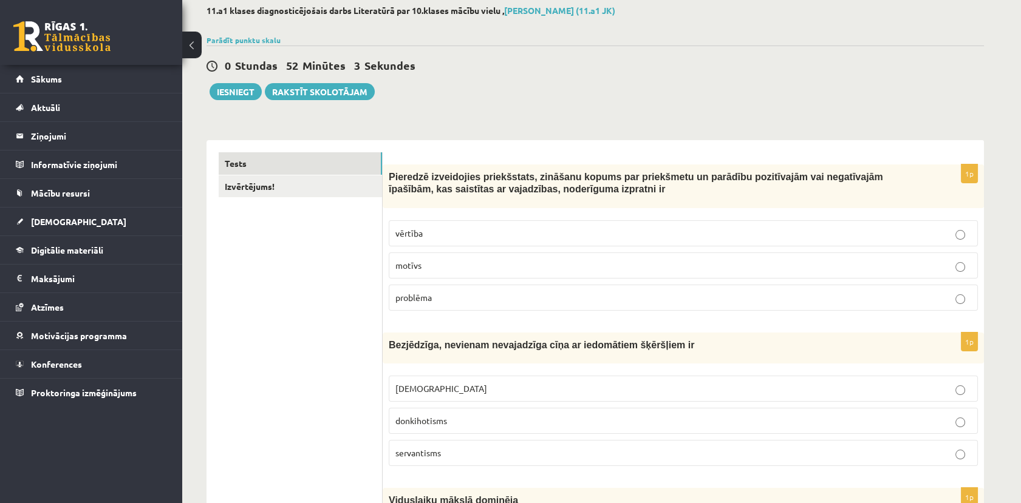
scroll to position [0, 0]
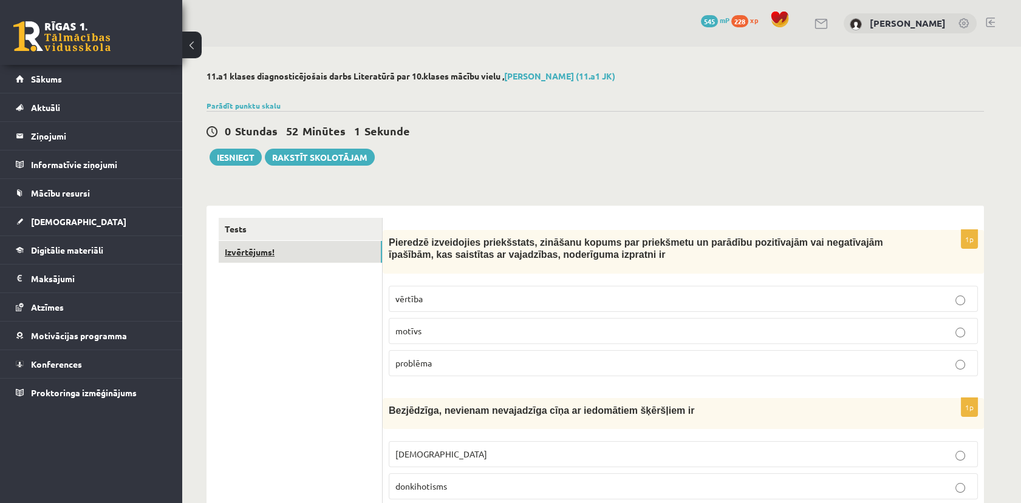
click at [288, 254] on link "Izvērtējums!" at bounding box center [300, 252] width 163 height 22
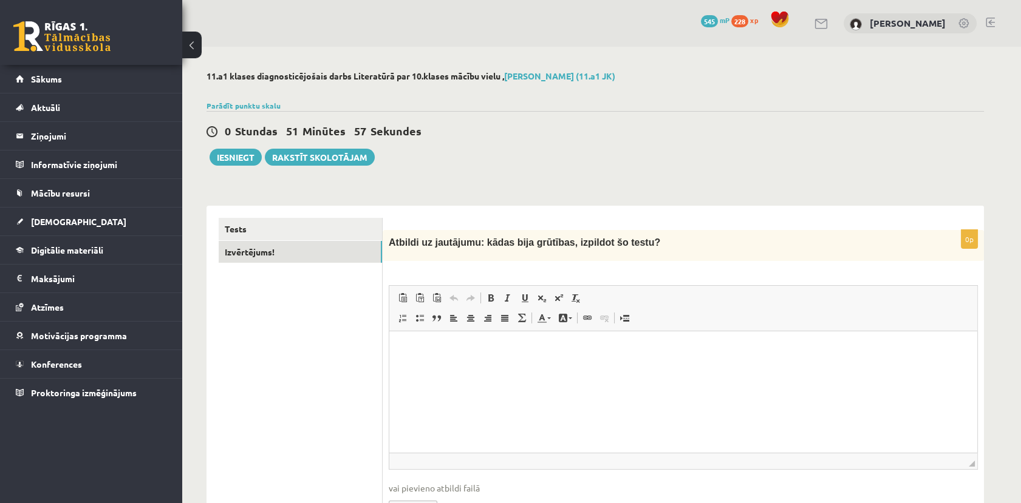
scroll to position [67, 0]
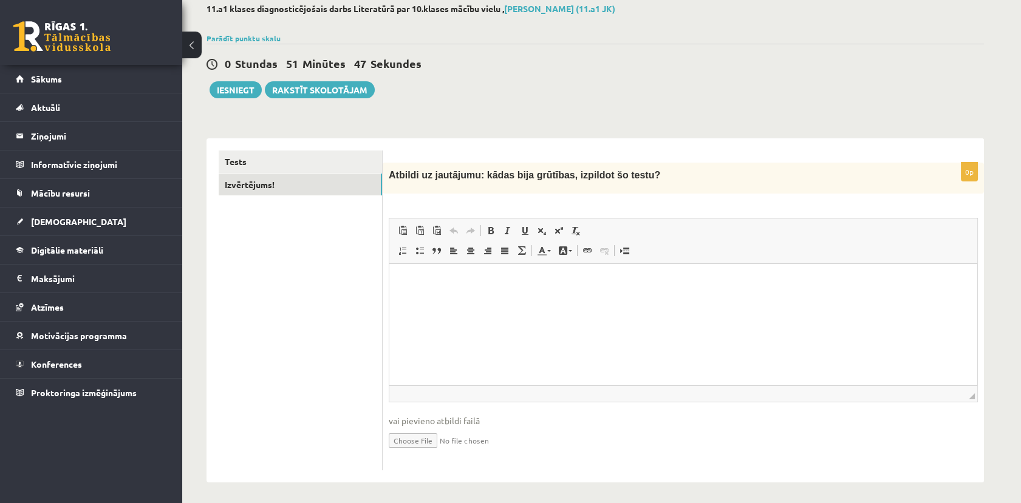
click at [434, 295] on html at bounding box center [683, 282] width 588 height 37
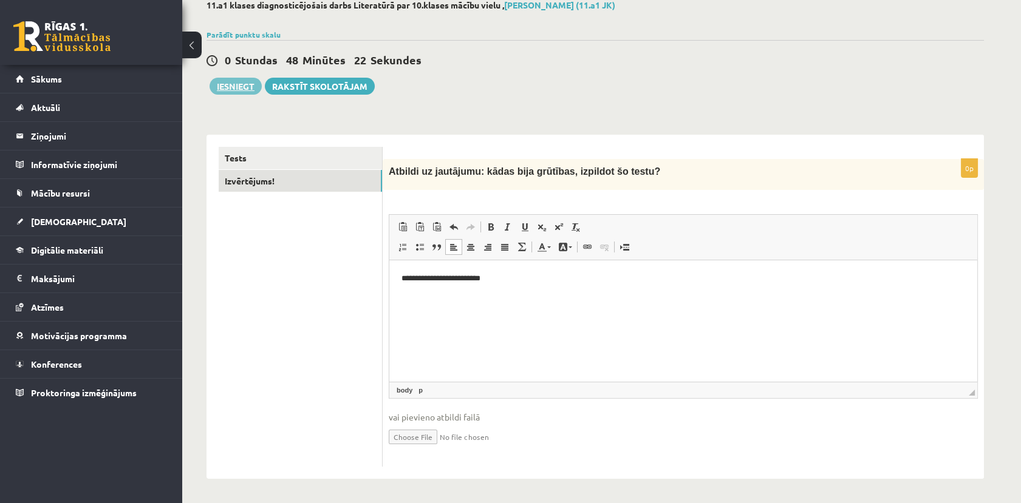
click at [236, 85] on button "Iesniegt" at bounding box center [236, 86] width 52 height 17
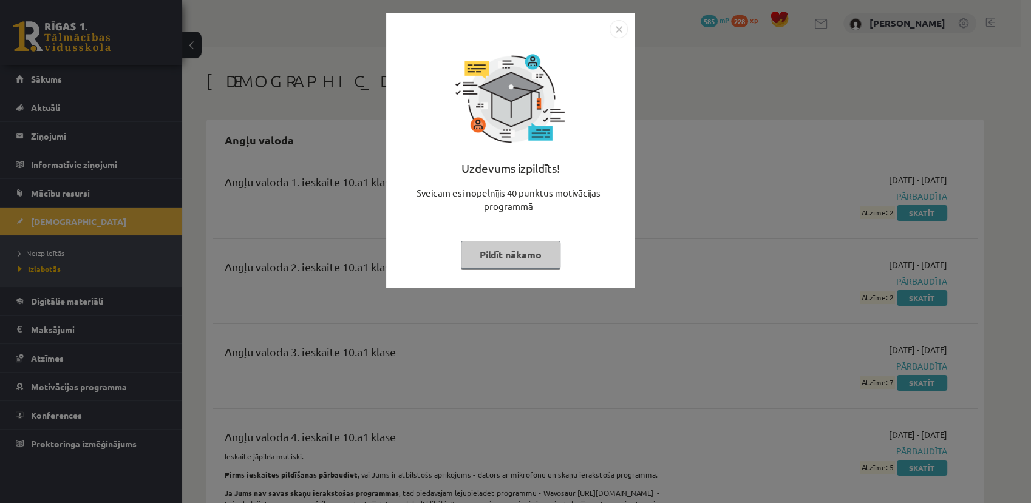
click at [506, 255] on button "Pildīt nākamo" at bounding box center [511, 255] width 100 height 28
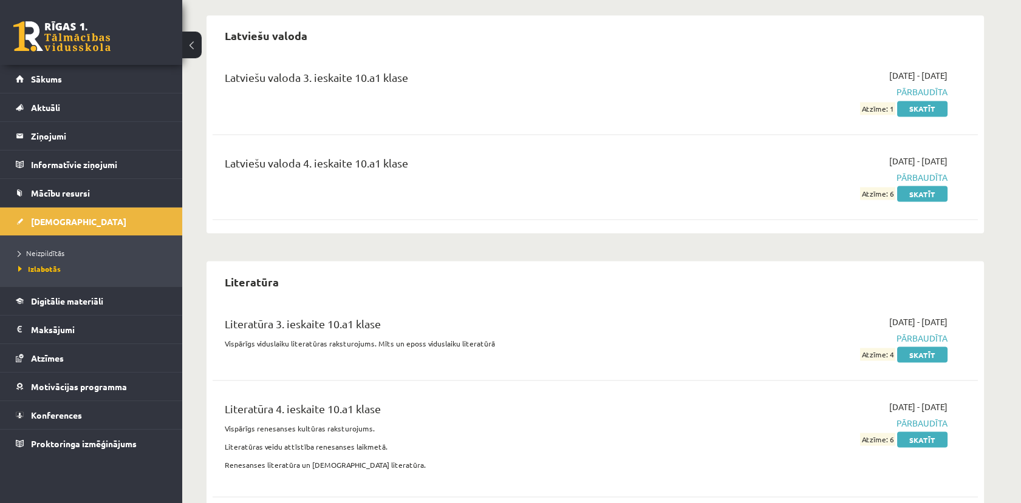
scroll to position [4723, 0]
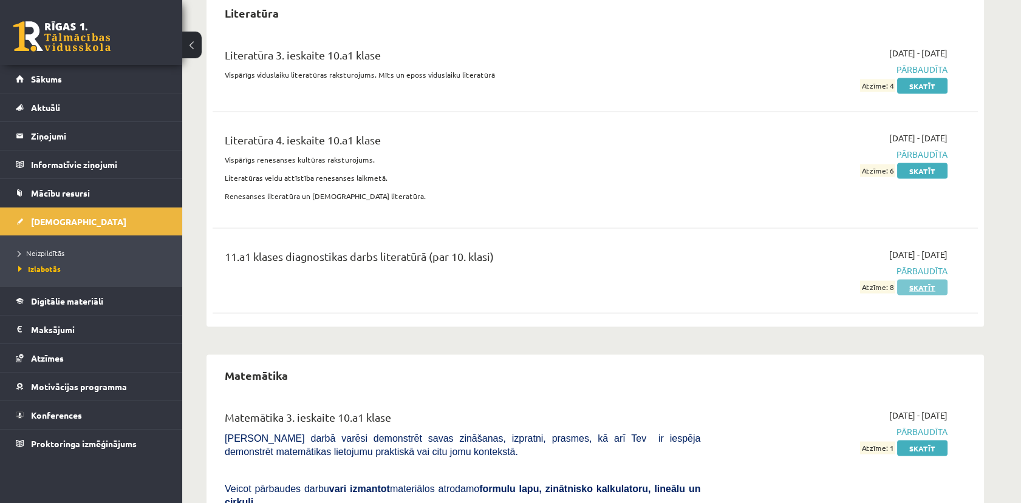
click at [917, 280] on link "Skatīt" at bounding box center [922, 288] width 50 height 16
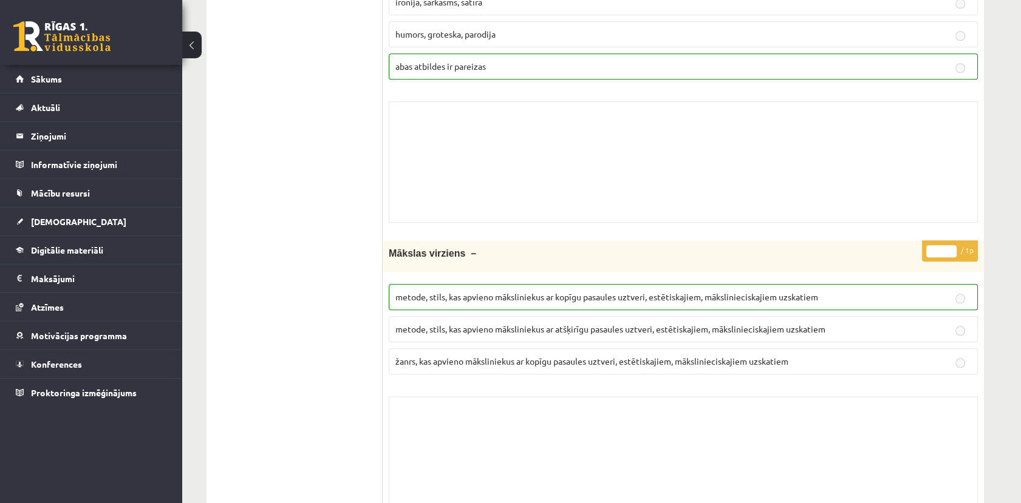
scroll to position [3036, 0]
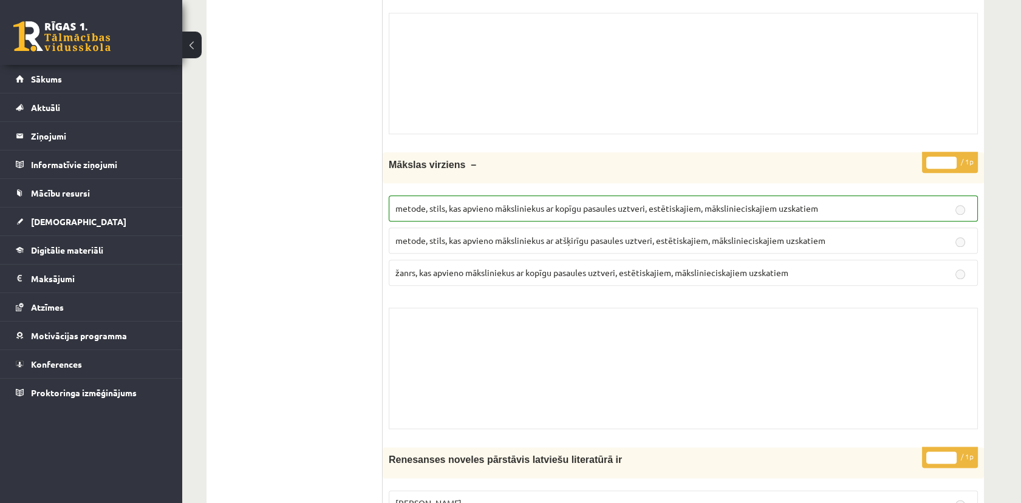
click at [75, 47] on link at bounding box center [61, 36] width 97 height 30
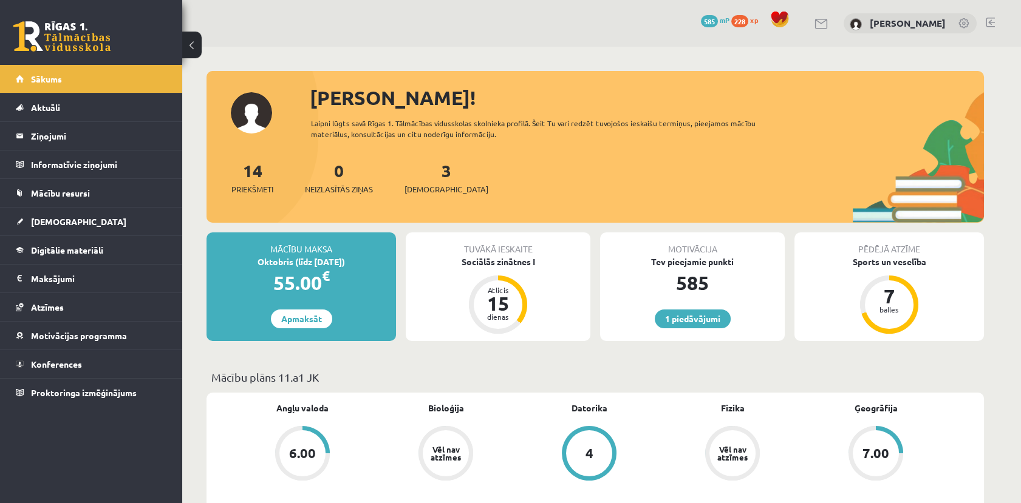
click at [73, 54] on div "1 Dāvanas 585 mP 228 xp" at bounding box center [91, 32] width 182 height 65
drag, startPoint x: 73, startPoint y: 54, endPoint x: 99, endPoint y: 54, distance: 26.1
click at [73, 54] on div "1 Dāvanas 585 mP 228 xp" at bounding box center [91, 32] width 182 height 65
click at [53, 223] on span "[DEMOGRAPHIC_DATA]" at bounding box center [78, 221] width 95 height 11
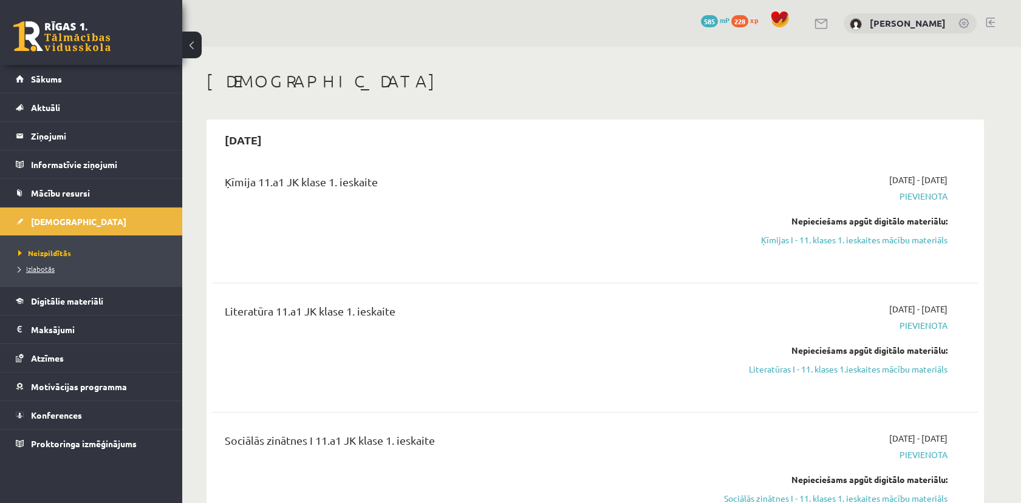
click at [49, 265] on span "Izlabotās" at bounding box center [36, 269] width 36 height 10
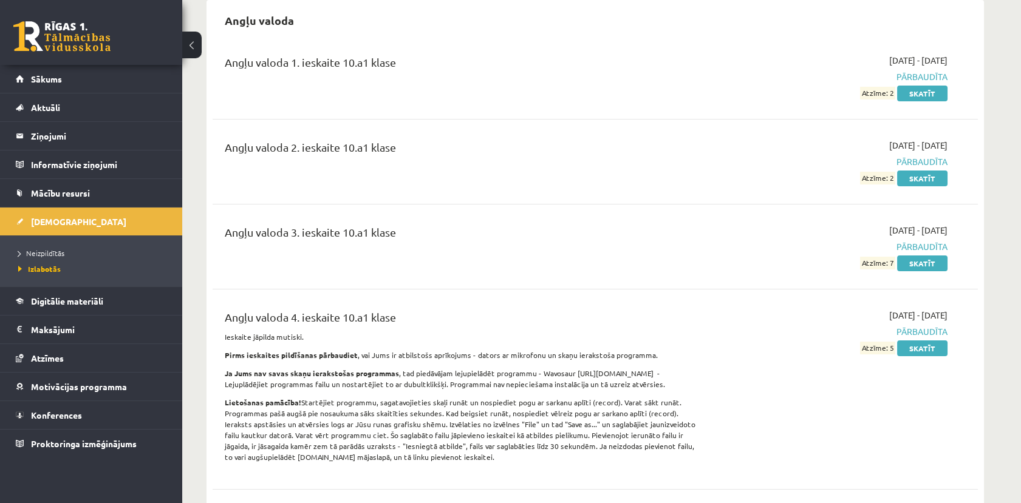
scroll to position [202, 0]
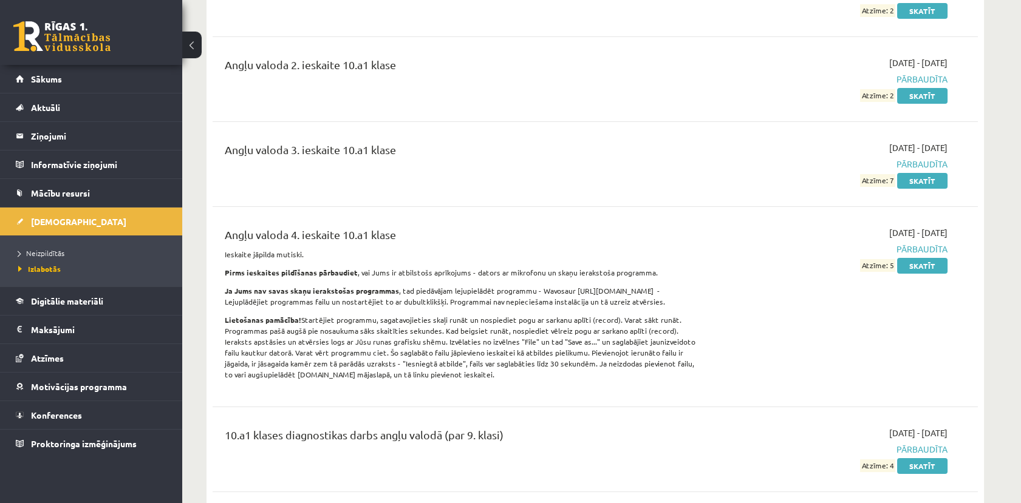
drag, startPoint x: 592, startPoint y: 145, endPoint x: 554, endPoint y: 129, distance: 41.4
click at [554, 129] on div "Angļu valoda 1. ieskaite 10.a1 klase [DATE] - [DATE] Pārbaudīta Atzīme: 2 Skatī…" at bounding box center [595, 314] width 765 height 711
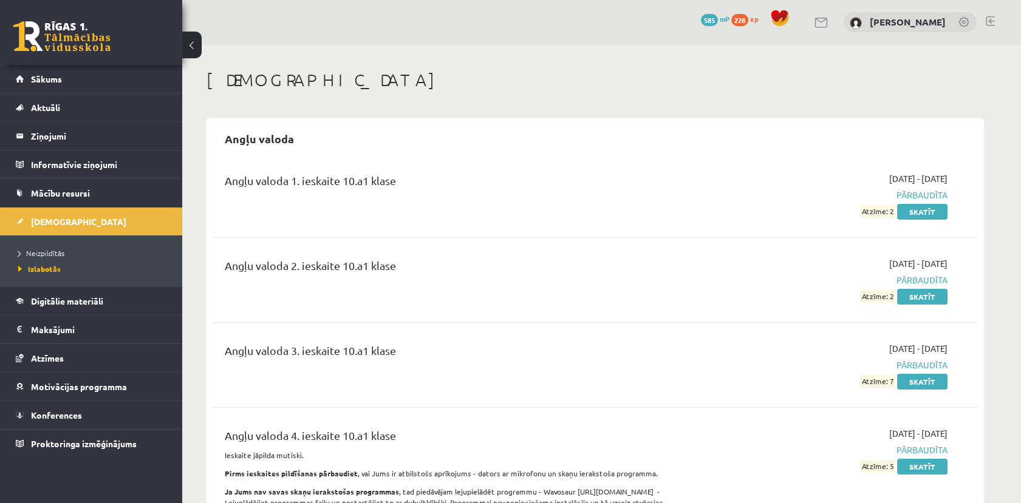
scroll to position [0, 0]
